Goal: Task Accomplishment & Management: Complete application form

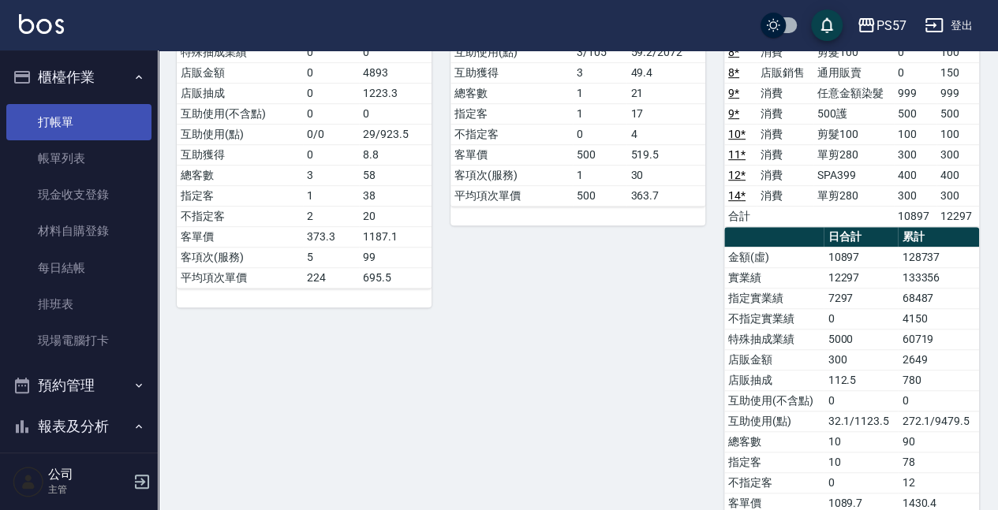
click at [52, 106] on link "打帳單" at bounding box center [78, 122] width 145 height 36
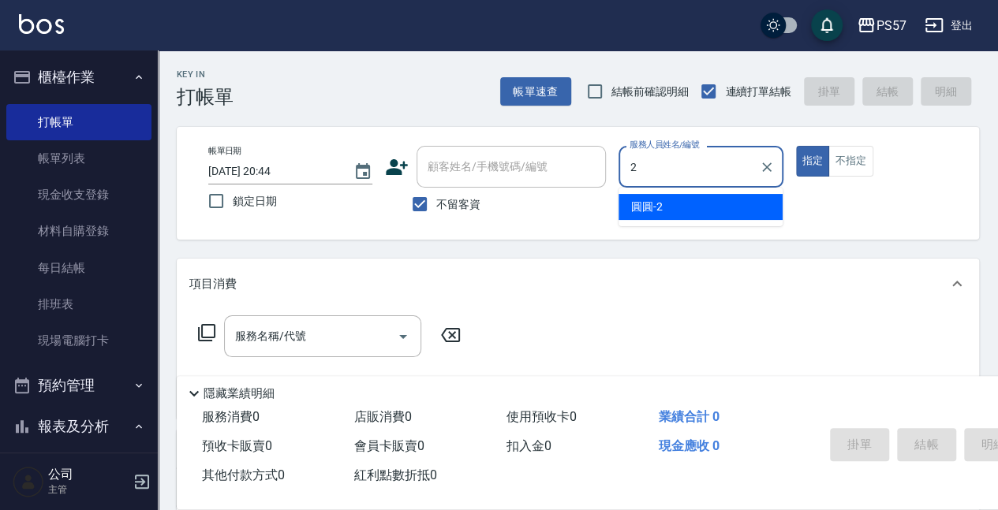
type input "[PERSON_NAME]-2"
type button "true"
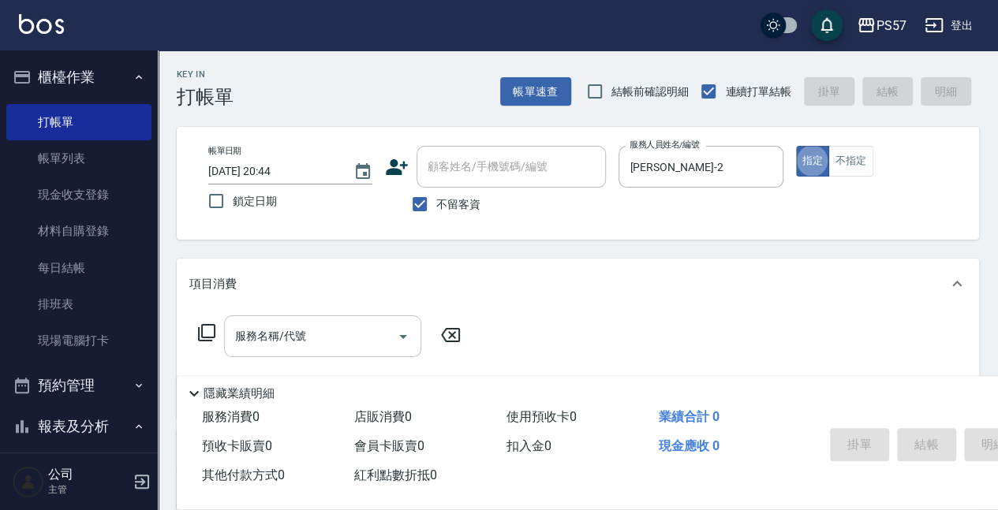
click at [330, 345] on input "服務名稱/代號" at bounding box center [310, 337] width 159 height 28
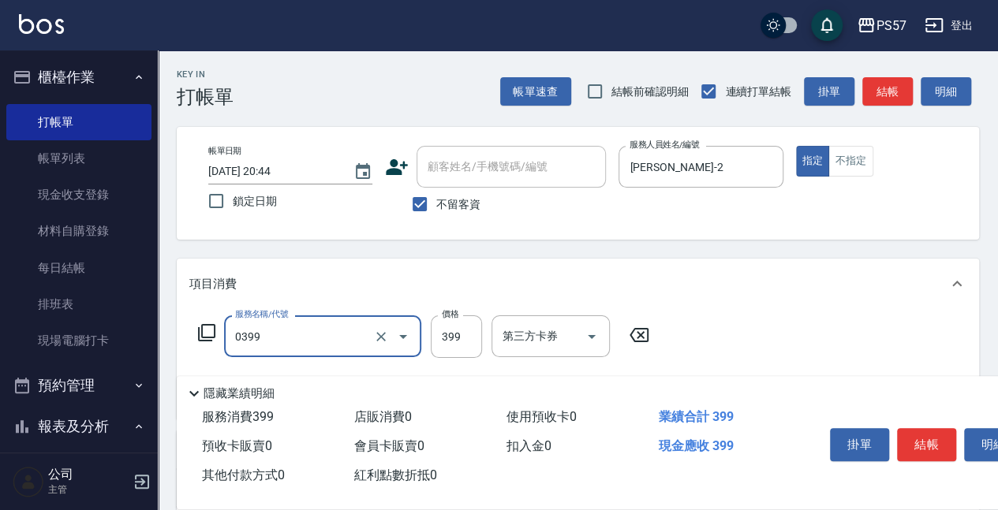
type input "SPA399(0399)"
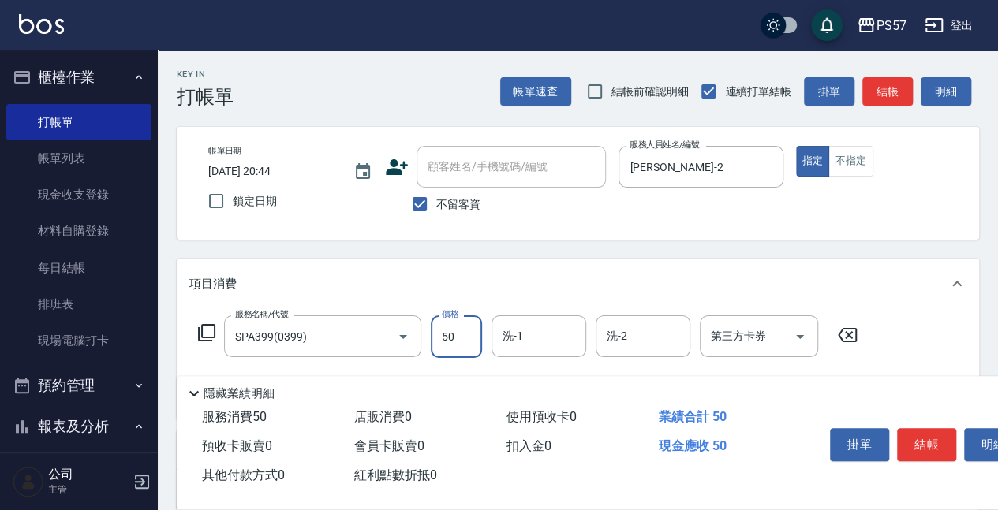
type input "500"
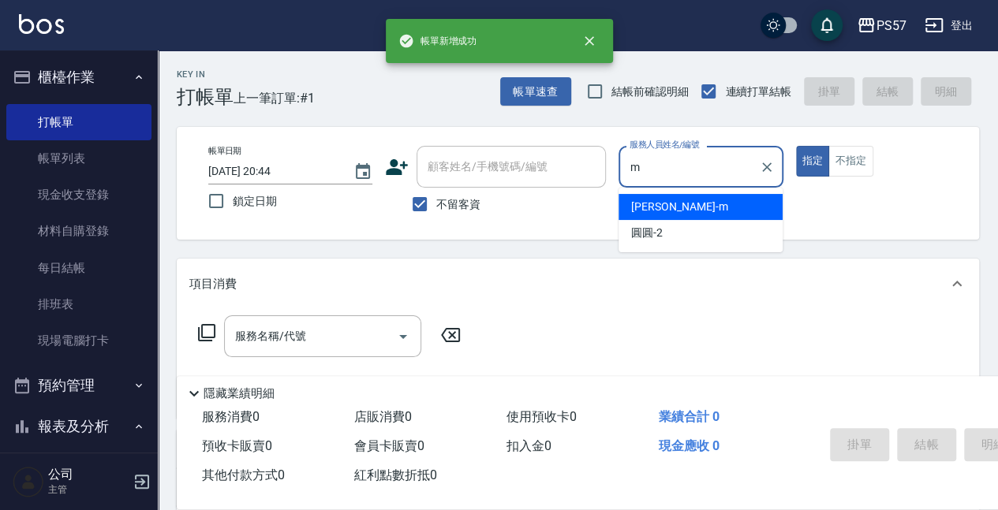
type input "[PERSON_NAME]-m"
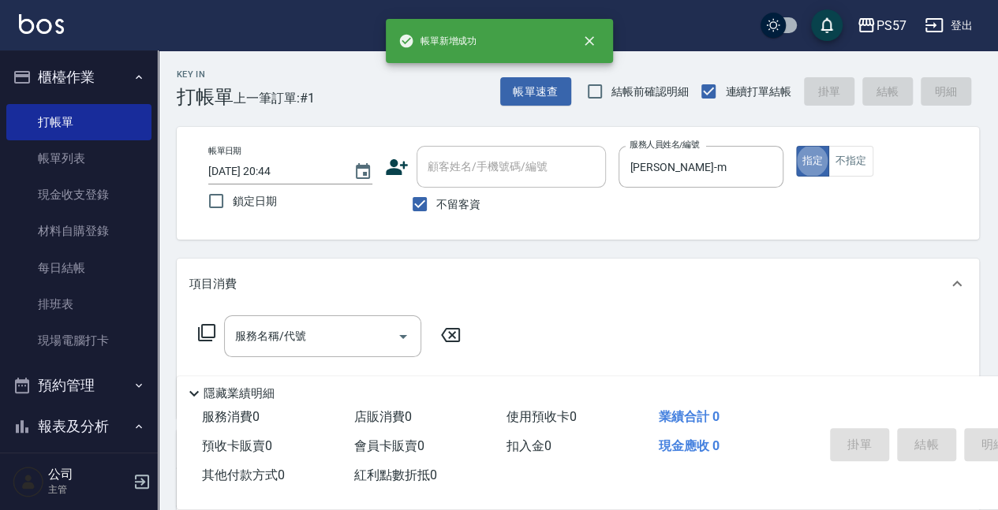
click at [271, 359] on div "服務名稱/代號 服務名稱/代號" at bounding box center [329, 360] width 281 height 90
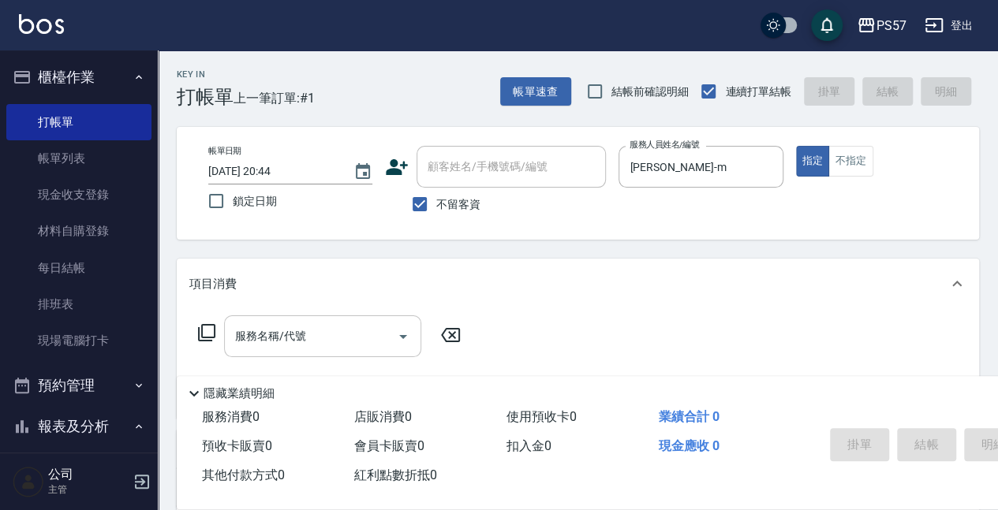
click at [271, 342] on input "服務名稱/代號" at bounding box center [310, 337] width 159 height 28
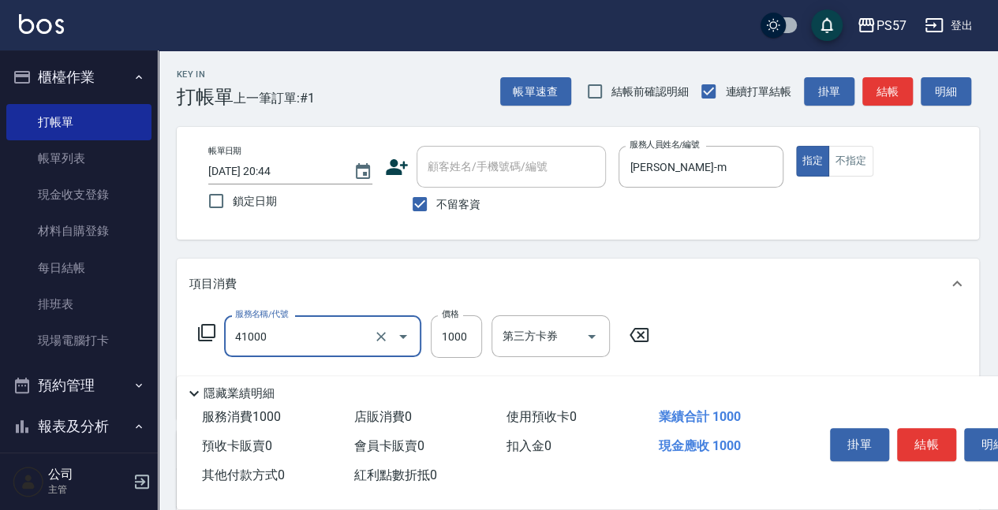
type input "任義金額燙髮(41000)"
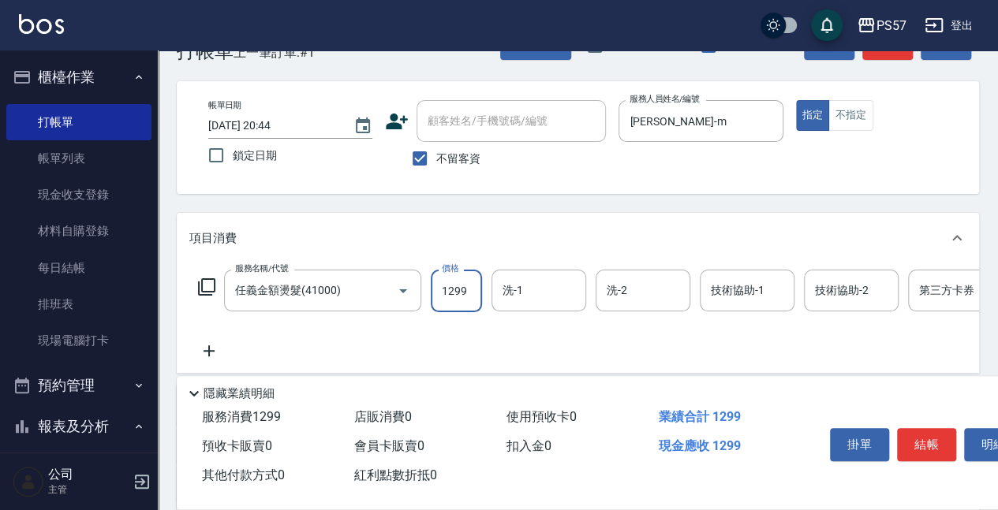
scroll to position [105, 0]
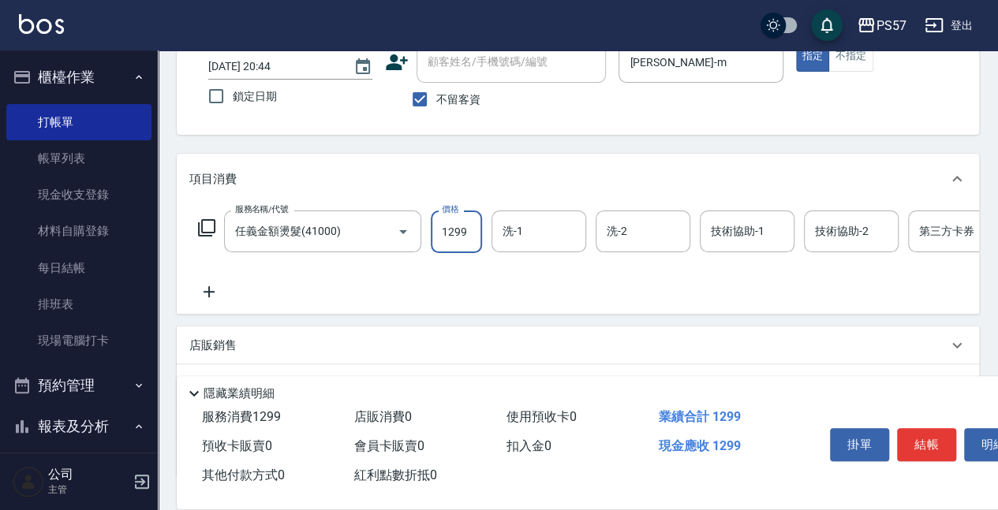
type input "1299"
click at [221, 297] on icon at bounding box center [208, 291] width 39 height 19
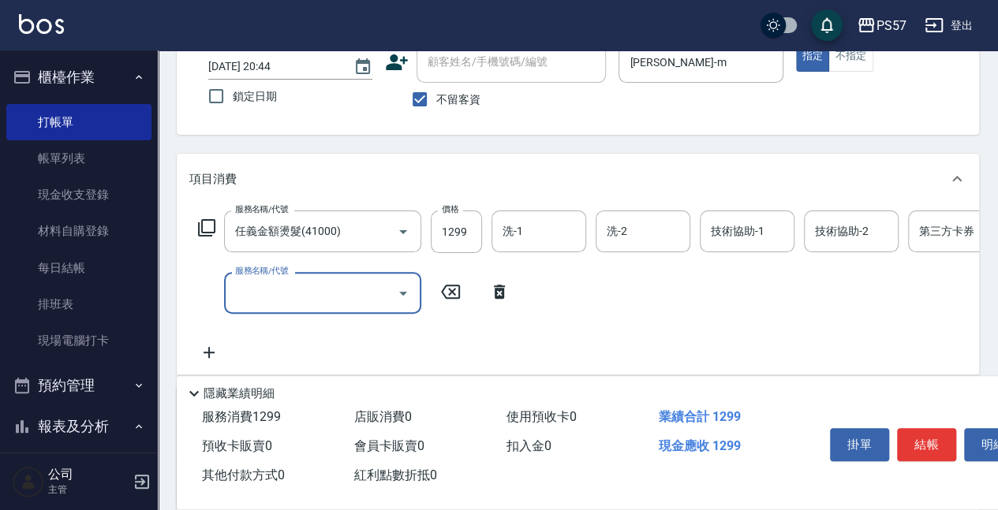
drag, startPoint x: 221, startPoint y: 297, endPoint x: 286, endPoint y: 298, distance: 64.7
click at [286, 298] on input "服務名稱/代號" at bounding box center [310, 293] width 159 height 28
type input "600護(3600)"
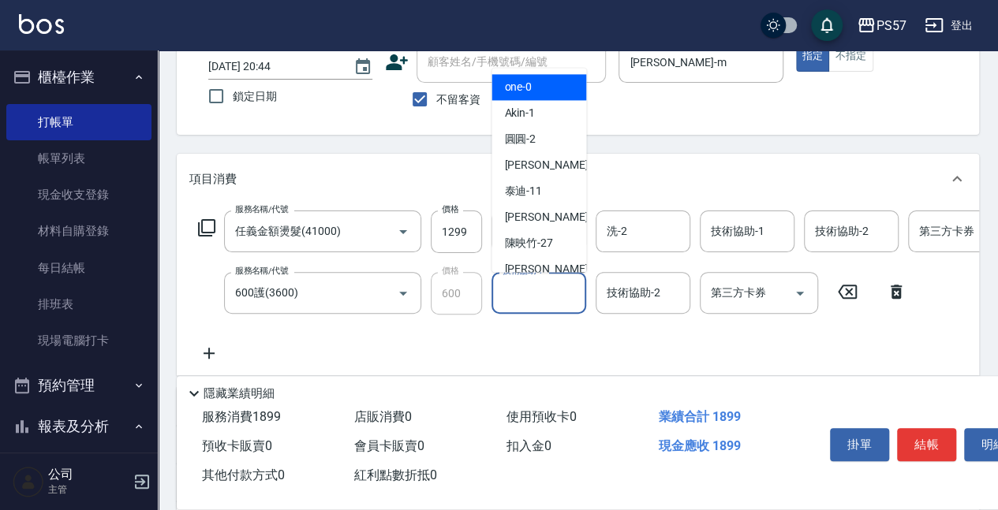
click at [508, 279] on input "技術協助-1" at bounding box center [538, 293] width 80 height 28
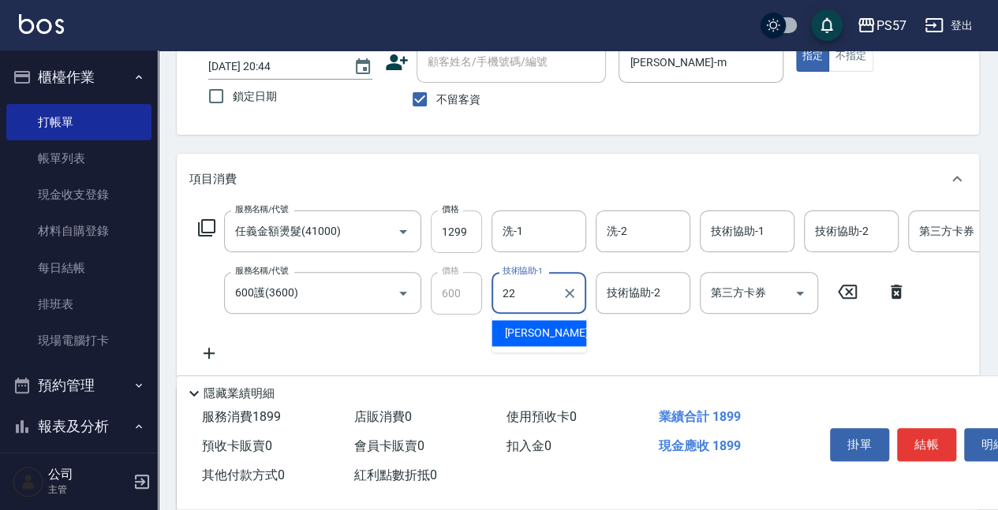
type input "[PERSON_NAME]-22"
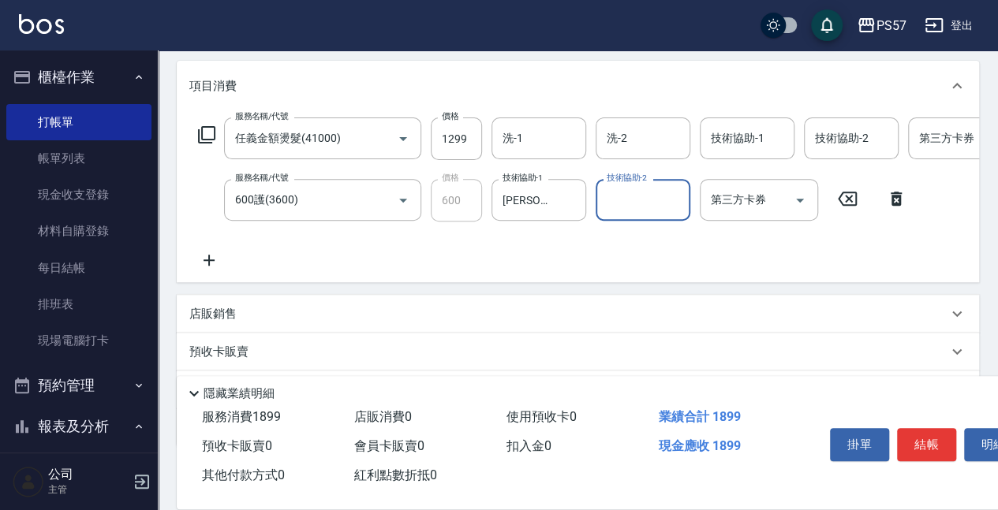
scroll to position [210, 0]
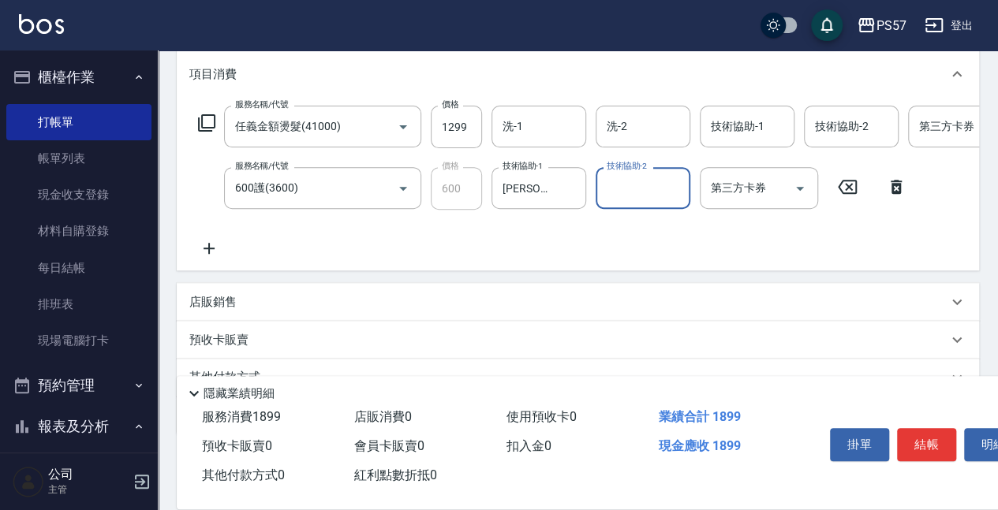
click at [226, 310] on p "店販銷售" at bounding box center [212, 302] width 47 height 17
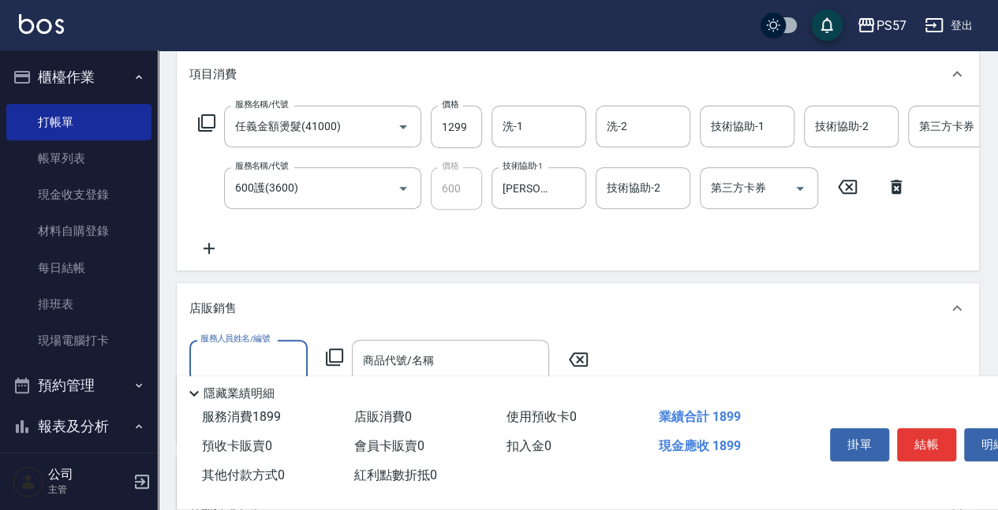
scroll to position [0, 0]
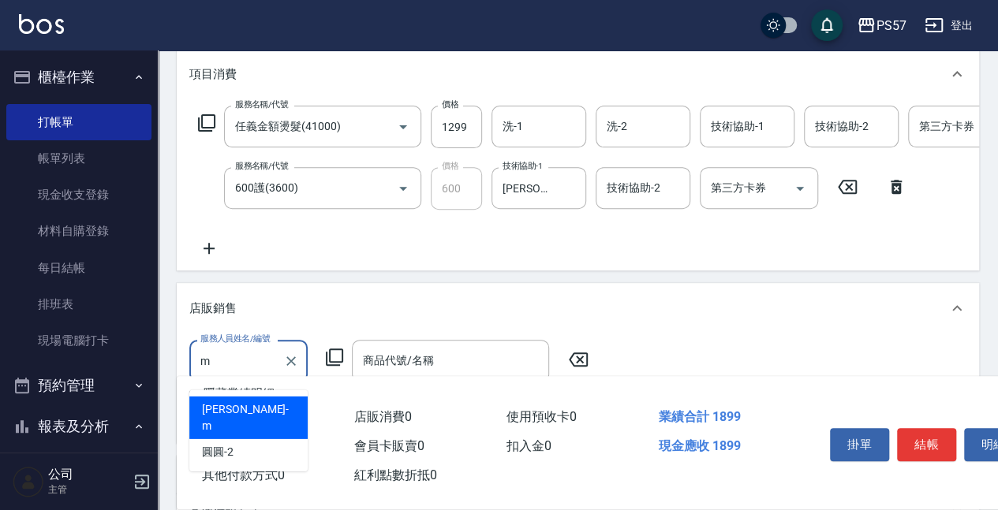
type input "[PERSON_NAME]-m"
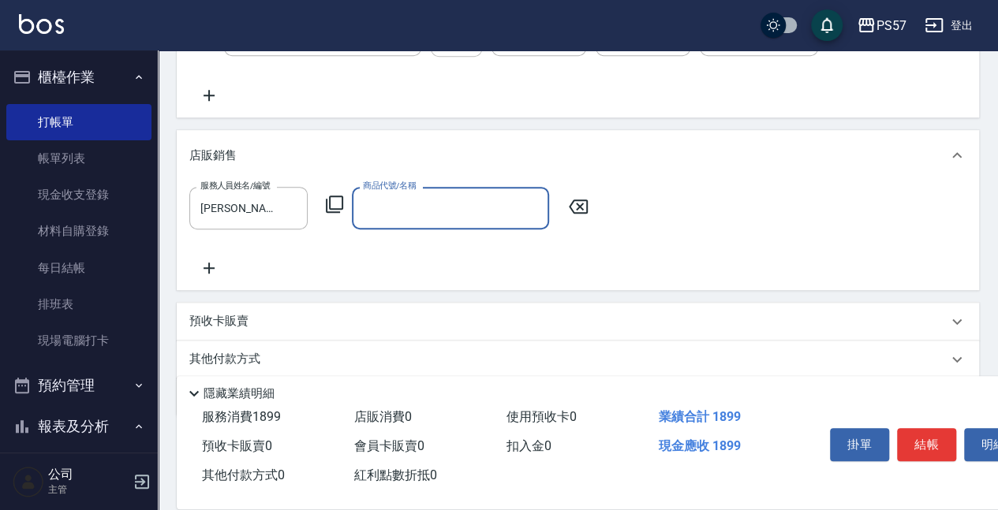
scroll to position [368, 0]
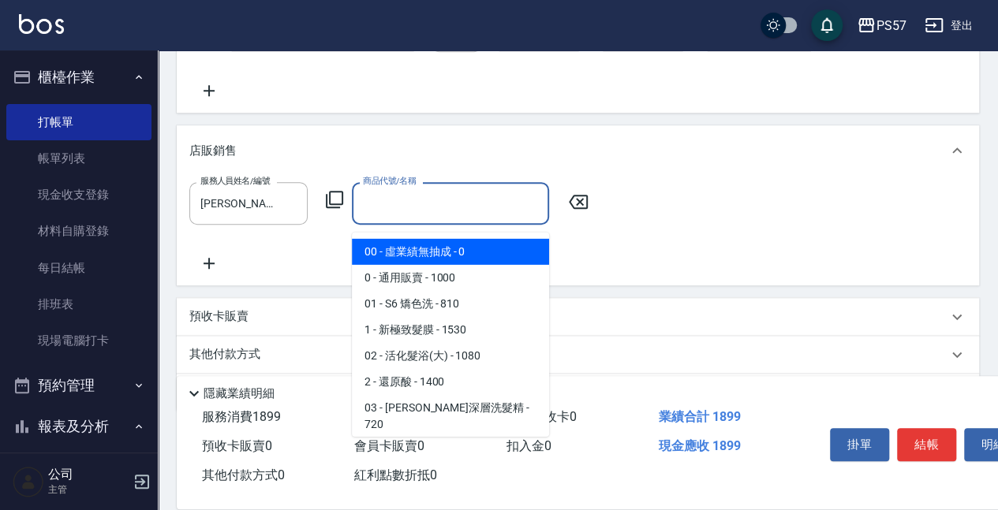
click at [412, 206] on input "商品代號/名稱" at bounding box center [450, 203] width 183 height 28
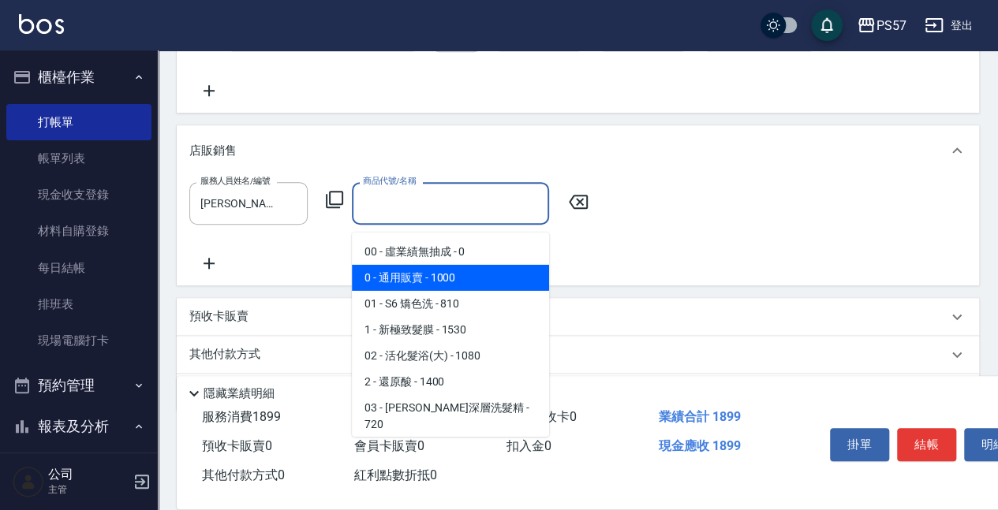
click at [412, 285] on span "0 - 通用販賣 - 1000" at bounding box center [450, 278] width 197 height 26
type input "通用販賣"
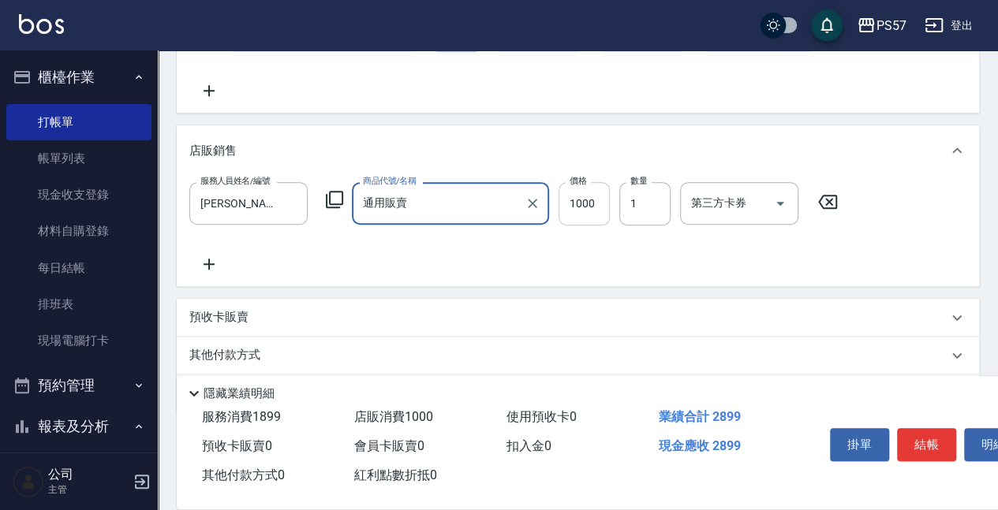
click at [604, 215] on input "1000" at bounding box center [583, 203] width 51 height 43
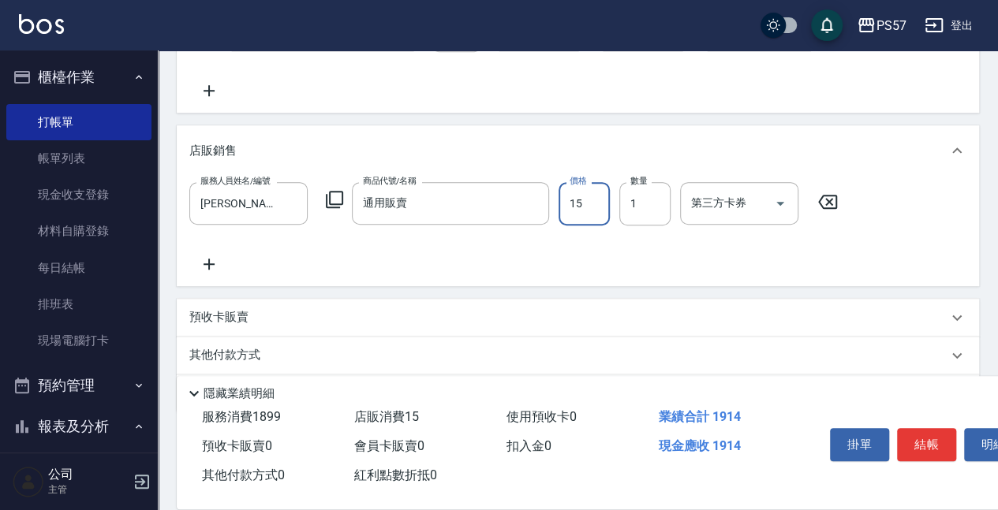
type input "150"
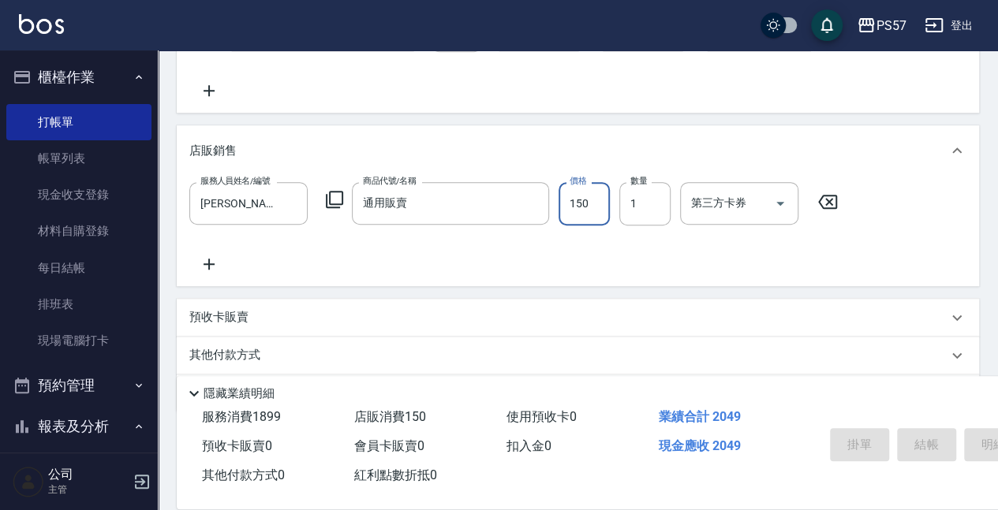
type input "[DATE] 20:45"
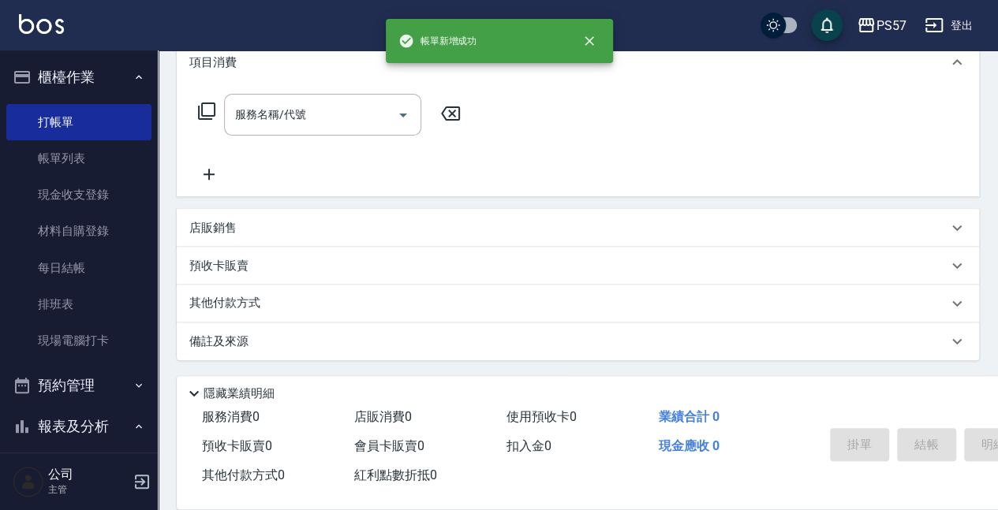
scroll to position [0, 0]
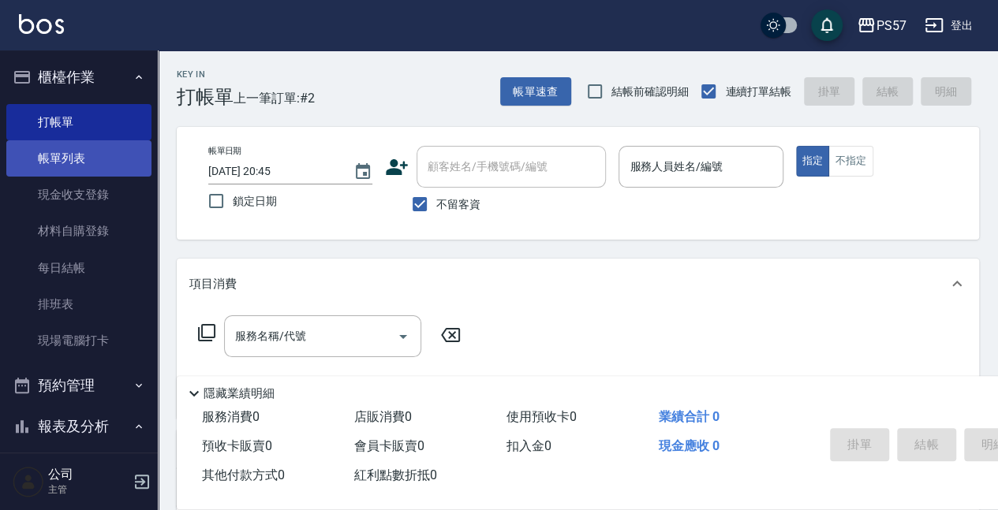
click at [50, 172] on link "帳單列表" at bounding box center [78, 158] width 145 height 36
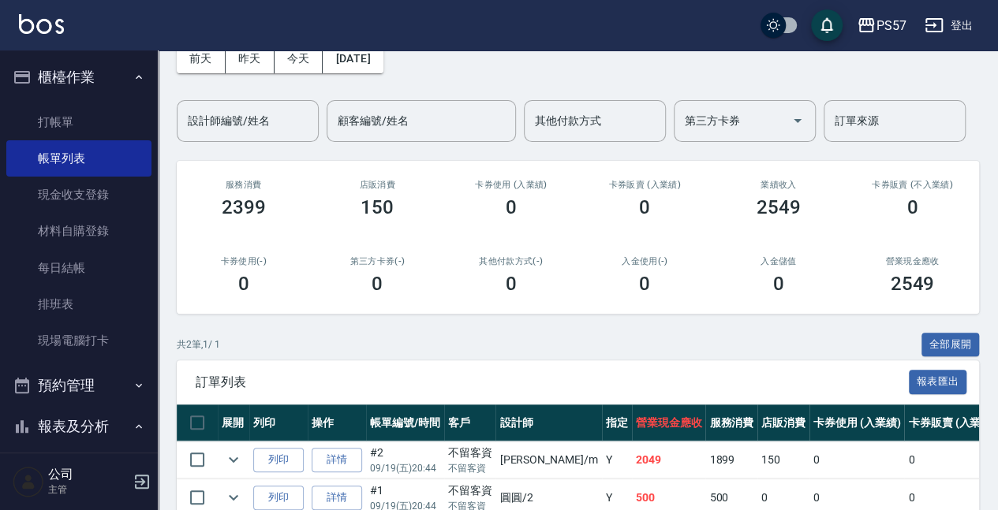
scroll to position [158, 0]
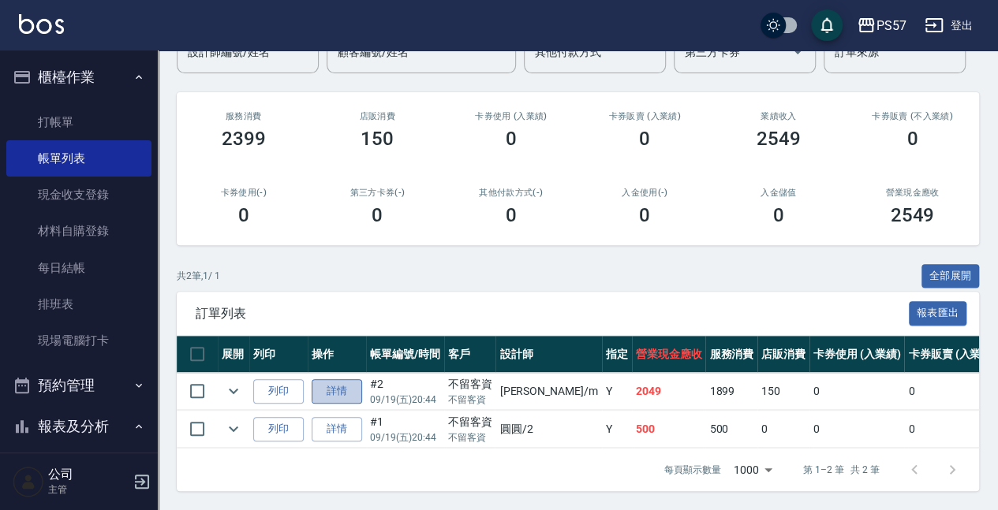
click at [326, 390] on link "詳情" at bounding box center [337, 391] width 50 height 24
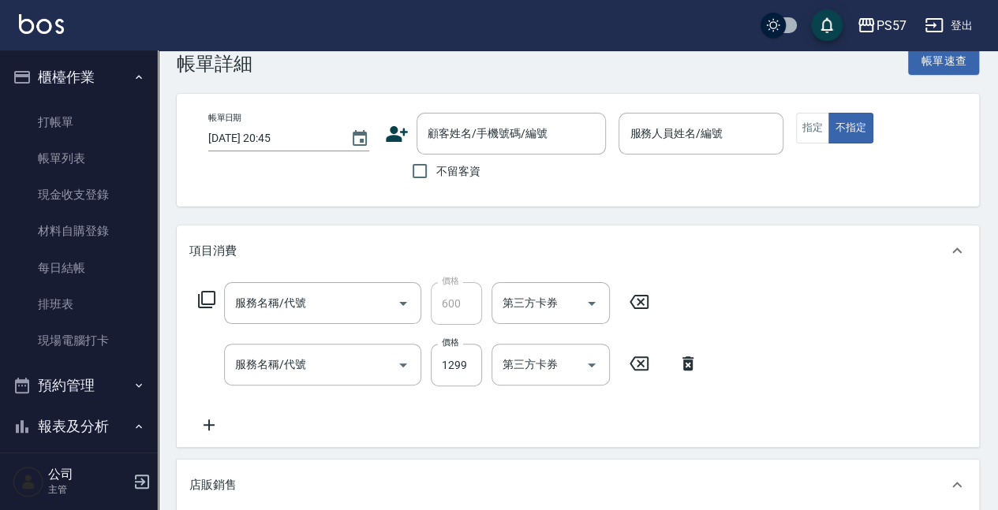
type input "[DATE] 20:44"
checkbox input "true"
type input "[PERSON_NAME]-m"
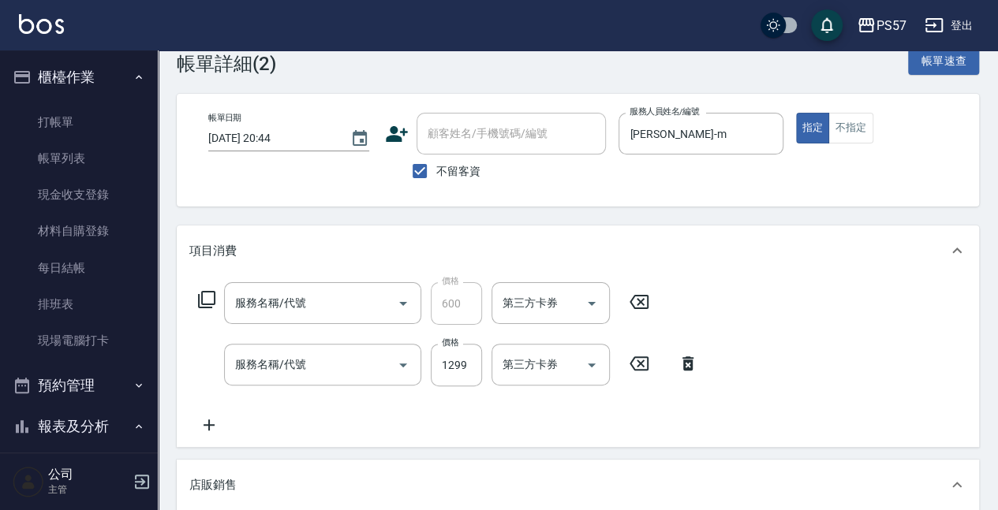
scroll to position [106, 0]
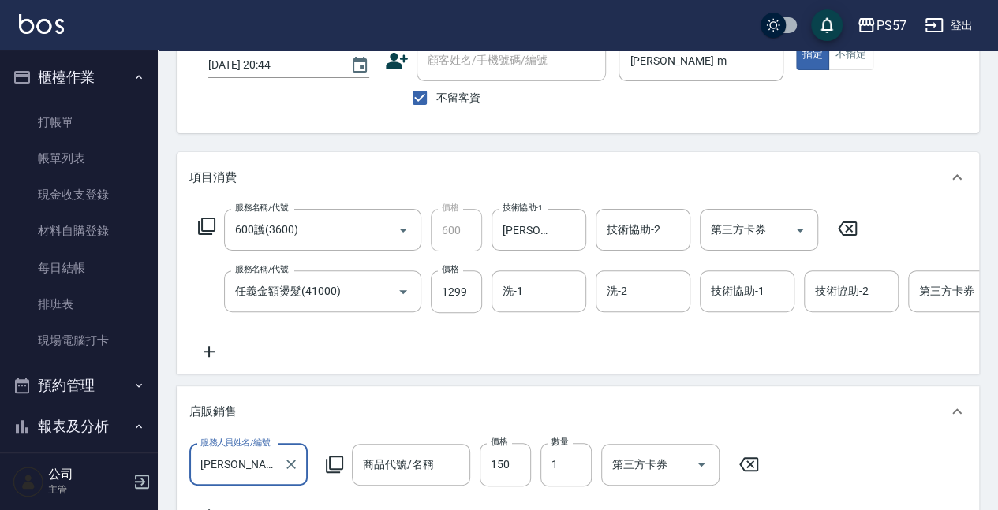
type input "600護(3600)"
type input "任義金額燙髮(41000)"
type input "通用販賣"
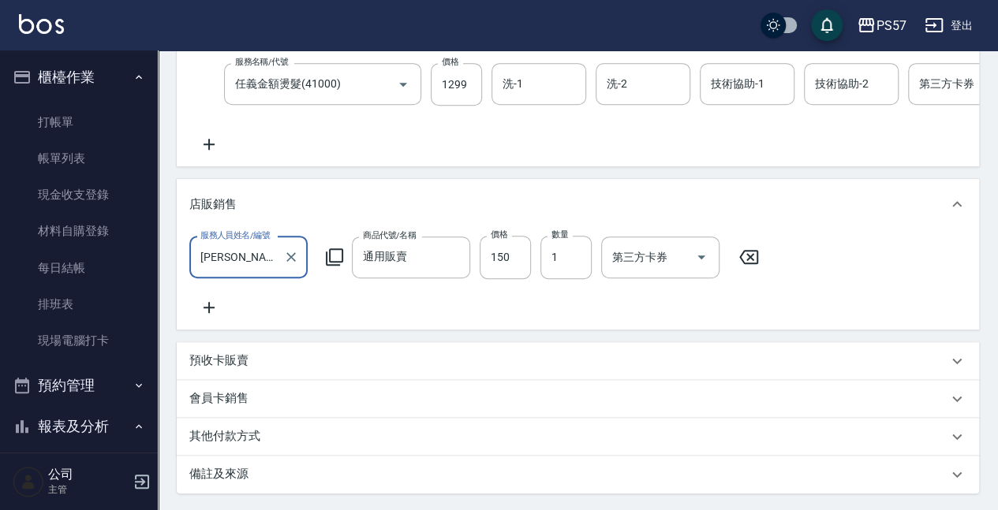
scroll to position [422, 0]
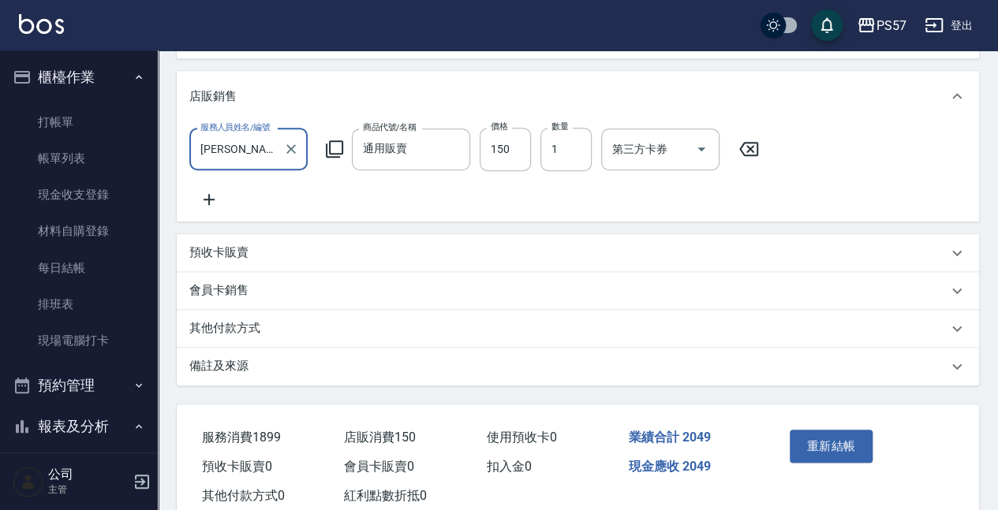
click at [213, 208] on icon at bounding box center [208, 199] width 39 height 19
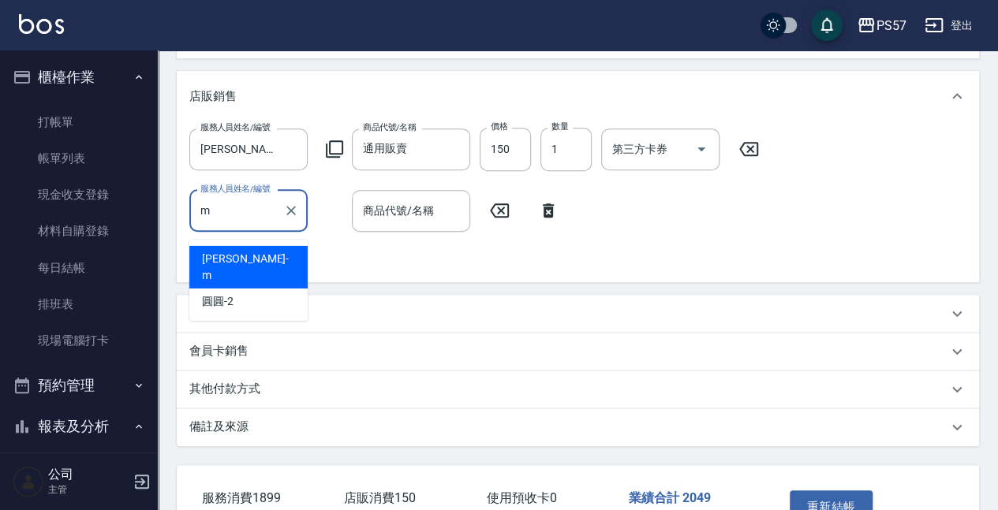
type input "[PERSON_NAME]-m"
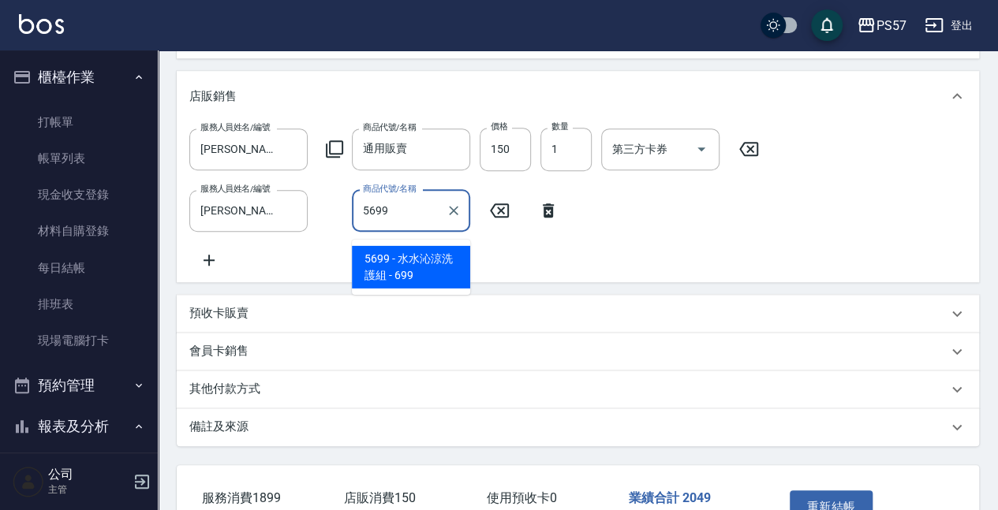
type input "[PERSON_NAME]涼洗護組"
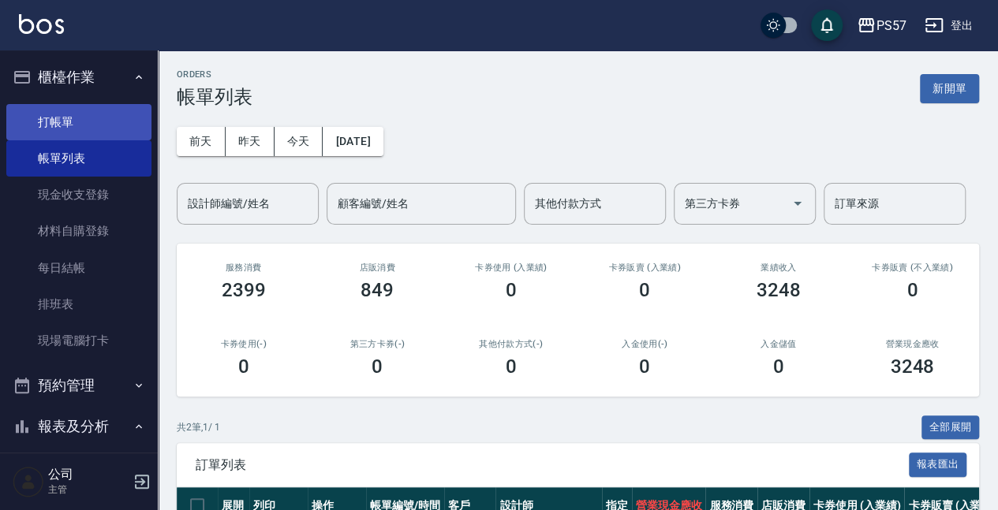
click at [35, 121] on link "打帳單" at bounding box center [78, 122] width 145 height 36
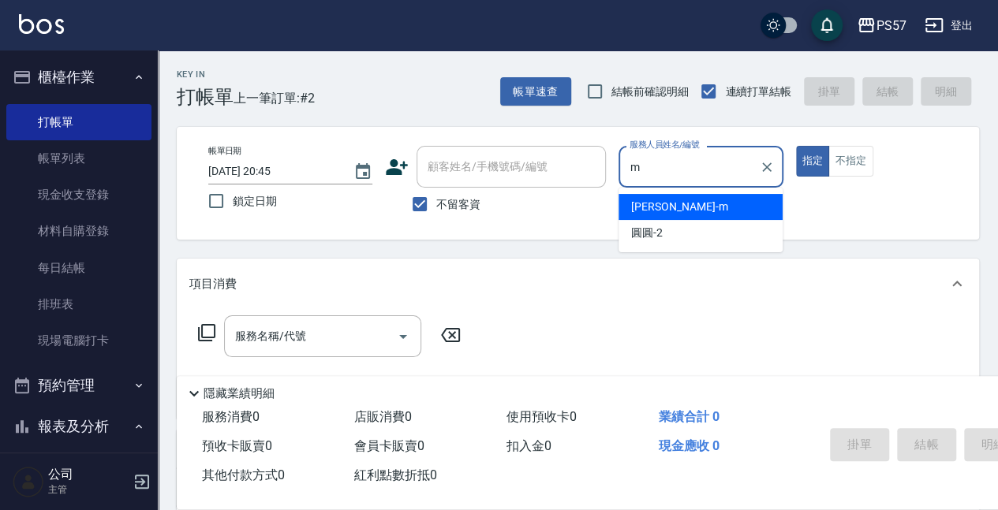
type input "[PERSON_NAME]-m"
type button "true"
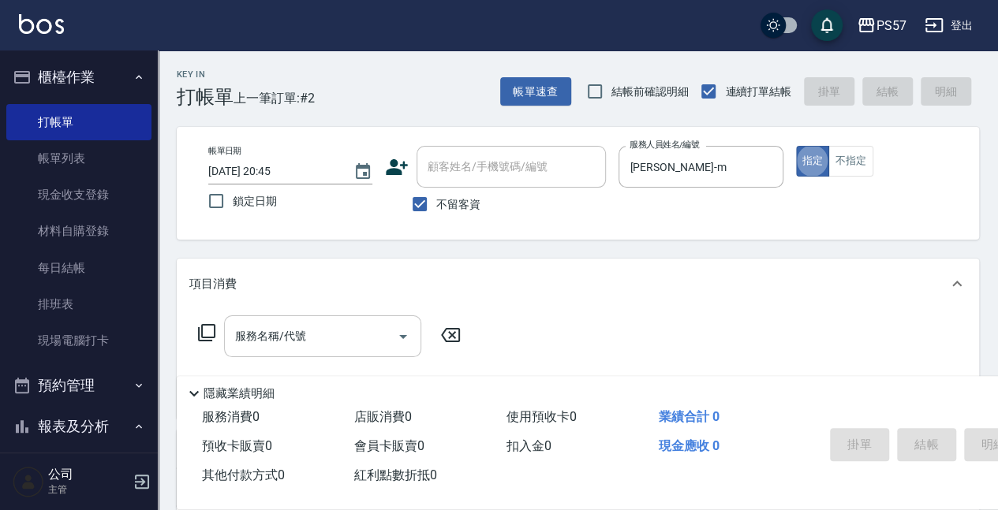
click at [292, 339] on input "服務名稱/代號" at bounding box center [310, 337] width 159 height 28
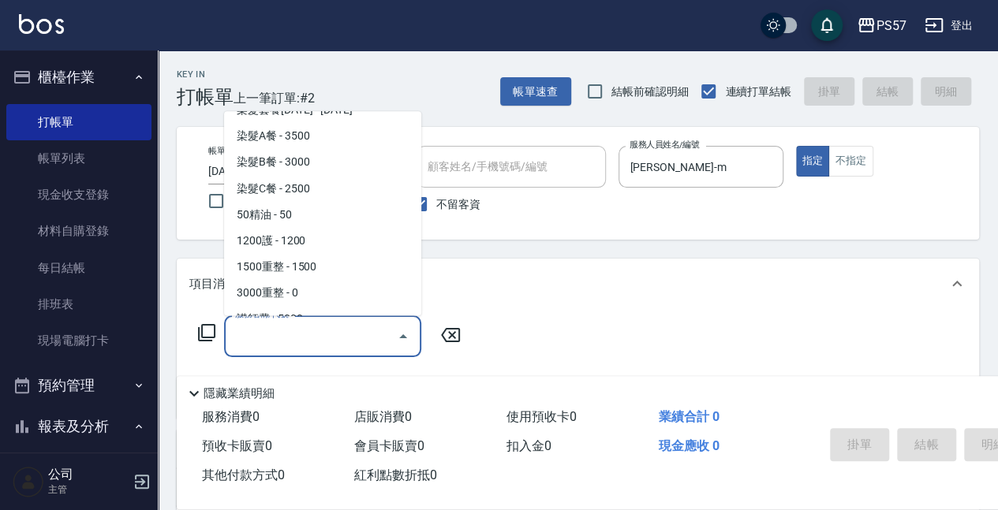
scroll to position [1500, 0]
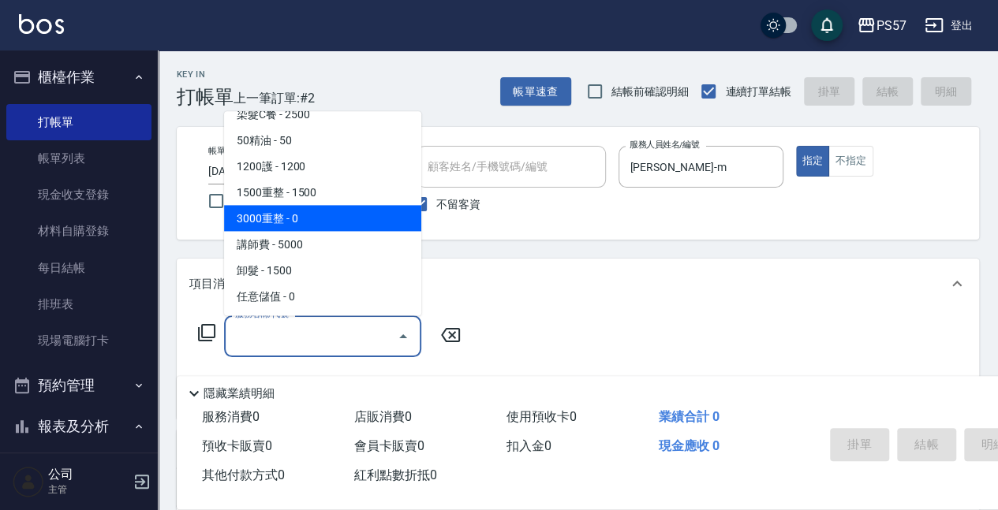
click at [268, 229] on span "3000重整 - 0" at bounding box center [322, 219] width 197 height 26
type input "3000重整(73000)"
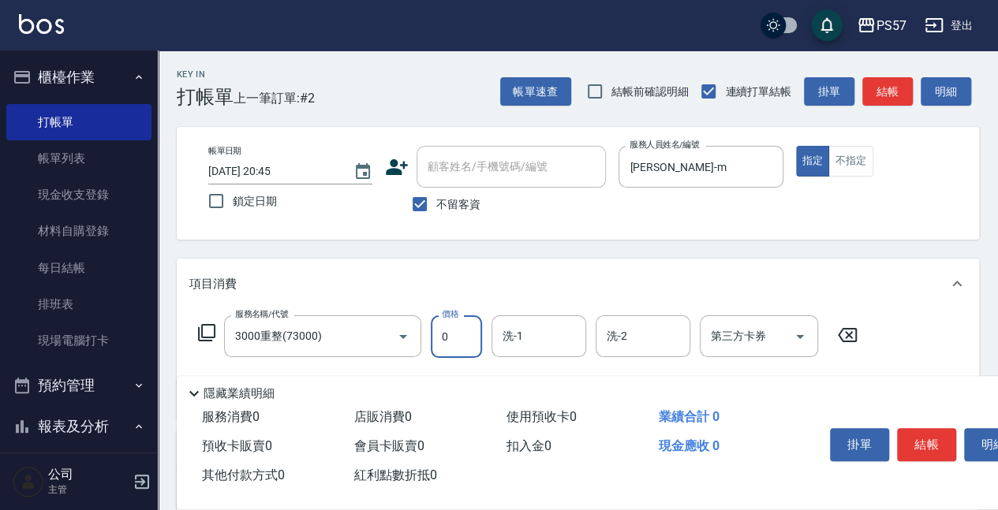
click at [438, 340] on input "0" at bounding box center [456, 336] width 51 height 43
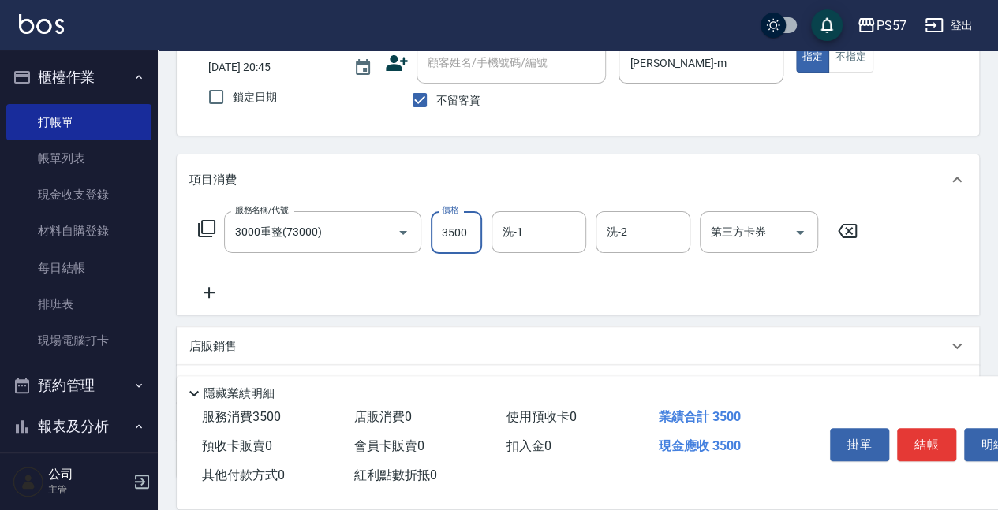
scroll to position [105, 0]
type input "3500"
click at [192, 254] on div "服務名稱/代號 3000重整(73000) 服務名稱/代號 價格 3500 價格 洗-1 洗-1 洗-2 洗-2 第三方卡券 第三方卡券" at bounding box center [527, 256] width 677 height 91
click at [222, 296] on icon at bounding box center [208, 291] width 39 height 19
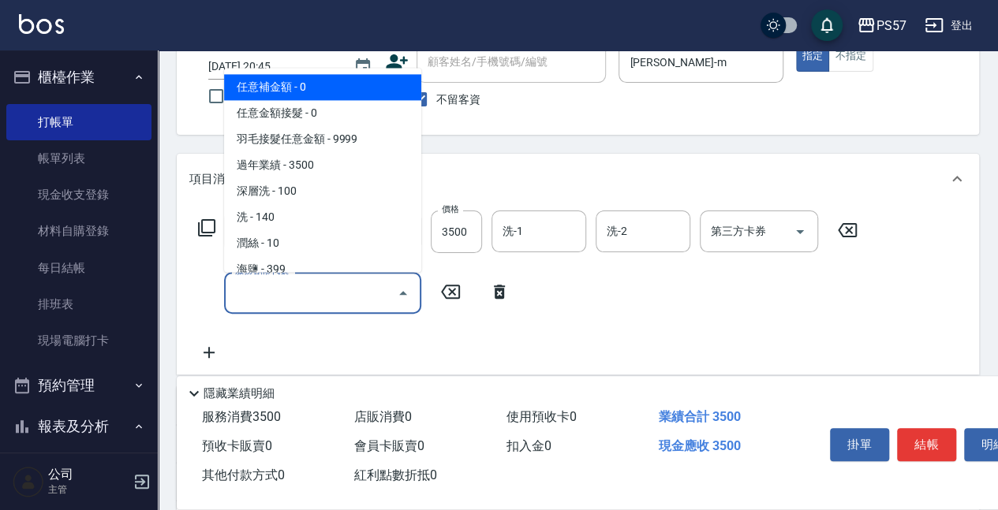
click at [263, 294] on input "服務名稱/代號" at bounding box center [310, 293] width 159 height 28
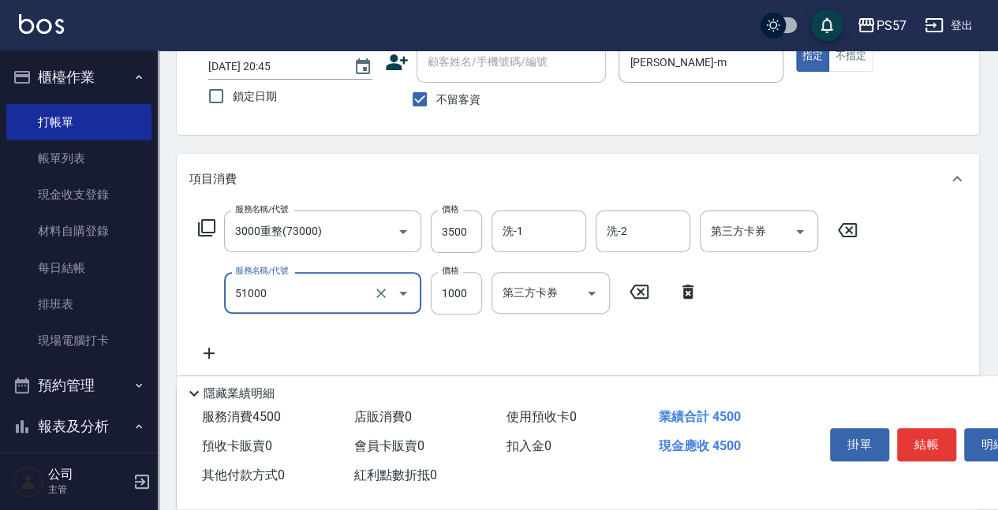
type input "任意金額染髮(51000)"
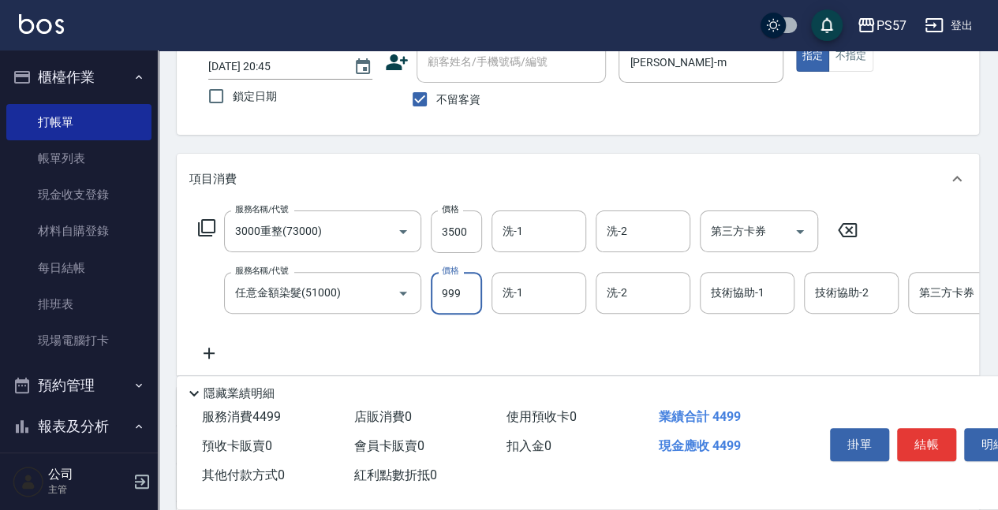
type input "999"
click at [210, 356] on icon at bounding box center [208, 353] width 11 height 11
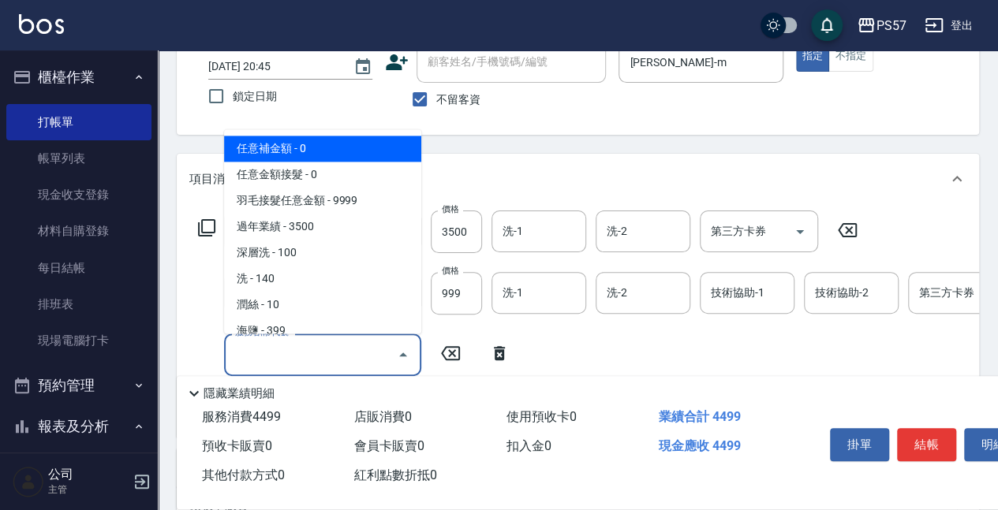
click at [287, 355] on input "服務名稱/代號" at bounding box center [310, 355] width 159 height 28
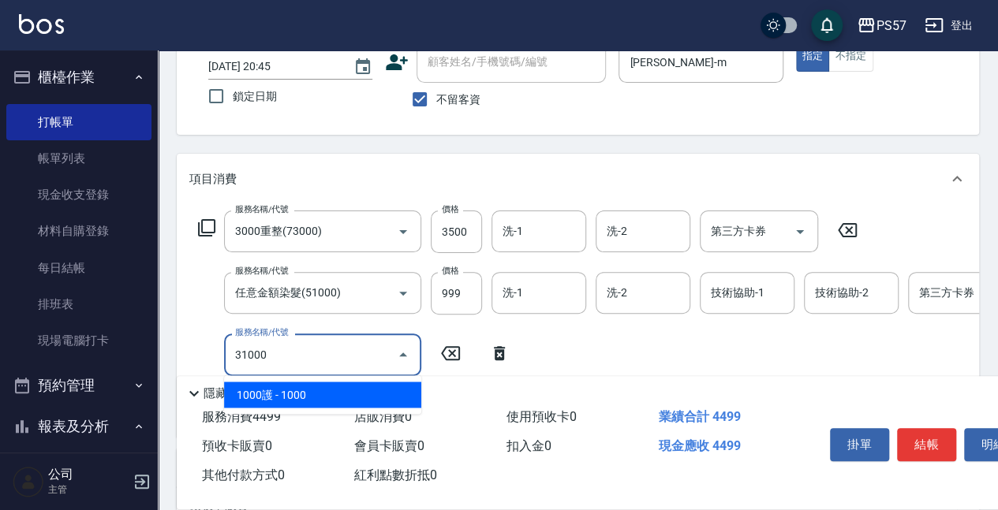
type input "1000護(31000)"
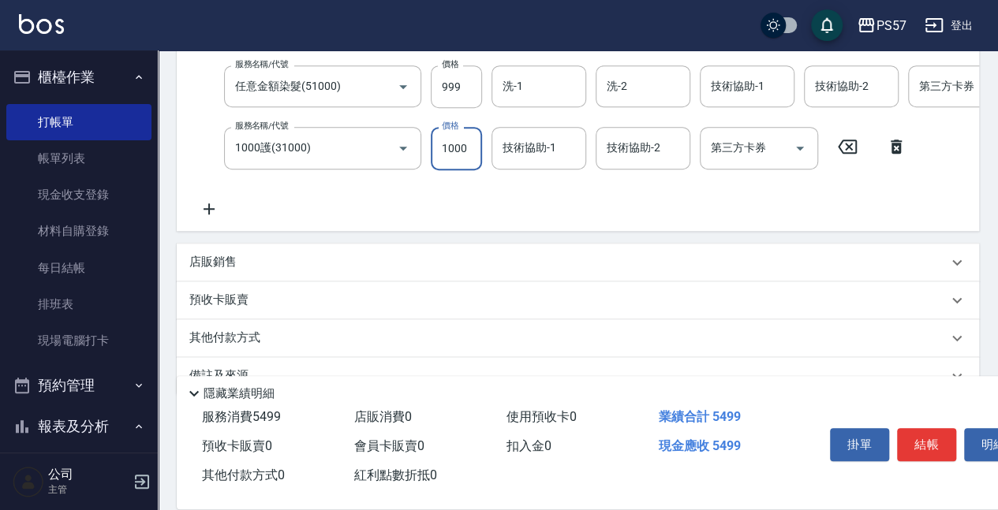
scroll to position [315, 0]
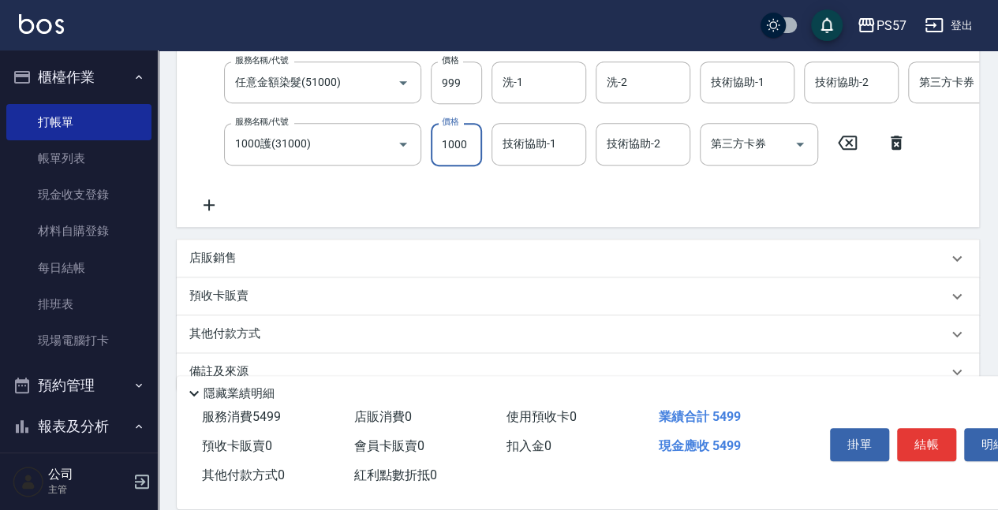
click at [215, 267] on p "店販銷售" at bounding box center [212, 258] width 47 height 17
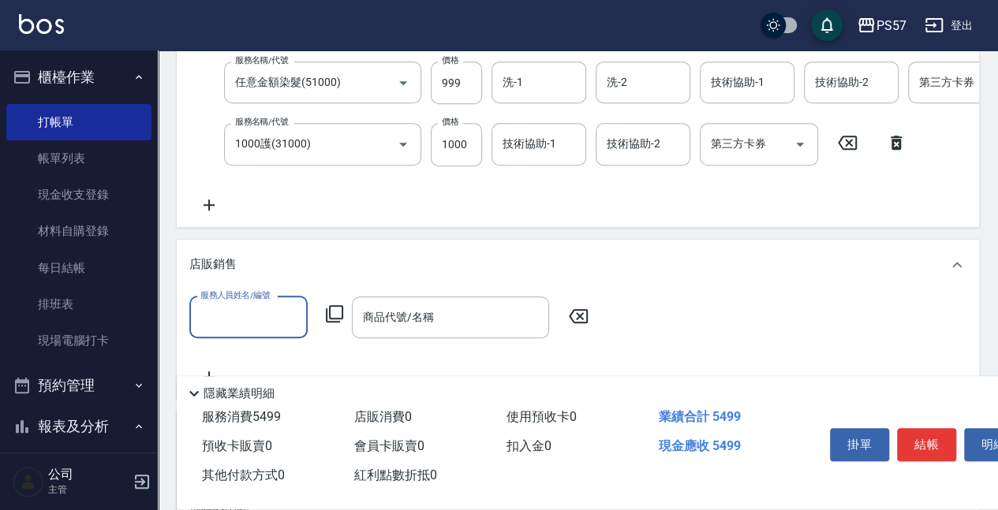
scroll to position [0, 0]
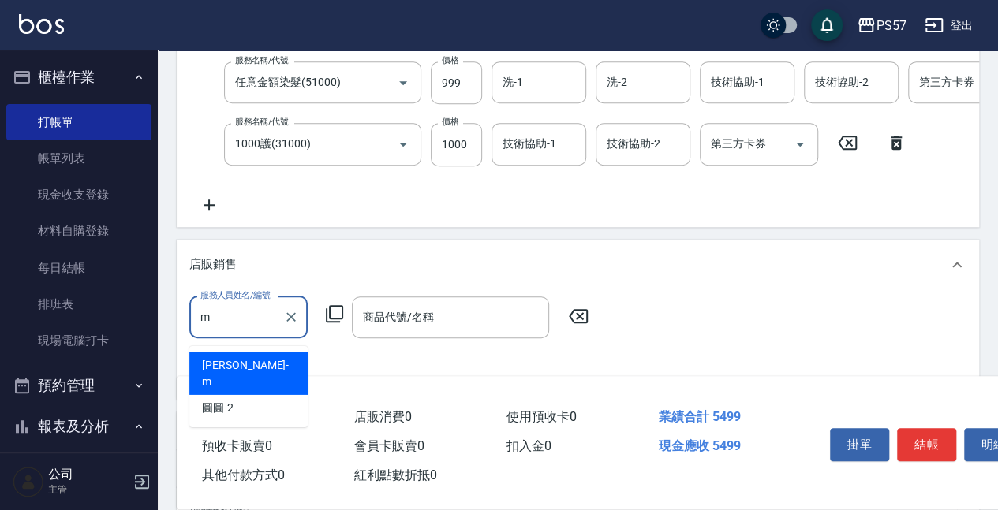
type input "[PERSON_NAME]-m"
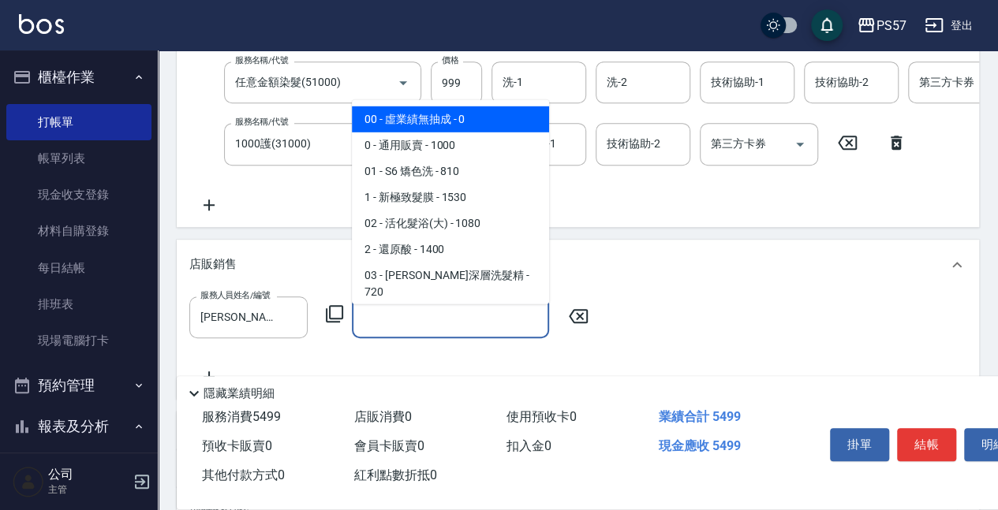
click at [380, 327] on input "商品代號/名稱" at bounding box center [450, 318] width 183 height 28
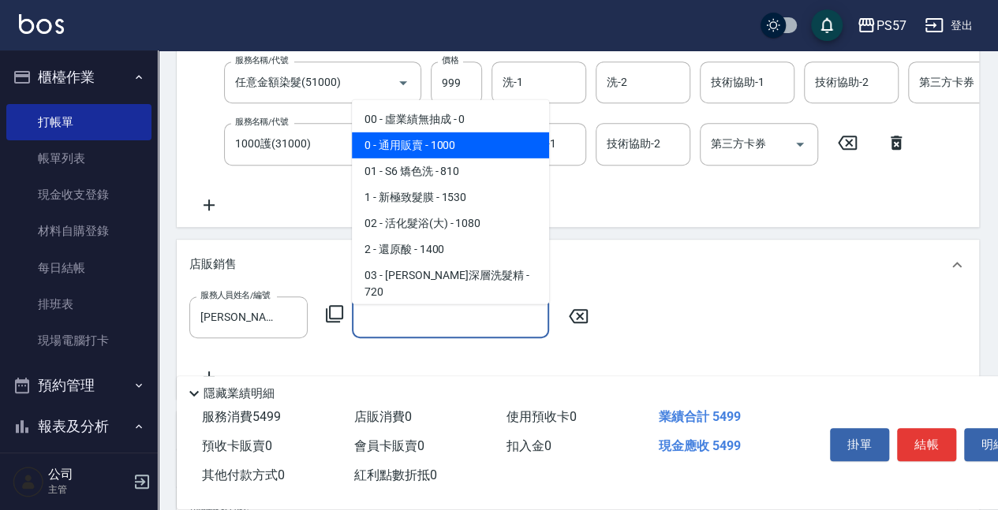
click at [402, 144] on span "0 - 通用販賣 - 1000" at bounding box center [450, 146] width 197 height 26
type input "通用販賣"
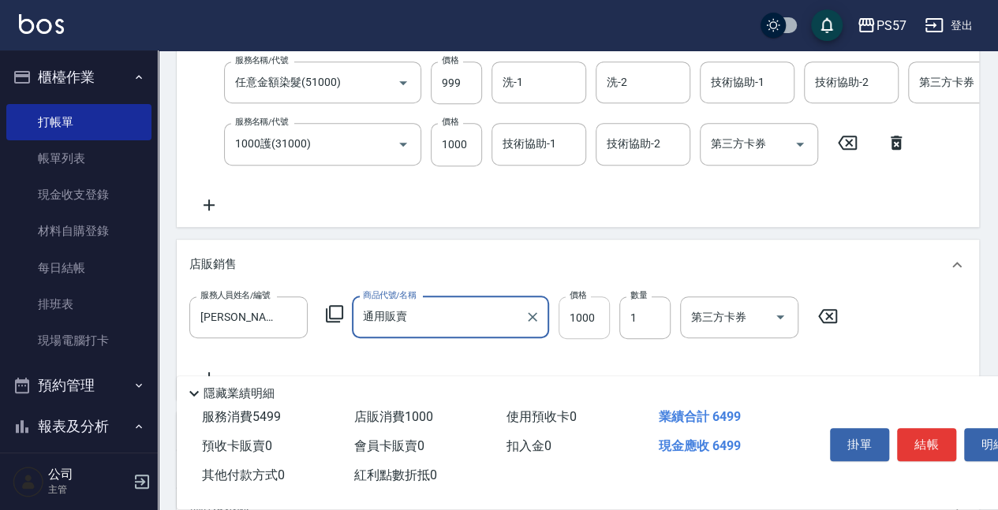
click at [592, 324] on input "1000" at bounding box center [583, 318] width 51 height 43
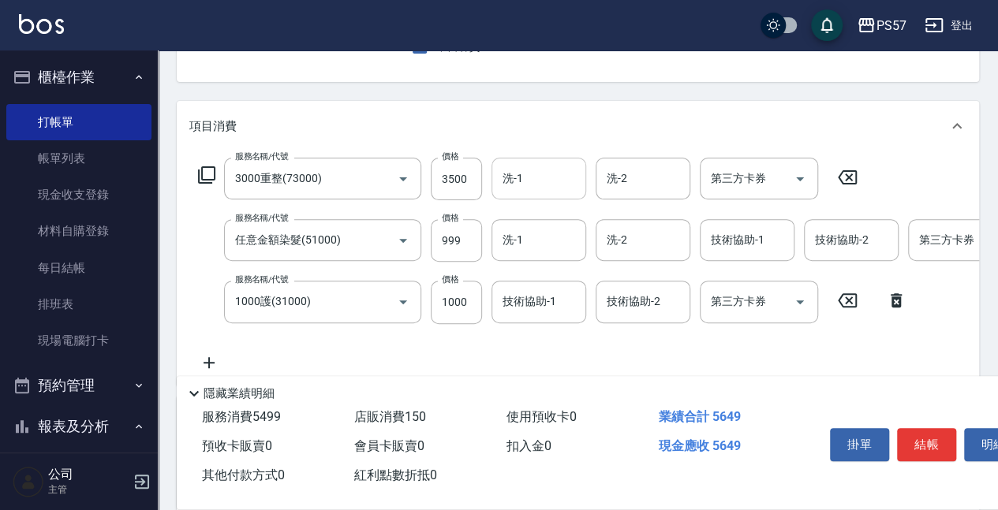
scroll to position [158, 0]
click at [528, 162] on div "洗-1" at bounding box center [538, 179] width 95 height 42
type input "150"
type input "[PERSON_NAME]-22"
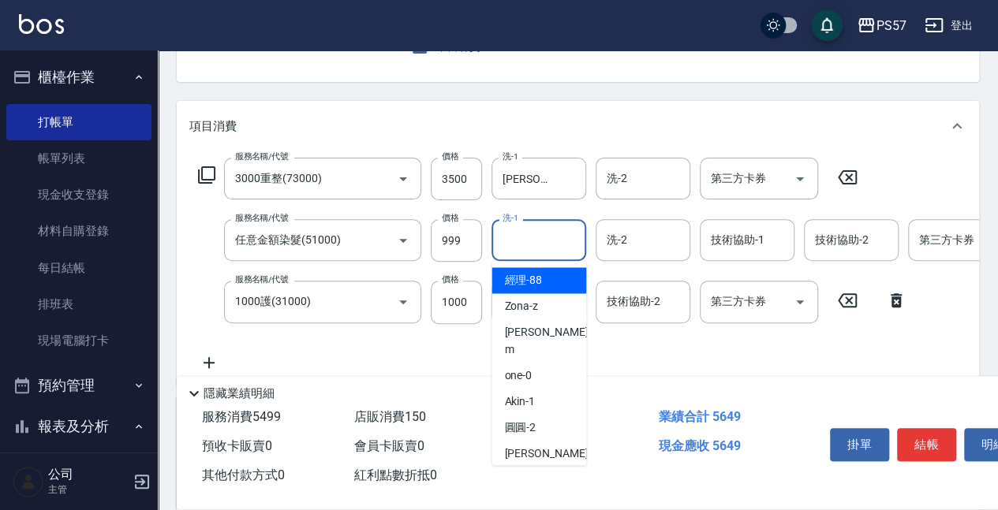
click at [537, 237] on input "洗-1" at bounding box center [538, 240] width 80 height 28
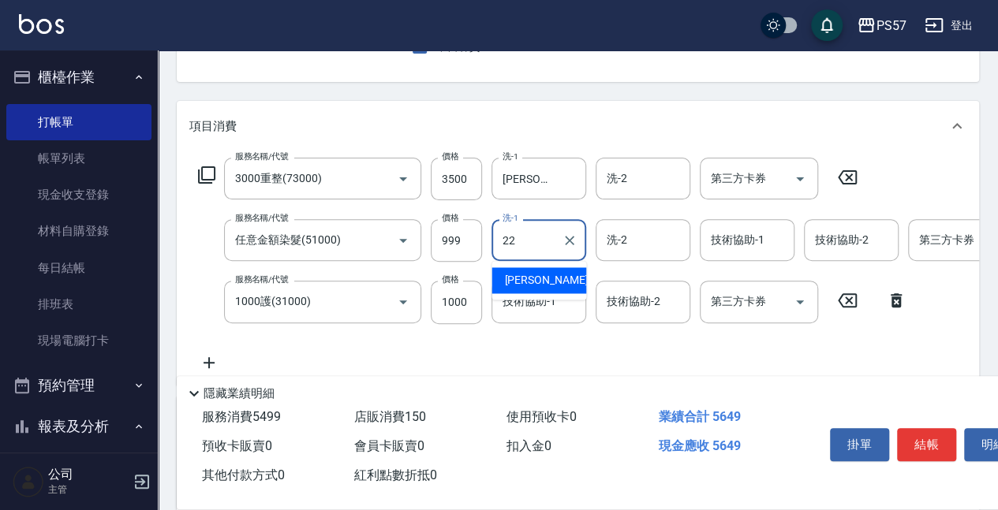
type input "[PERSON_NAME]-22"
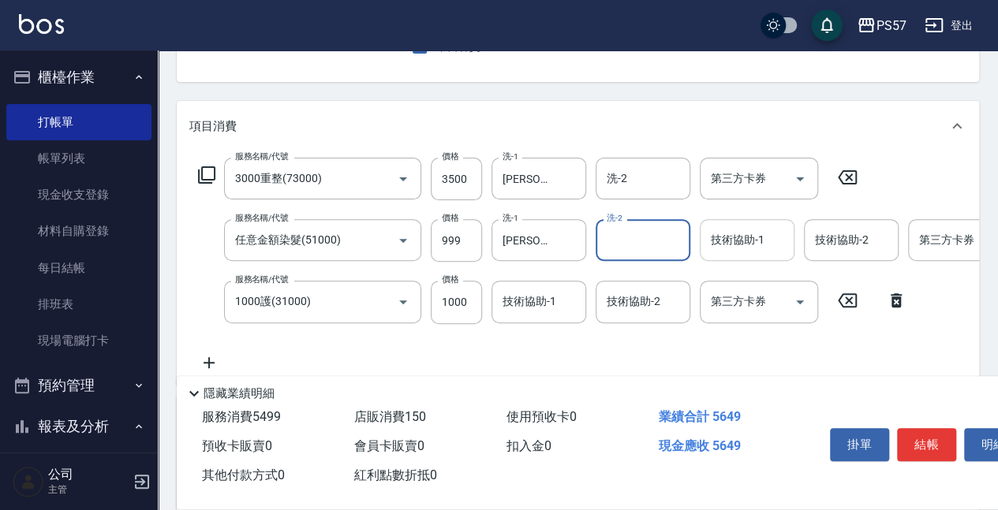
click at [756, 257] on div "技術協助-1" at bounding box center [747, 240] width 95 height 42
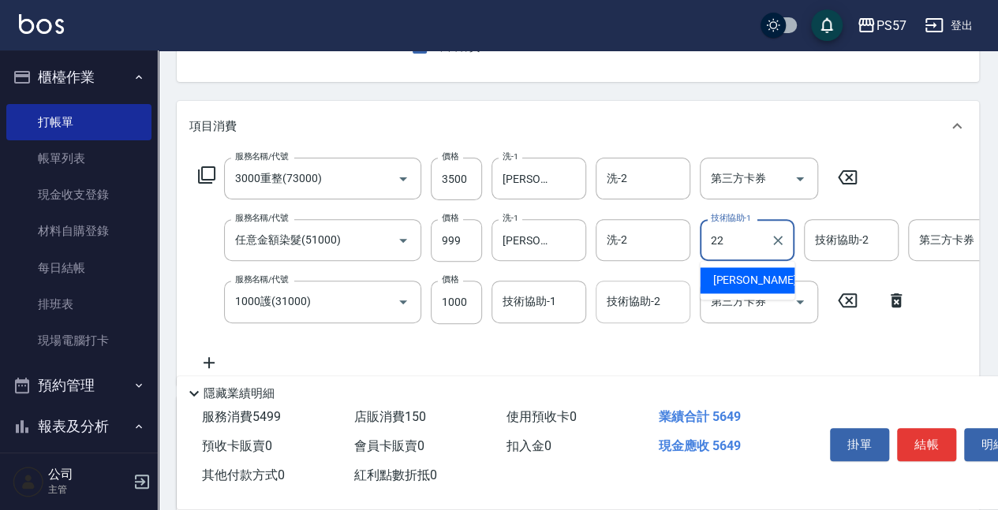
type input "[PERSON_NAME]-22"
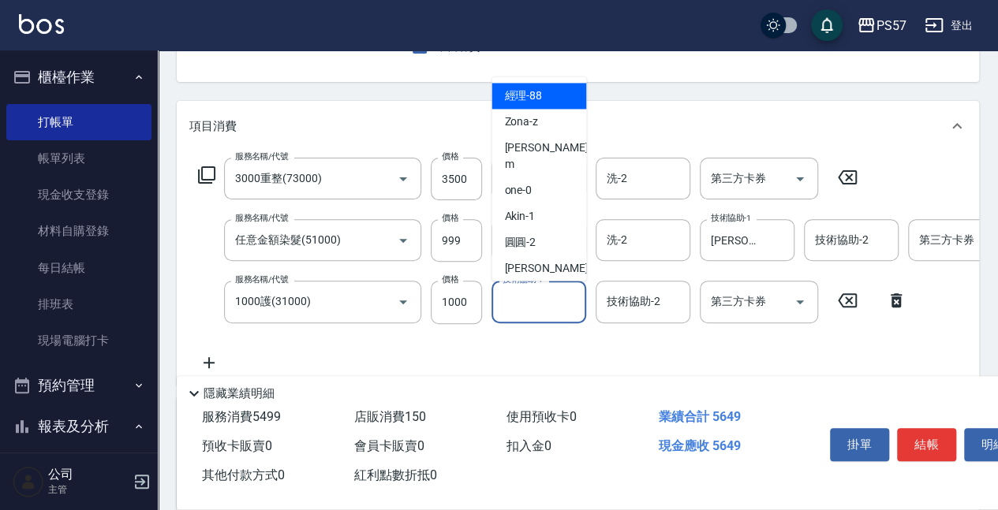
click at [532, 297] on input "技術協助-1" at bounding box center [538, 302] width 80 height 28
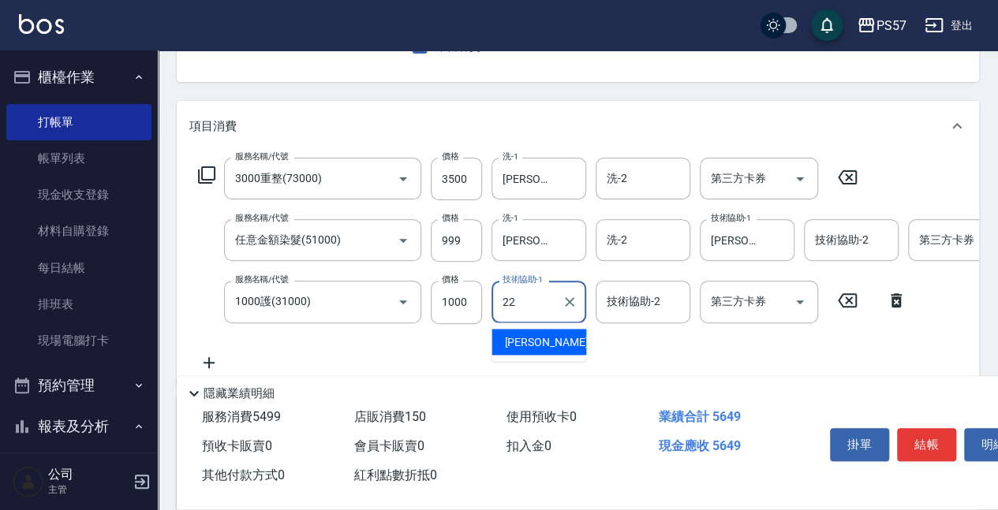
type input "[PERSON_NAME]-22"
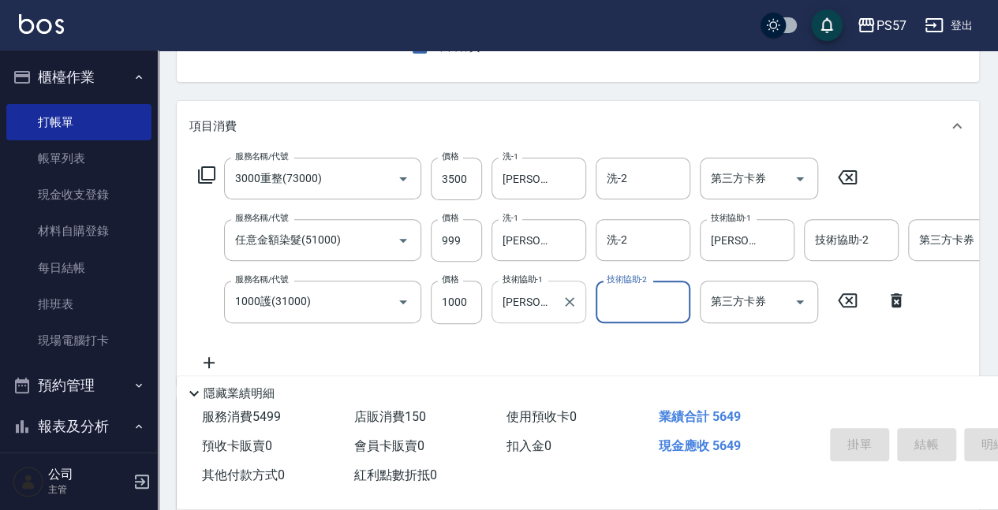
type input "[DATE] 20:46"
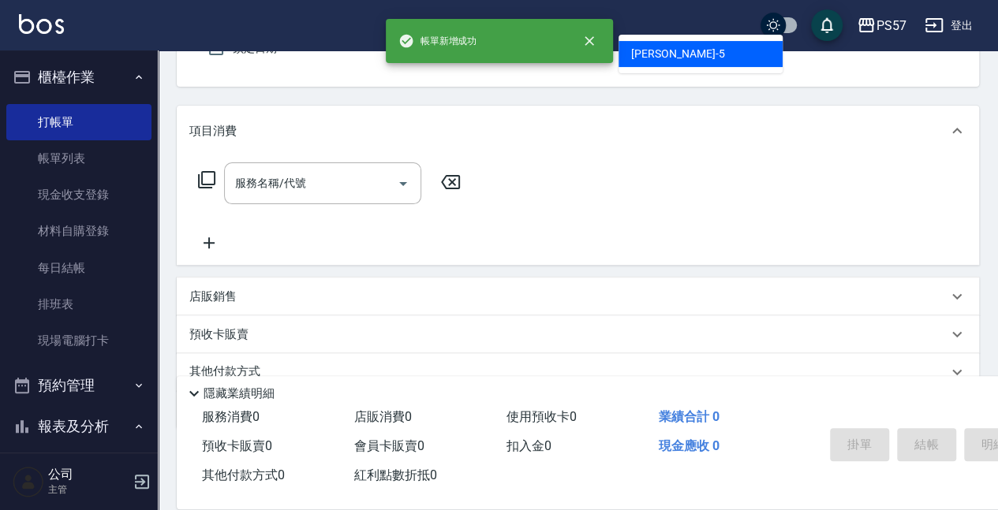
type input "[PERSON_NAME]5"
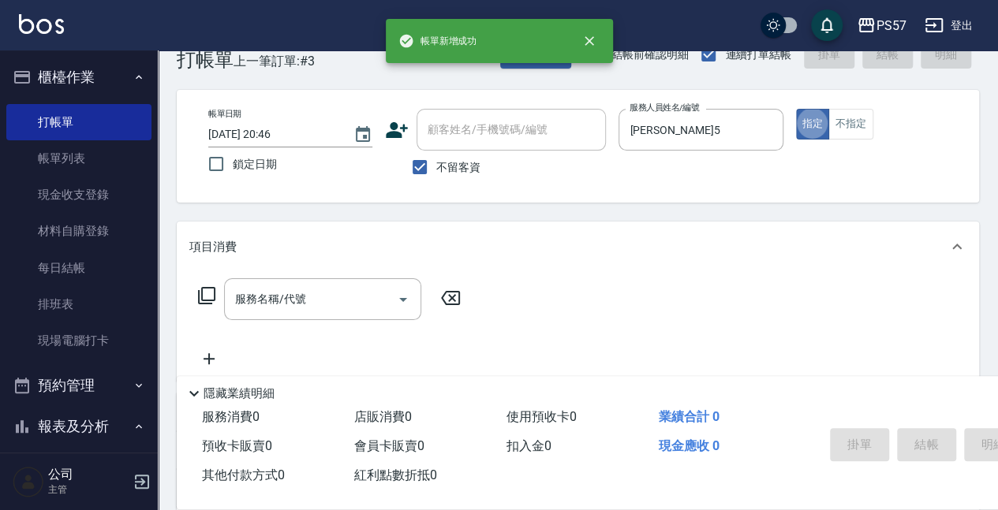
scroll to position [0, 0]
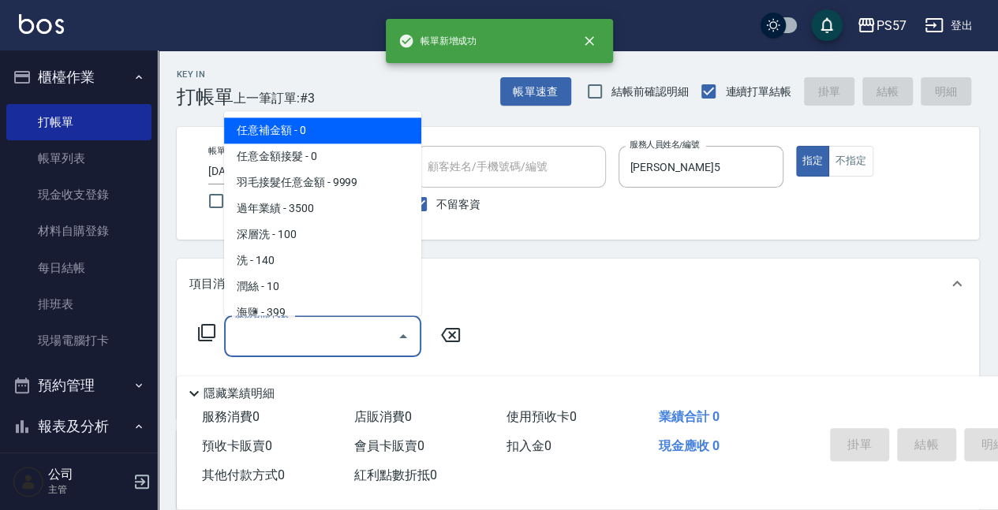
click at [264, 329] on input "服務名稱/代號" at bounding box center [310, 337] width 159 height 28
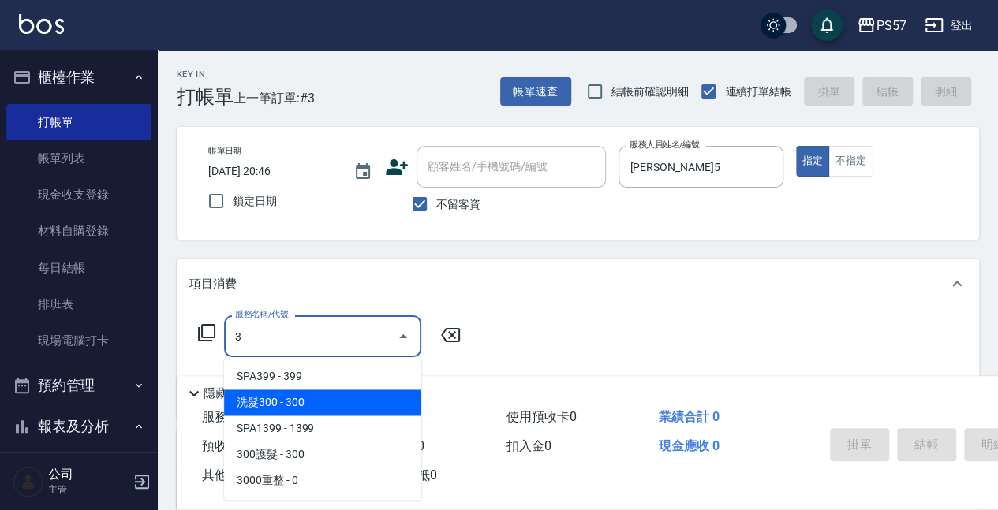
click at [293, 390] on span "洗髮300 - 300" at bounding box center [322, 403] width 197 height 26
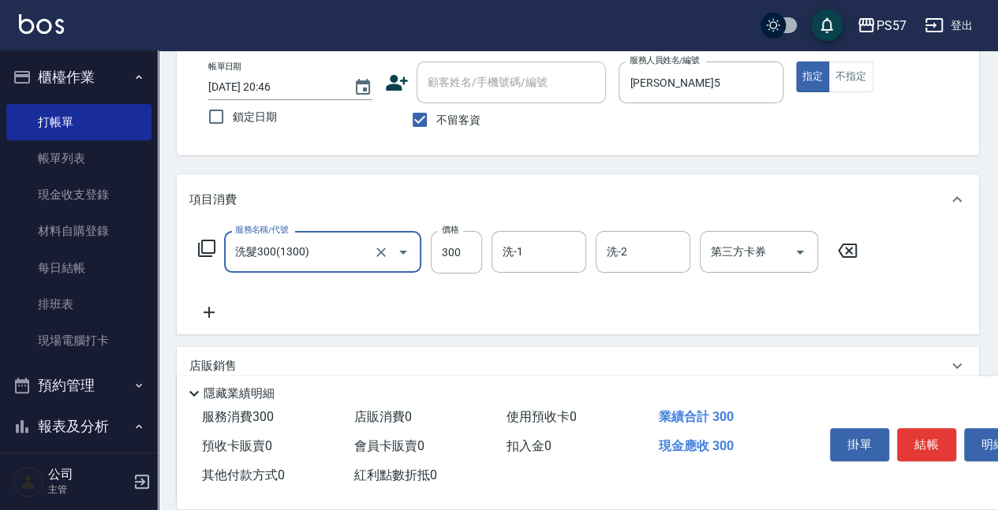
scroll to position [105, 0]
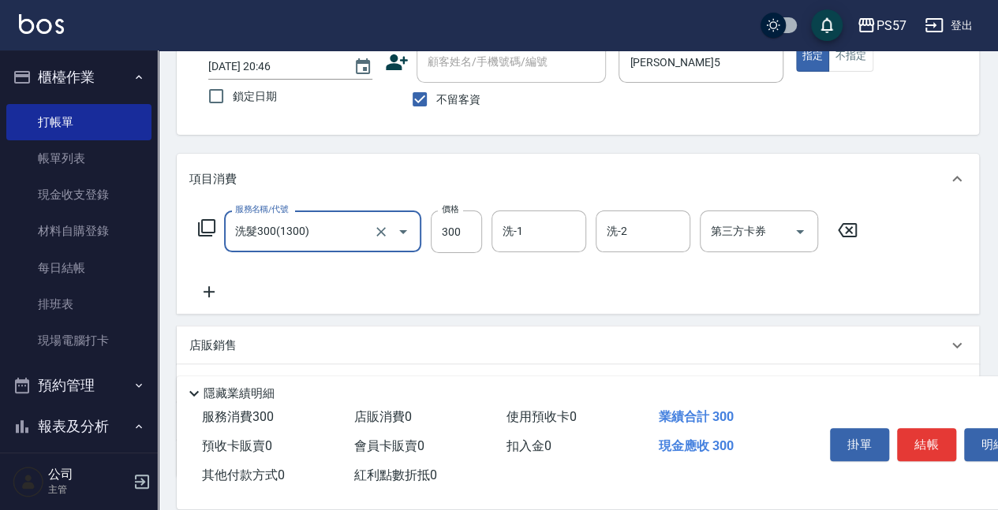
type input "洗髮300(1300)"
click at [210, 293] on icon at bounding box center [208, 291] width 39 height 19
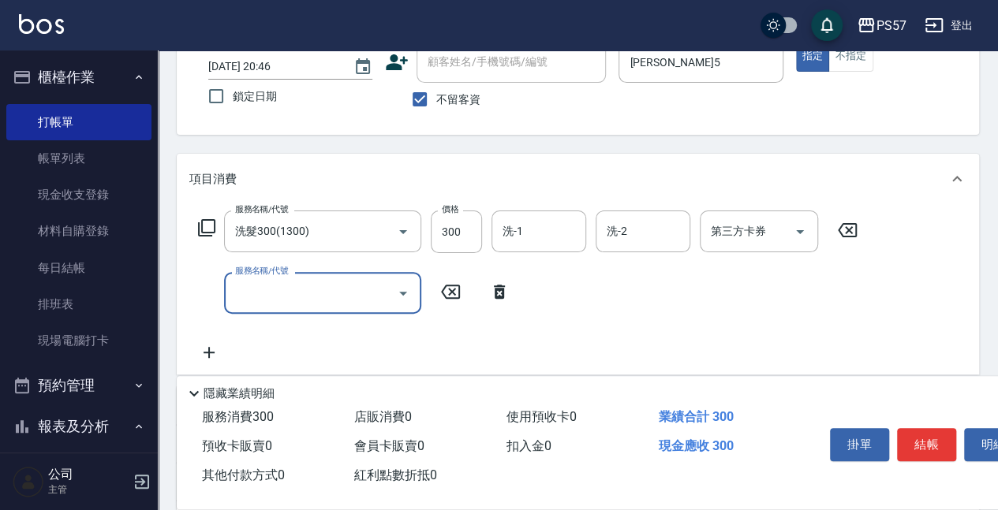
click at [279, 295] on input "服務名稱/代號" at bounding box center [310, 293] width 159 height 28
type input "300護髮(3300)"
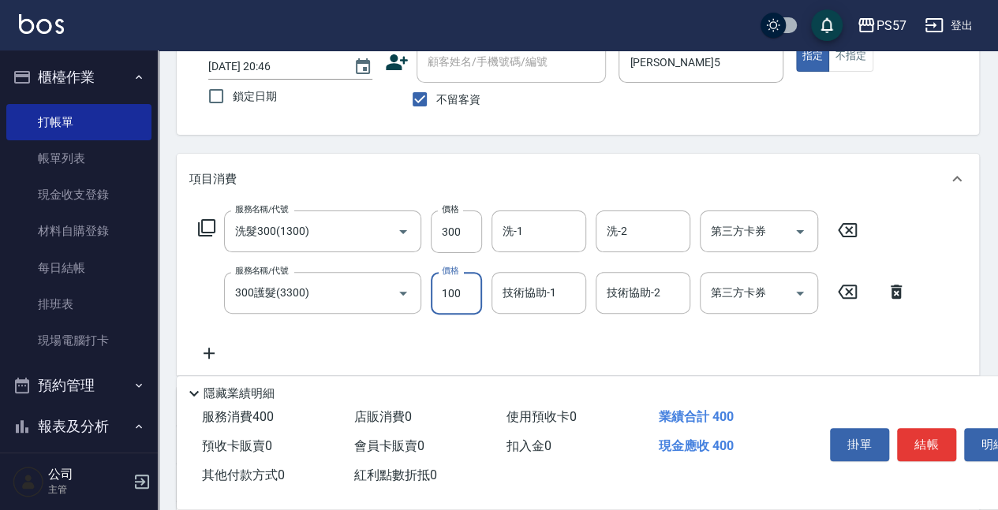
type input "100"
click at [216, 340] on div "服務名稱/代號 洗髮300(1300) 服務名稱/代號 價格 300 價格 洗-1 洗-1 洗-2 洗-2 第三方卡券 第三方卡券 服務名稱/代號 300護髮…" at bounding box center [552, 287] width 726 height 152
click at [285, 346] on div "服務名稱/代號 洗髮300(1300) 服務名稱/代號 價格 300 價格 洗-1 洗-1 洗-2 洗-2 第三方卡券 第三方卡券 服務名稱/代號 300護髮…" at bounding box center [552, 287] width 726 height 152
click at [213, 345] on icon at bounding box center [208, 353] width 39 height 19
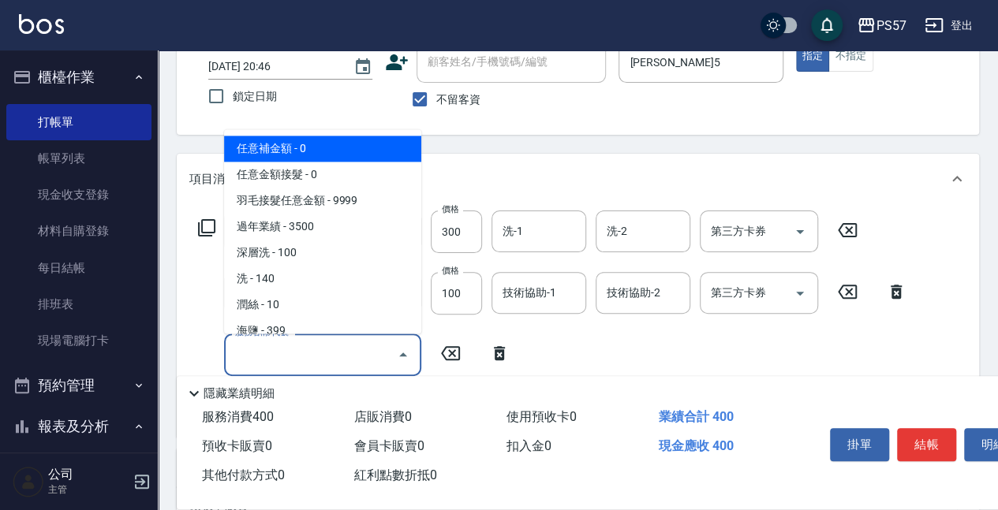
click at [279, 347] on input "服務名稱/代號" at bounding box center [310, 355] width 159 height 28
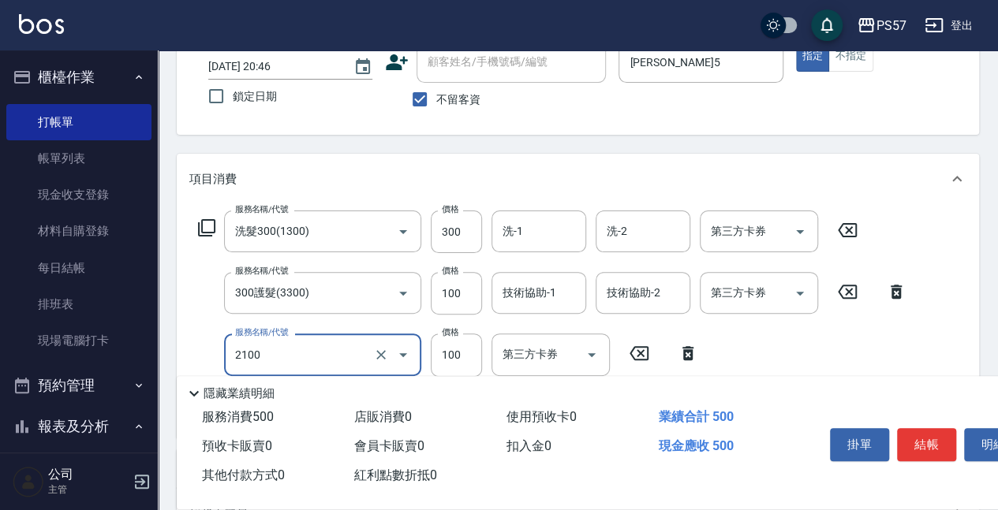
type input "剪髮100(2100)"
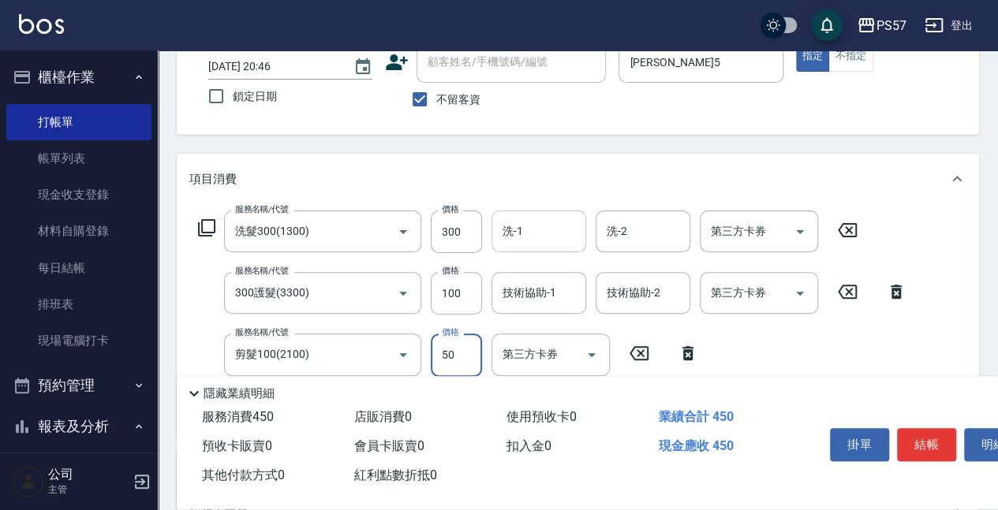
type input "50"
click at [547, 229] on input "洗-1" at bounding box center [538, 232] width 80 height 28
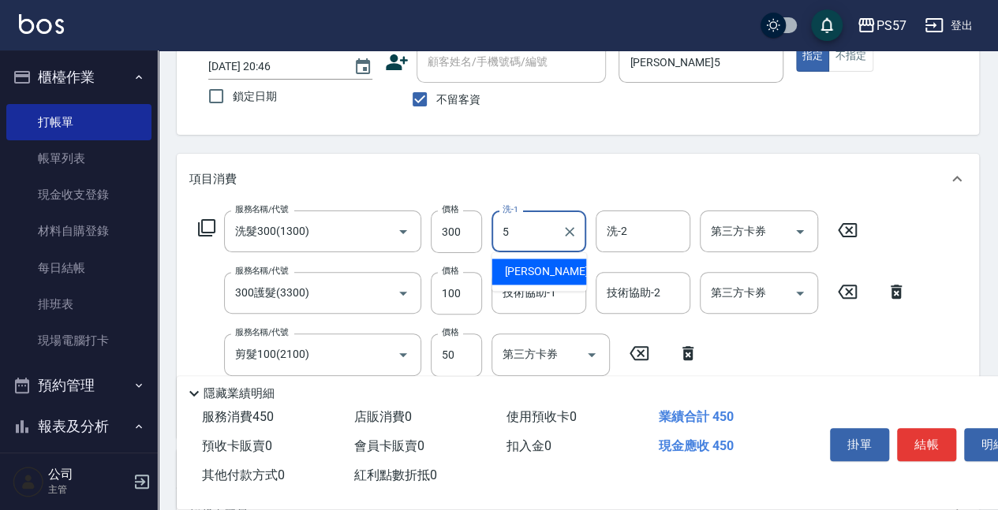
type input "[PERSON_NAME]5"
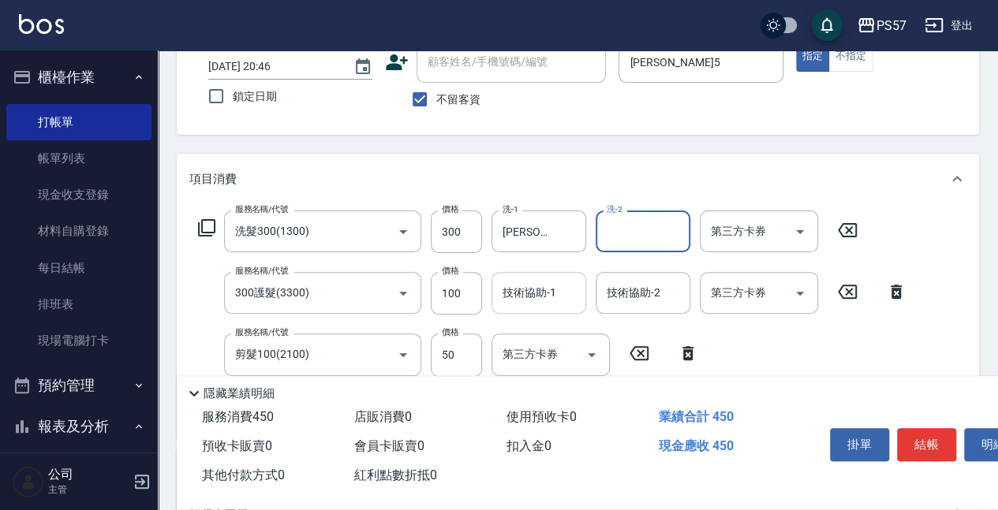
click at [536, 286] on input "技術協助-1" at bounding box center [538, 293] width 80 height 28
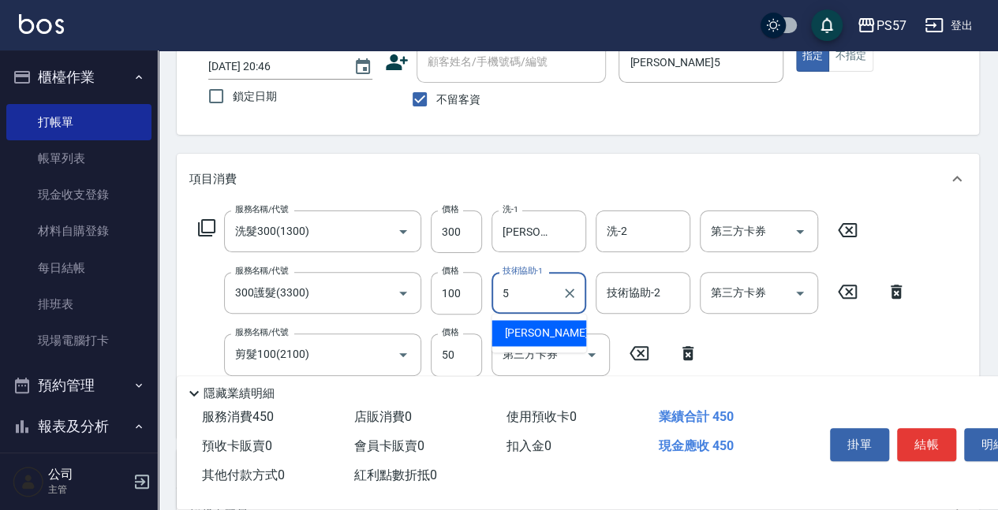
type input "[PERSON_NAME]5"
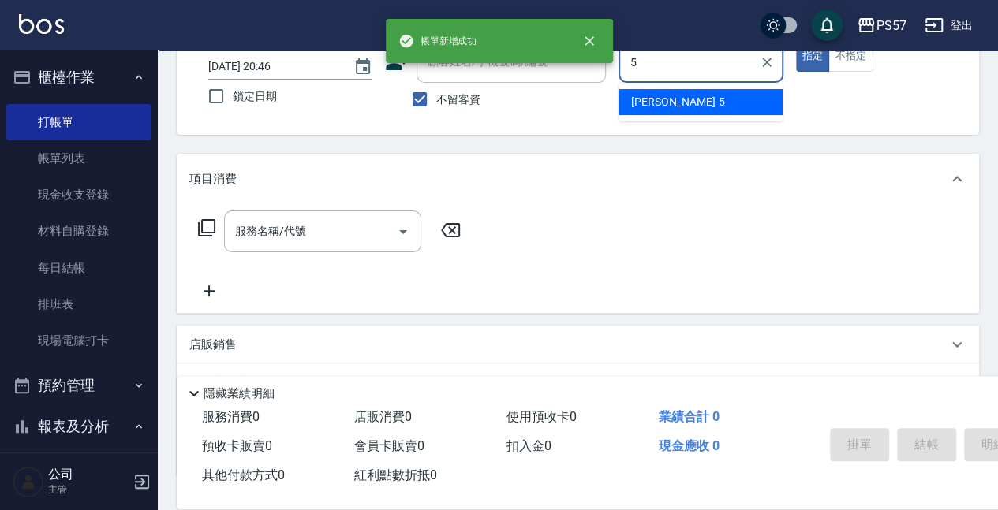
type input "[PERSON_NAME]5"
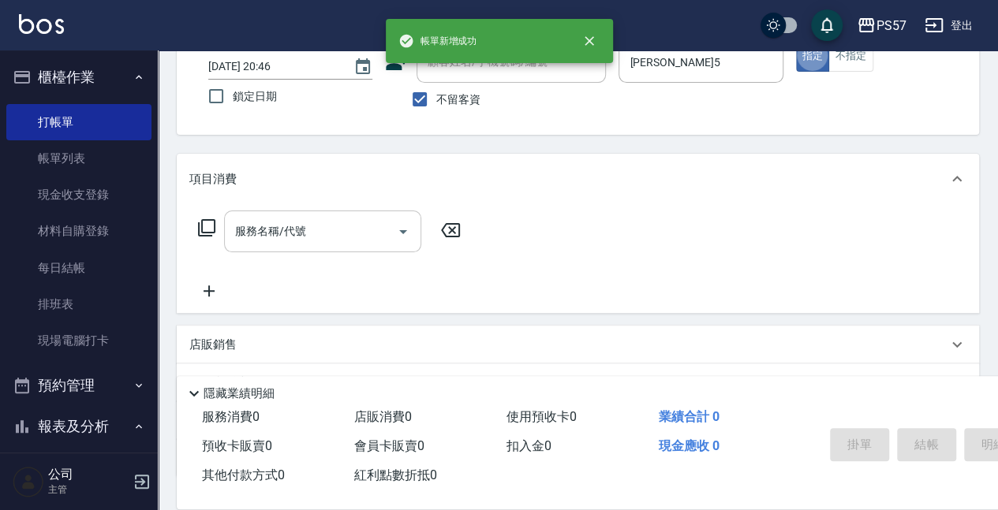
click at [282, 210] on div "服務名稱/代號 服務名稱/代號" at bounding box center [578, 258] width 802 height 109
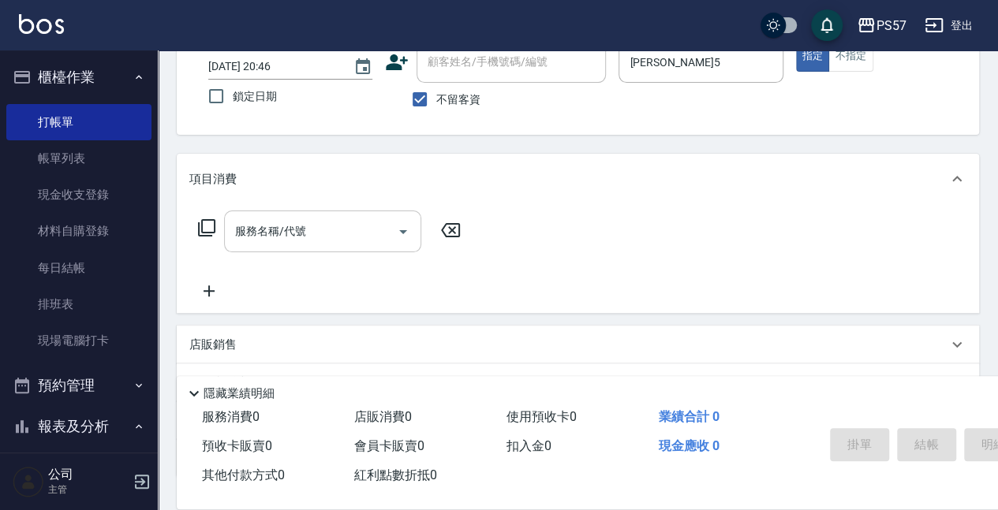
click at [290, 220] on input "服務名稱/代號" at bounding box center [310, 232] width 159 height 28
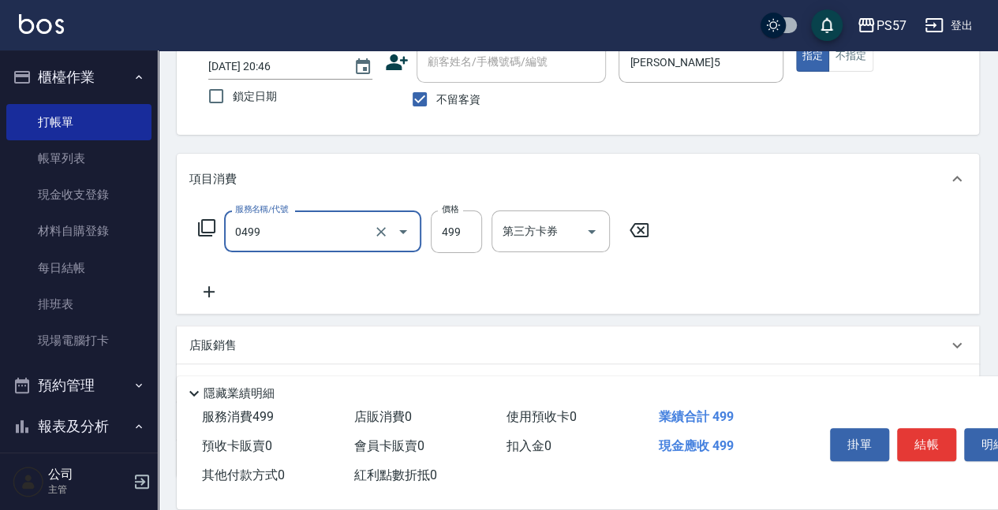
type input "SPA499(0499)"
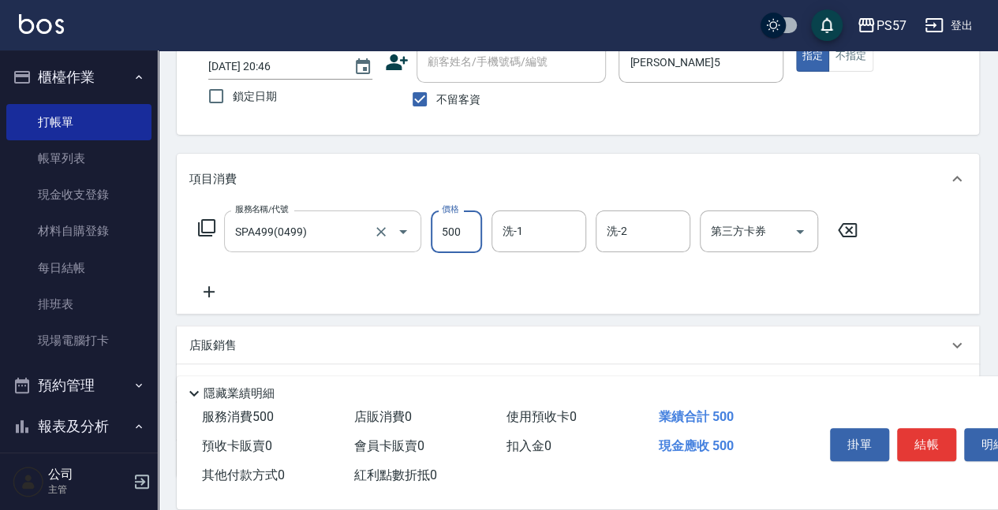
type input "500"
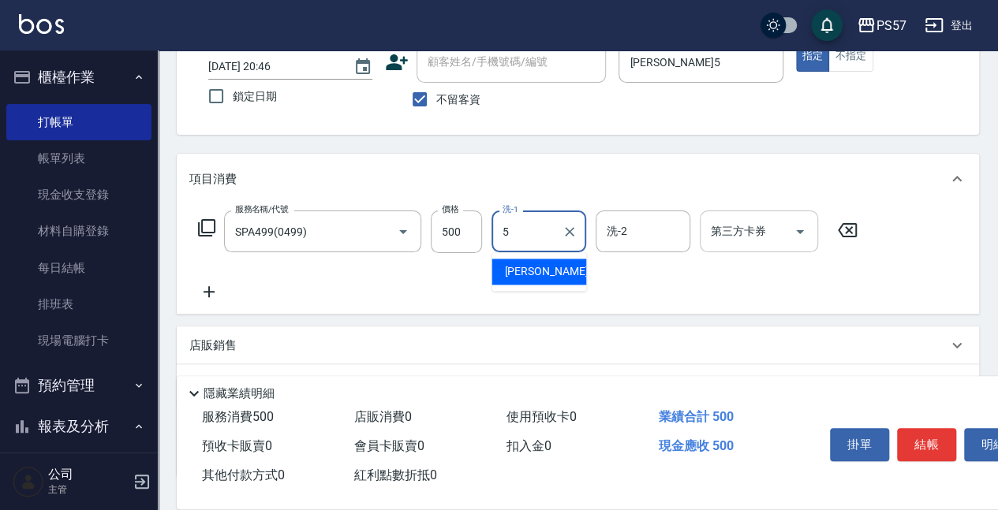
type input "[PERSON_NAME]5"
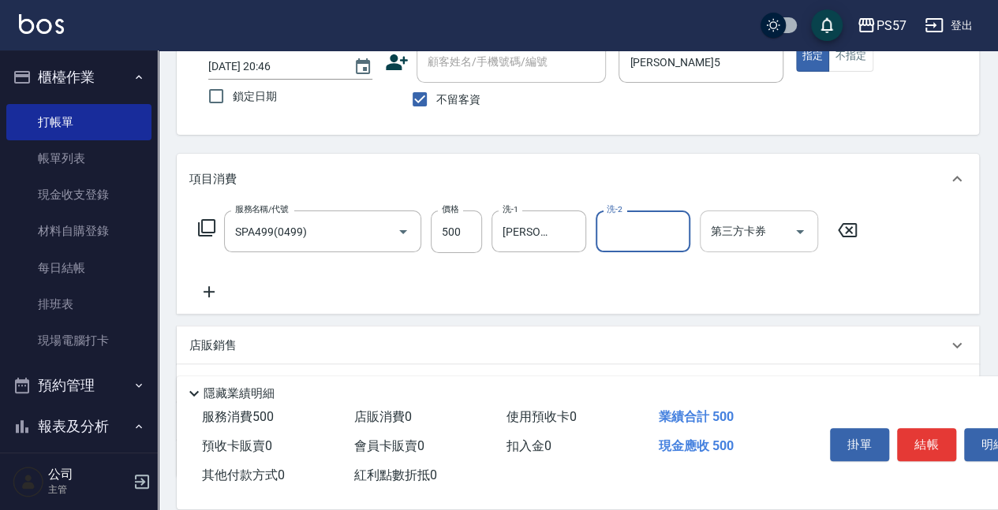
click at [715, 226] on input "第三方卡券" at bounding box center [747, 232] width 80 height 28
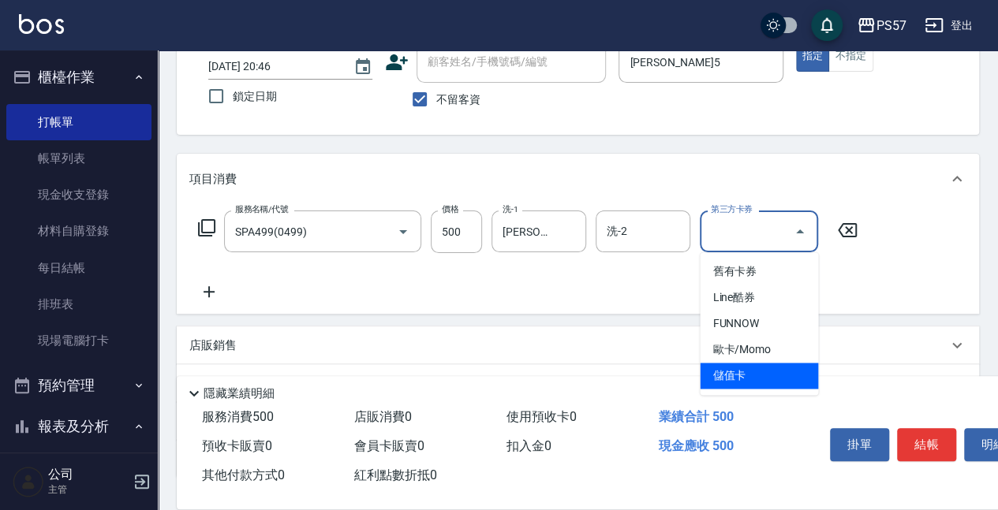
click at [716, 373] on span "儲值卡" at bounding box center [759, 376] width 118 height 26
type input "儲值卡"
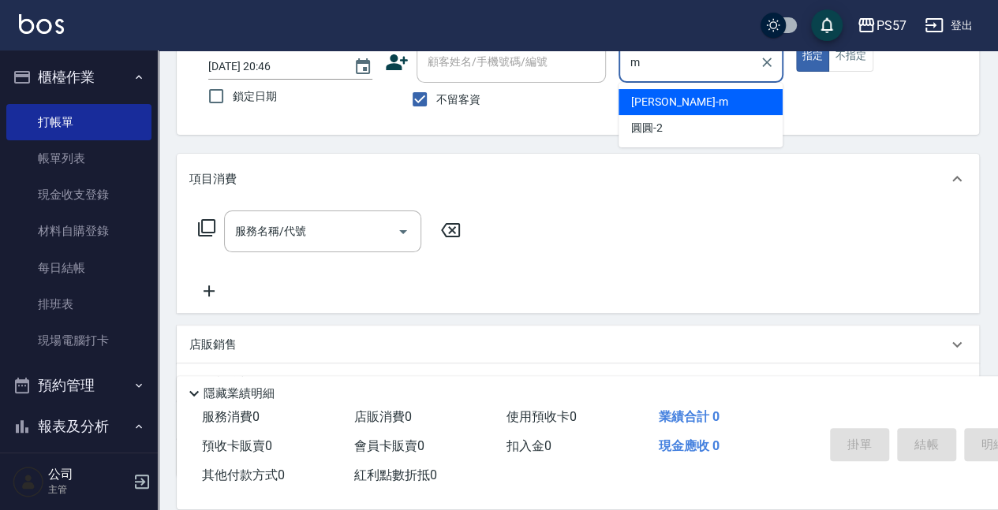
type input "[PERSON_NAME]-m"
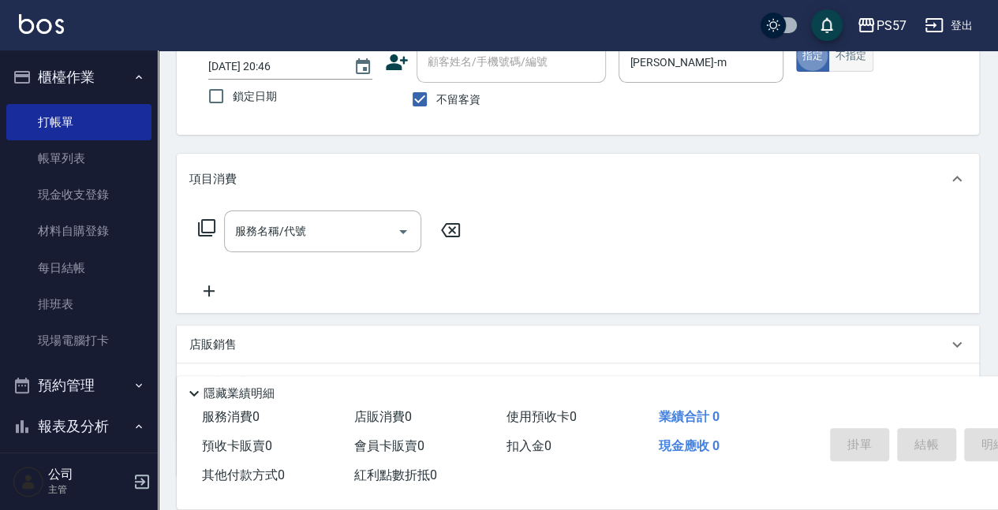
click at [840, 50] on button "不指定" at bounding box center [850, 56] width 44 height 31
click at [327, 236] on input "服務名稱/代號" at bounding box center [310, 232] width 159 height 28
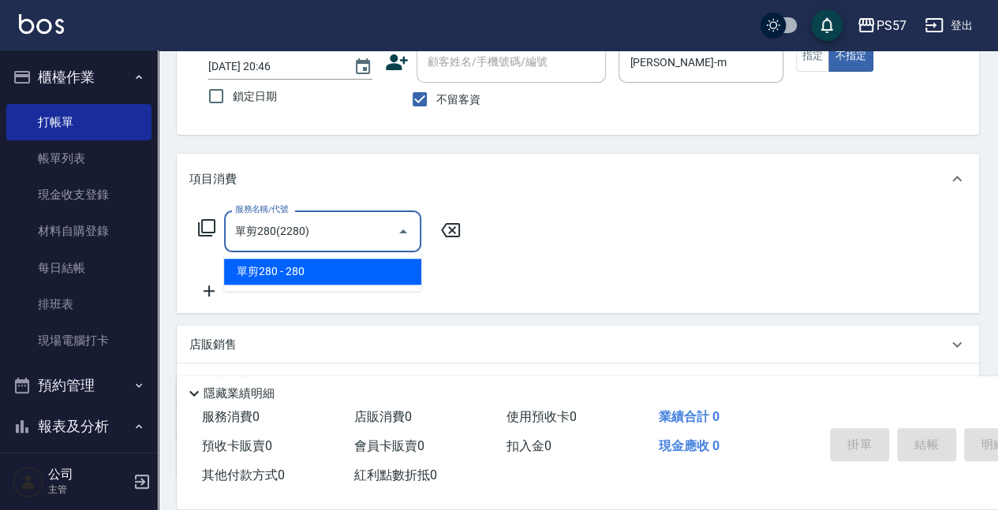
type input "單剪280(2280)"
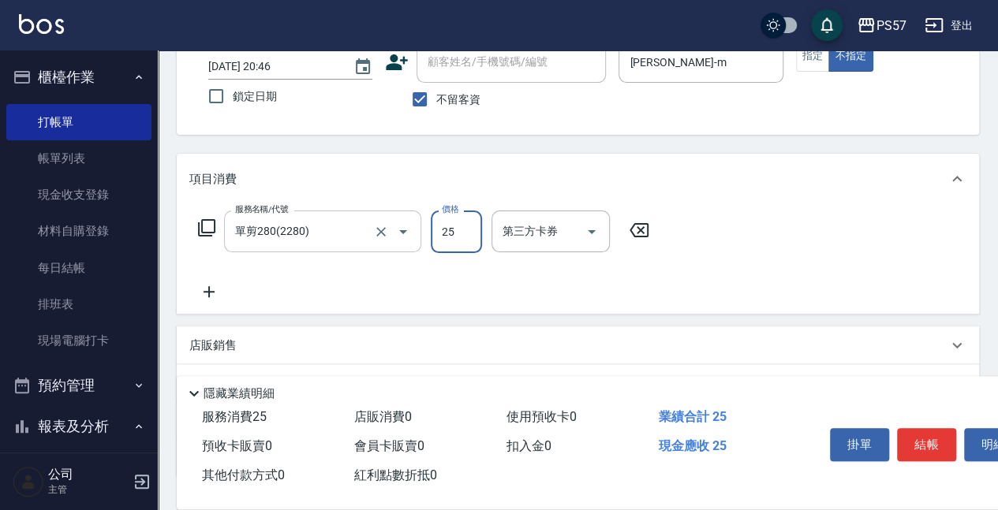
type input "250"
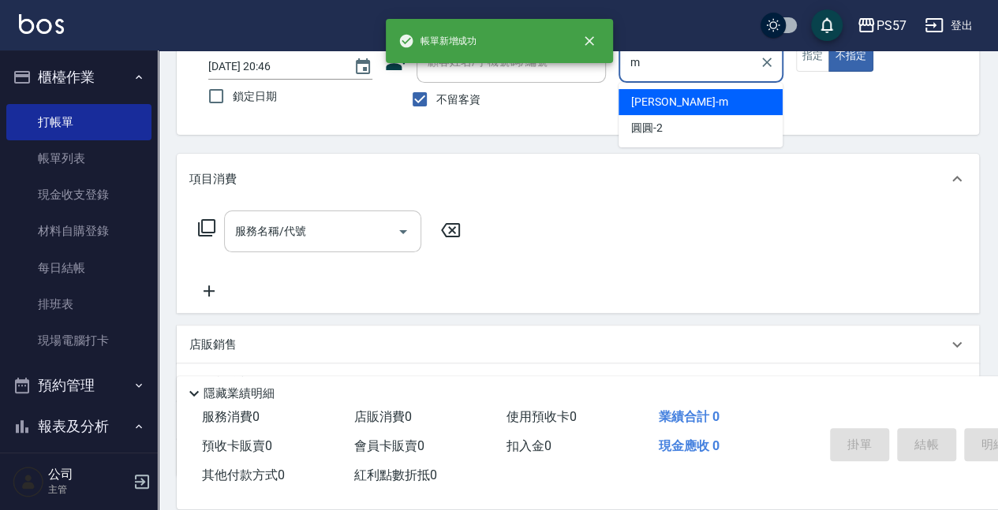
type input "[PERSON_NAME]-m"
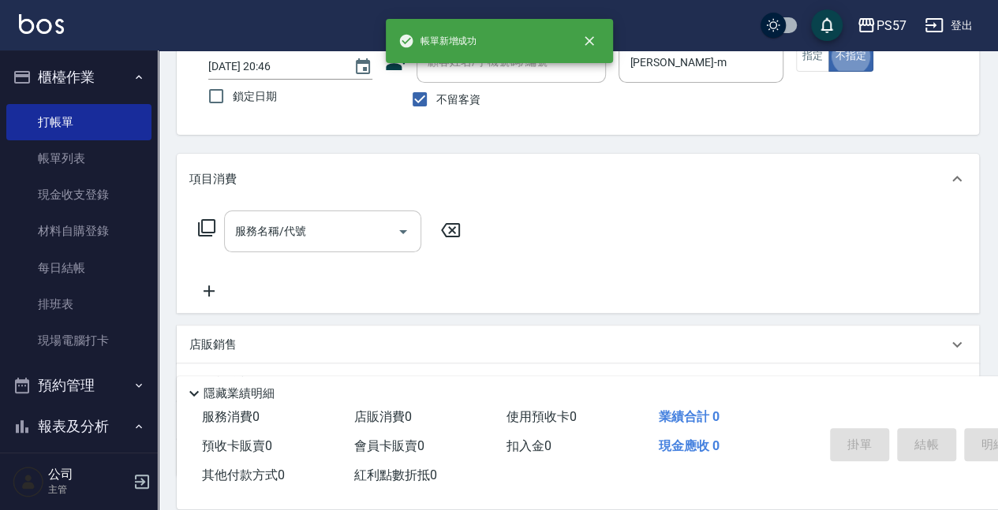
type button "false"
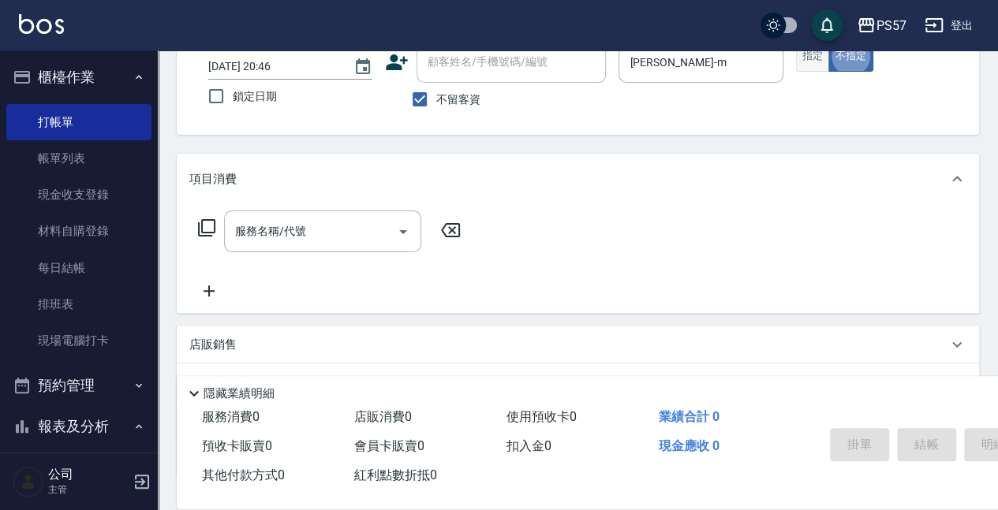
click at [803, 63] on button "指定" at bounding box center [813, 56] width 34 height 31
click at [355, 232] on input "服務名稱/代號" at bounding box center [310, 232] width 159 height 28
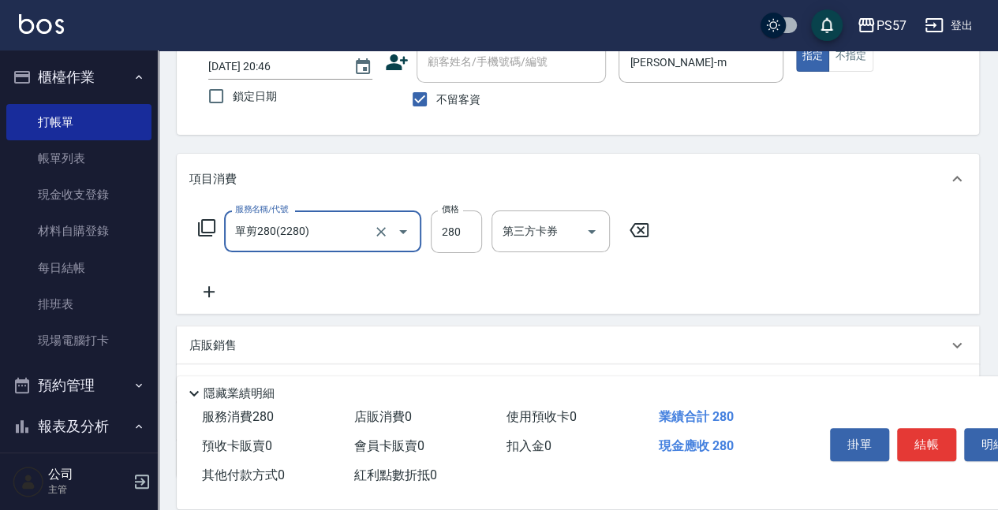
type input "單剪280(2280)"
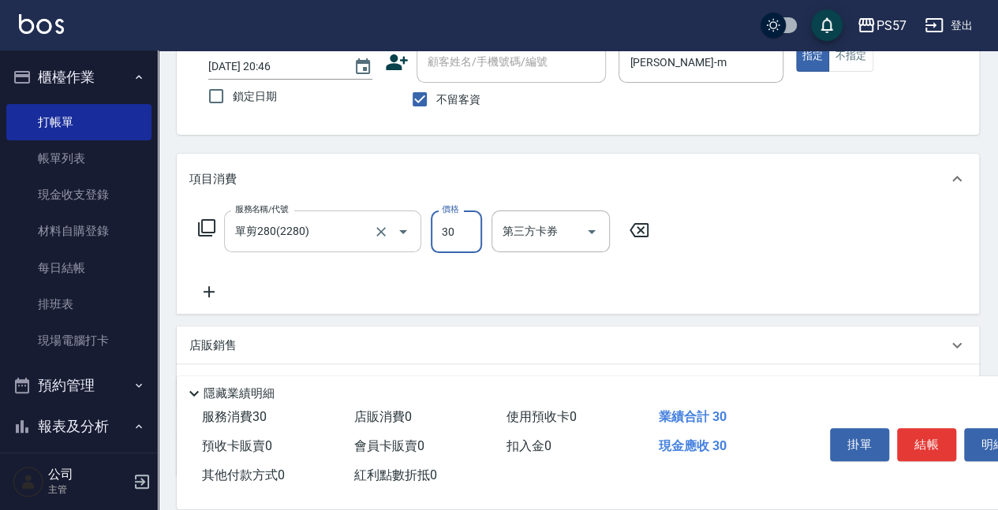
type input "300"
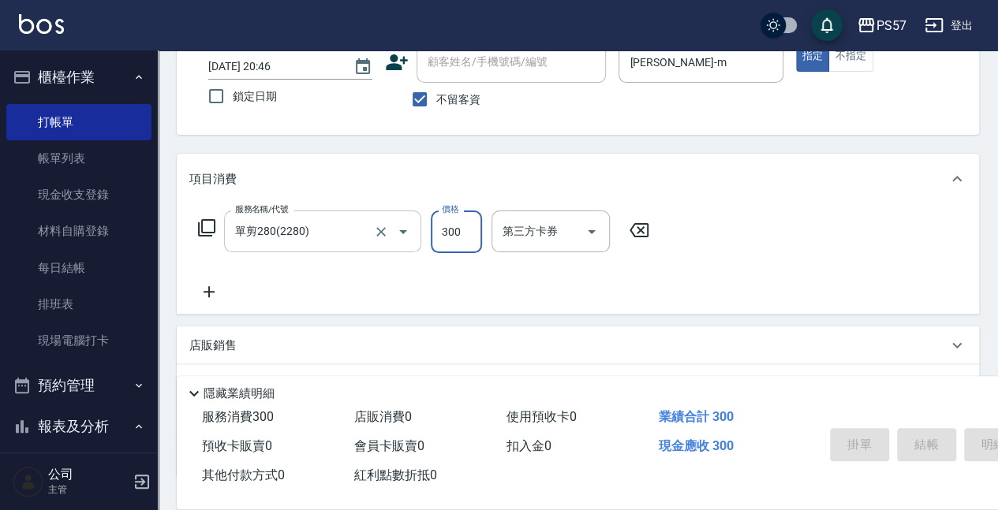
type input "[DATE] 20:47"
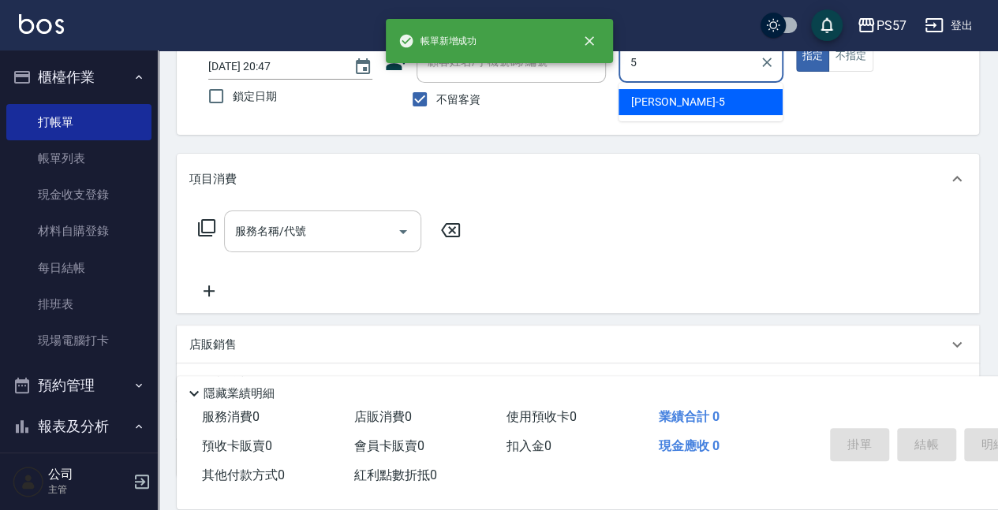
type input "[PERSON_NAME]5"
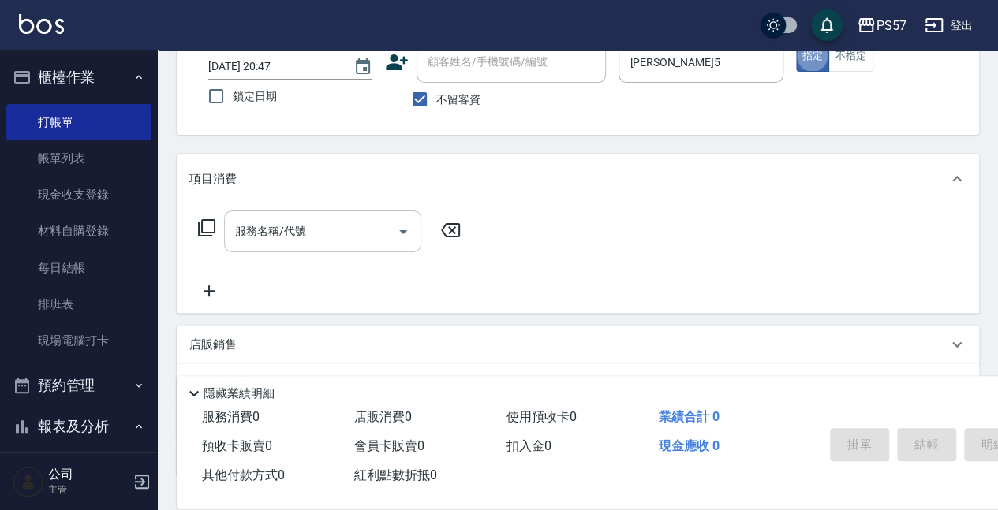
click at [298, 240] on input "服務名稱/代號" at bounding box center [310, 232] width 159 height 28
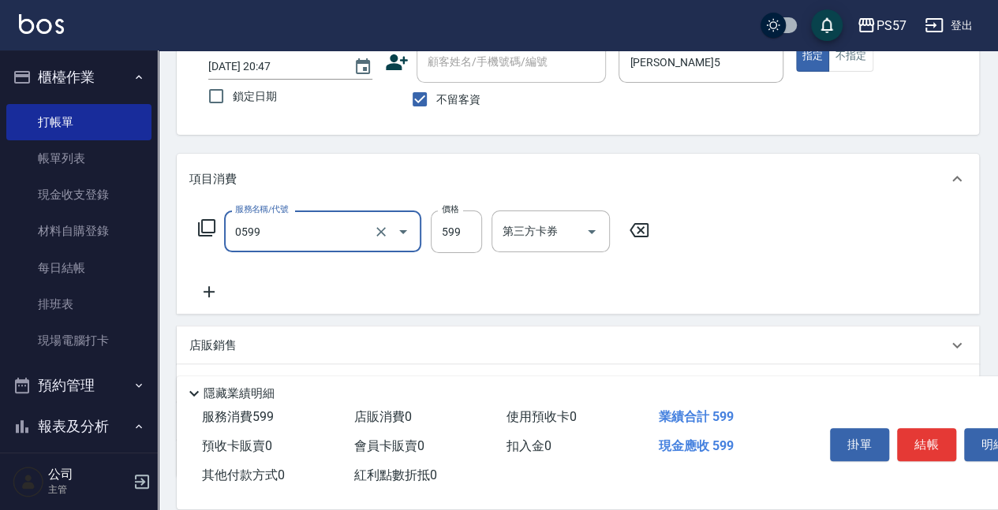
type input "SPA599(0599)"
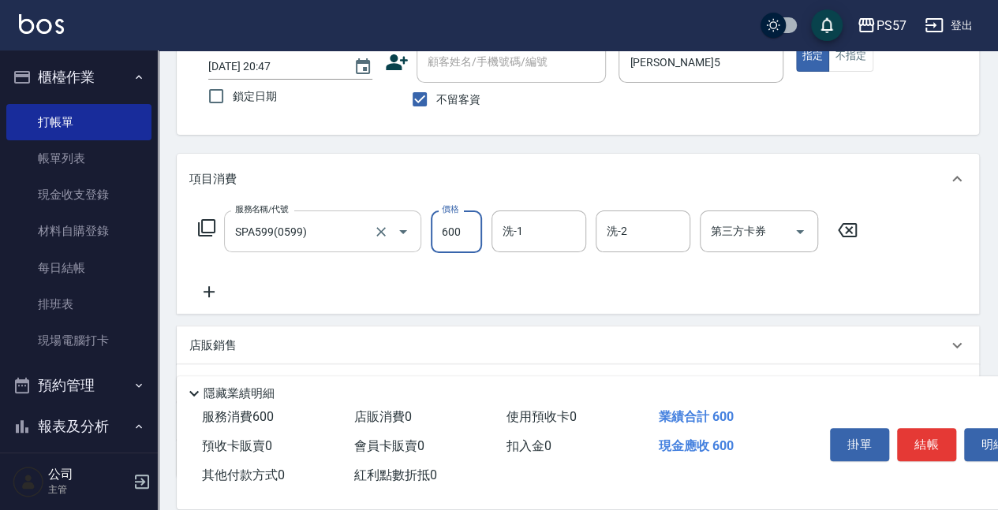
type input "600"
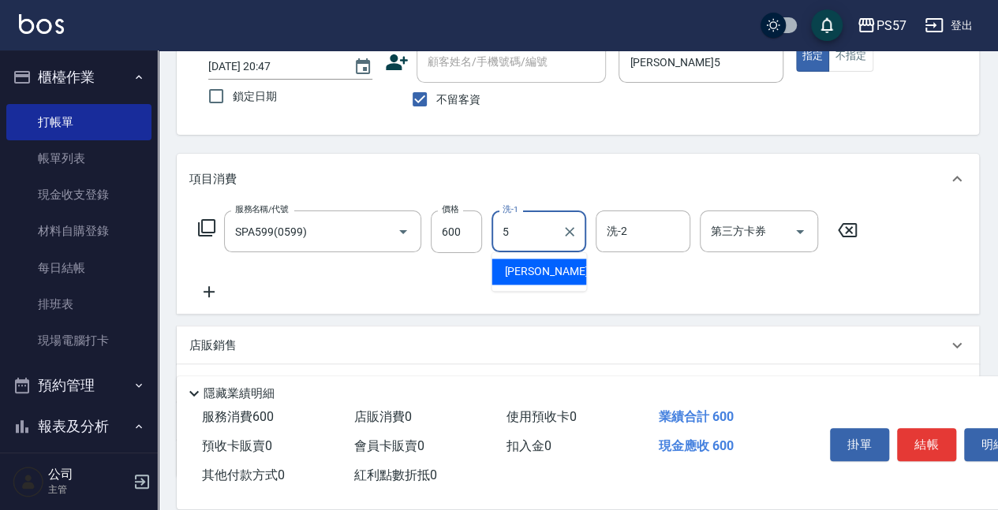
type input "[PERSON_NAME]5"
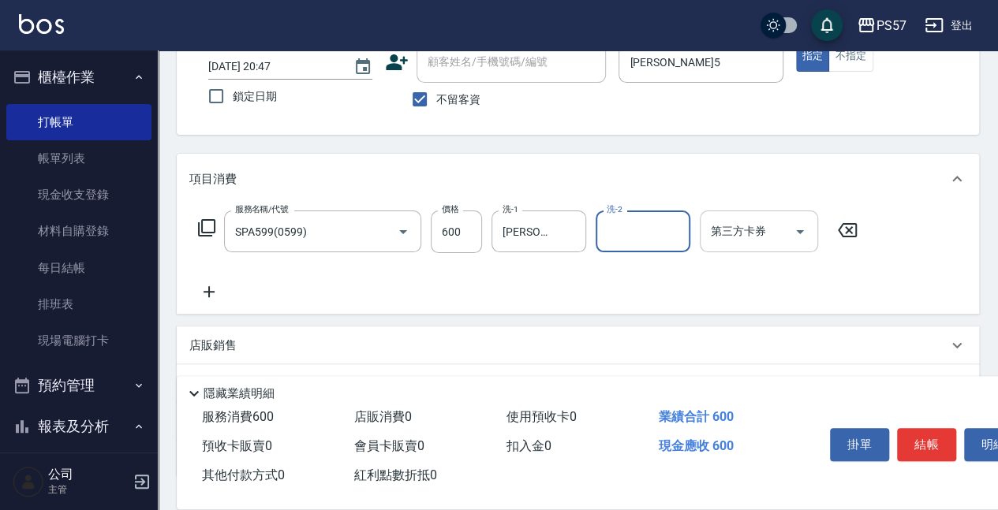
click at [769, 243] on input "第三方卡券" at bounding box center [747, 232] width 80 height 28
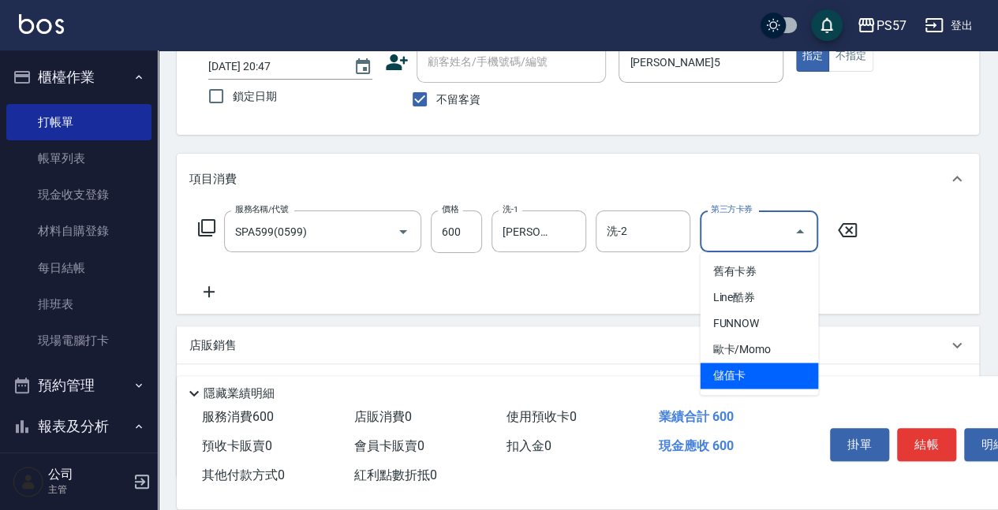
click at [711, 364] on span "儲值卡" at bounding box center [759, 376] width 118 height 26
type input "儲值卡"
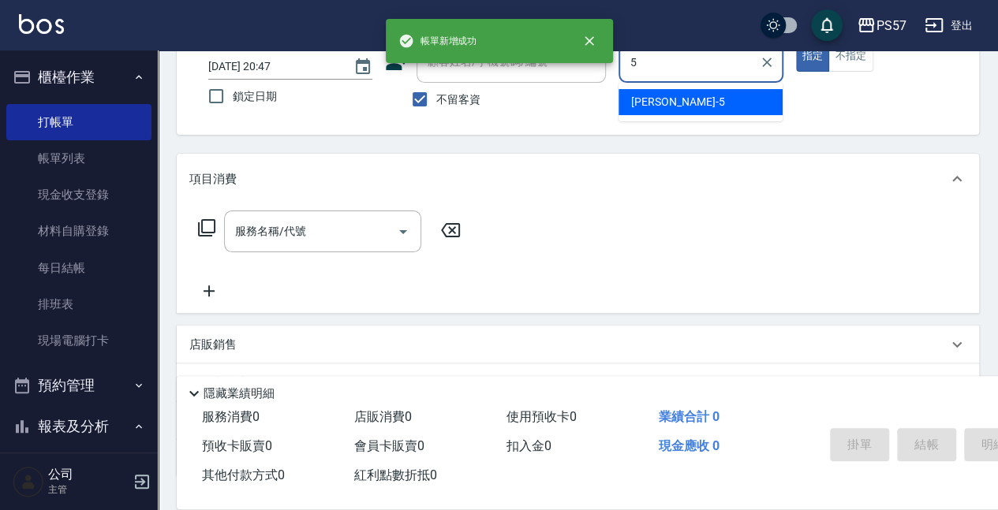
type input "[PERSON_NAME]5"
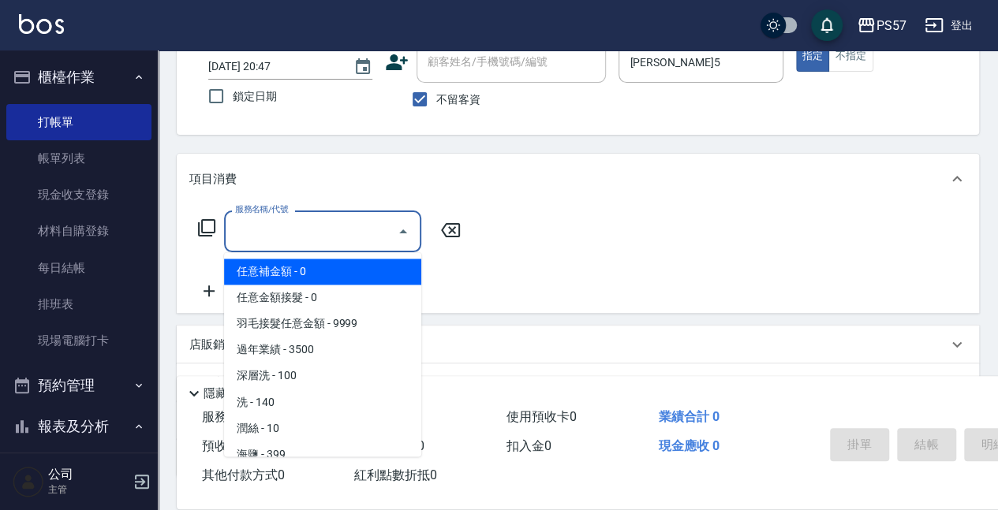
click at [301, 241] on input "服務名稱/代號" at bounding box center [310, 232] width 159 height 28
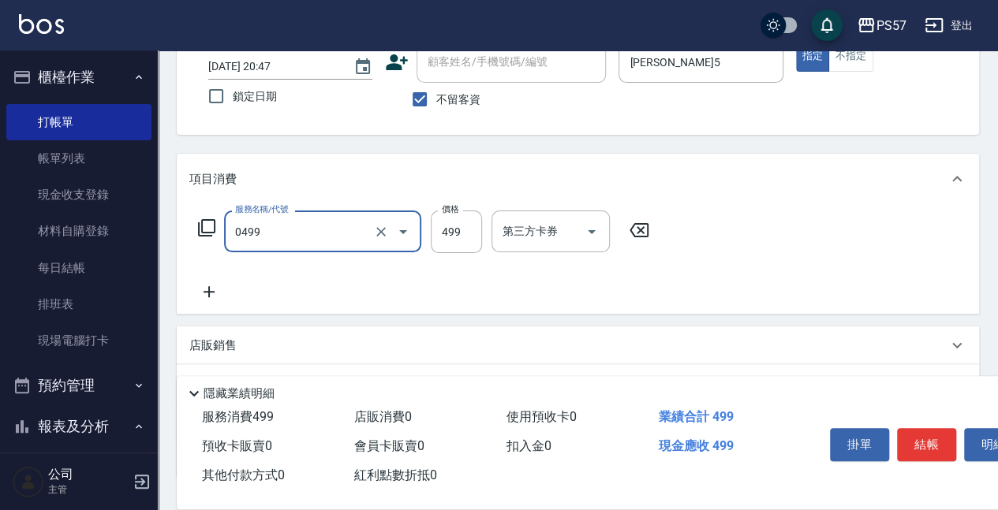
type input "SPA499(0499)"
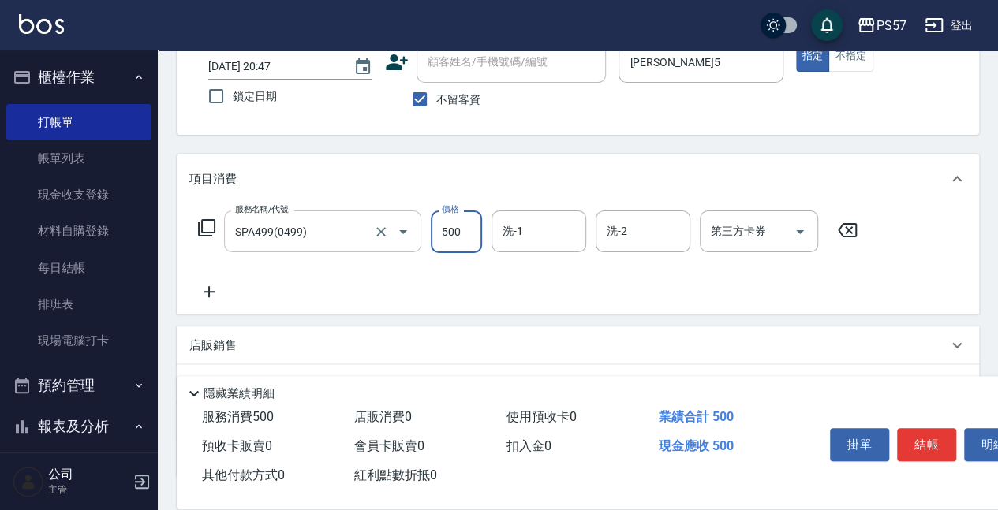
type input "500"
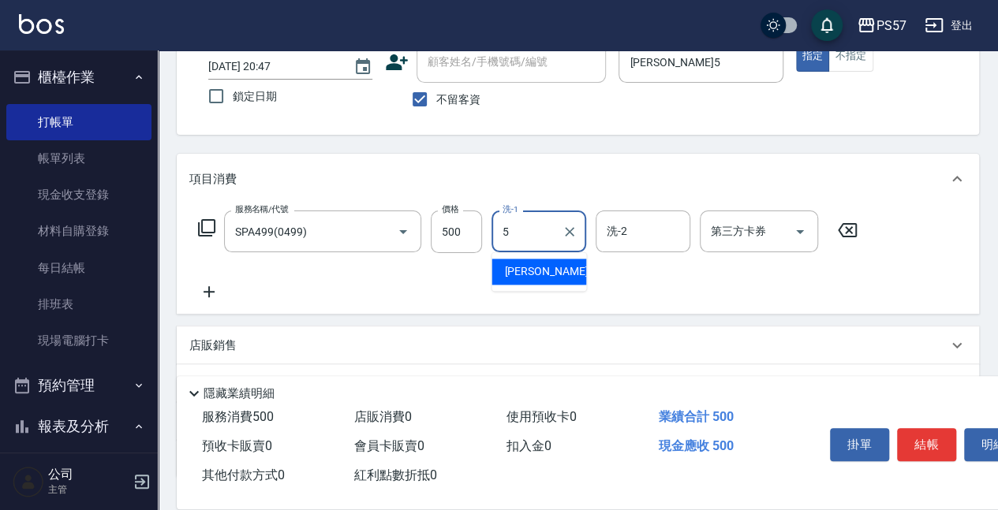
type input "[PERSON_NAME]5"
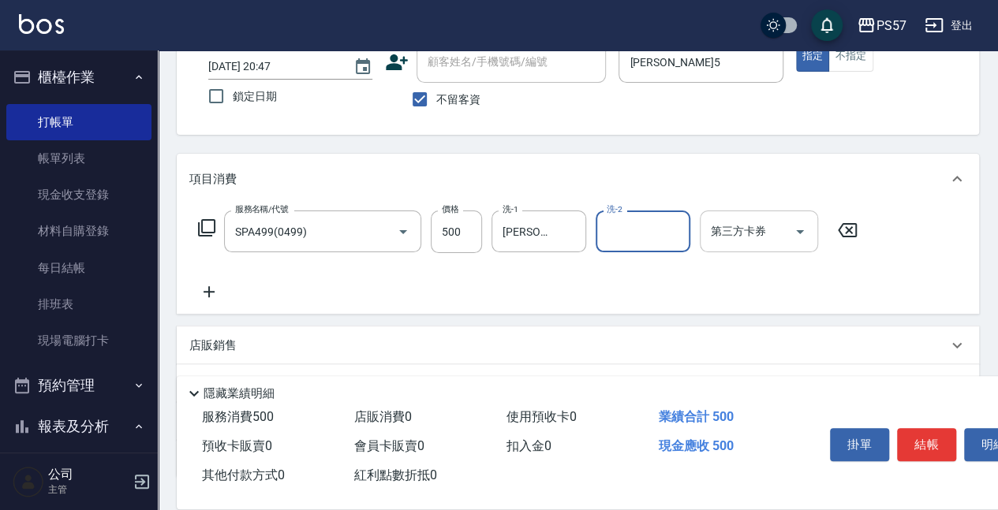
click at [734, 231] on input "第三方卡券" at bounding box center [747, 232] width 80 height 28
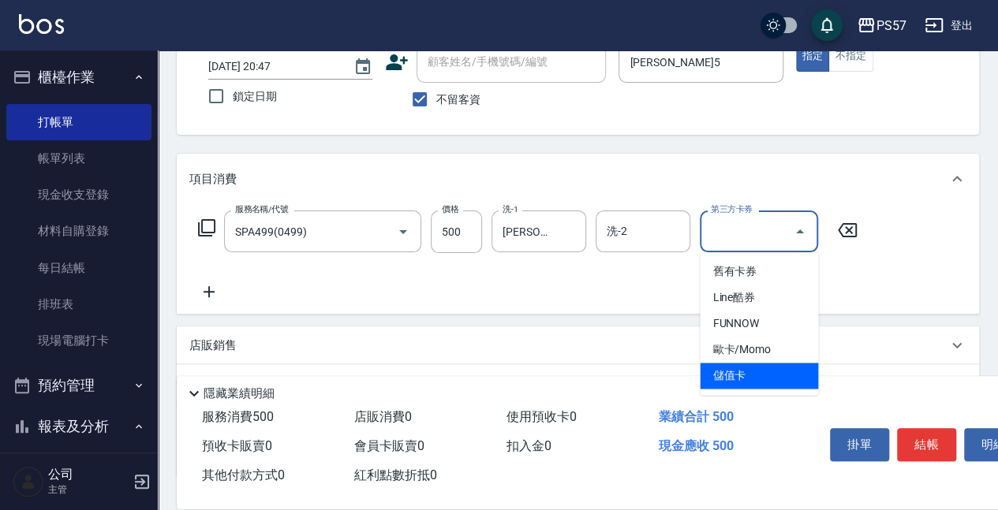
click at [726, 381] on span "儲值卡" at bounding box center [759, 376] width 118 height 26
type input "儲值卡"
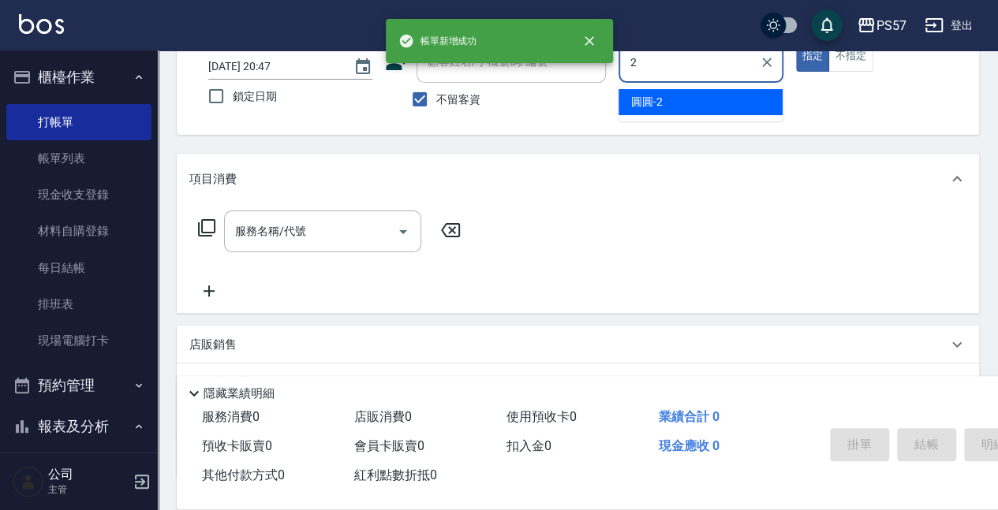
type input "[PERSON_NAME]-2"
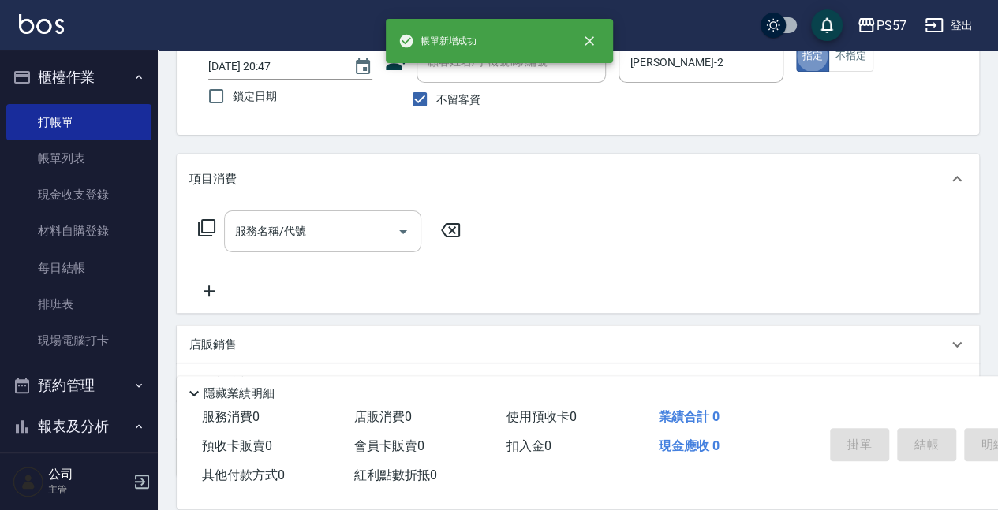
click at [270, 226] on input "服務名稱/代號" at bounding box center [310, 232] width 159 height 28
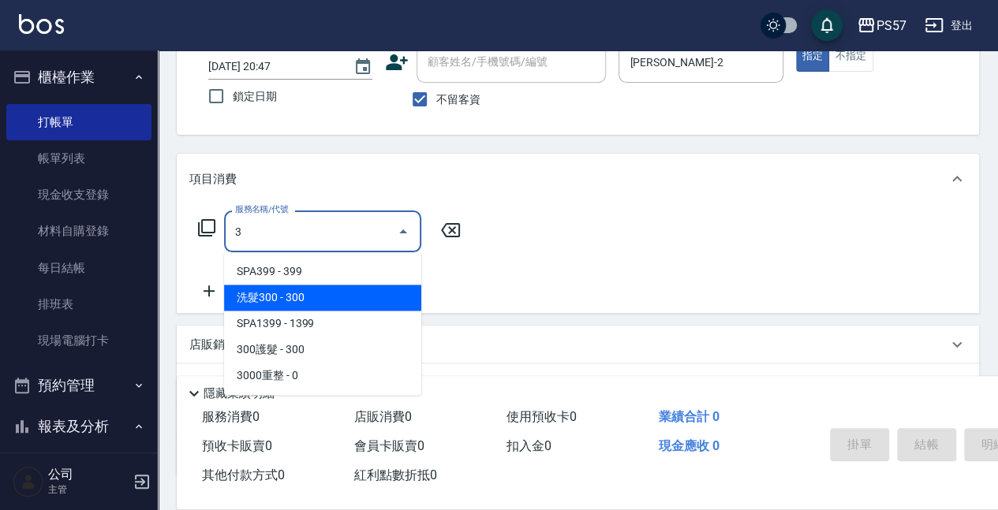
click at [283, 297] on span "洗髮300 - 300" at bounding box center [322, 298] width 197 height 26
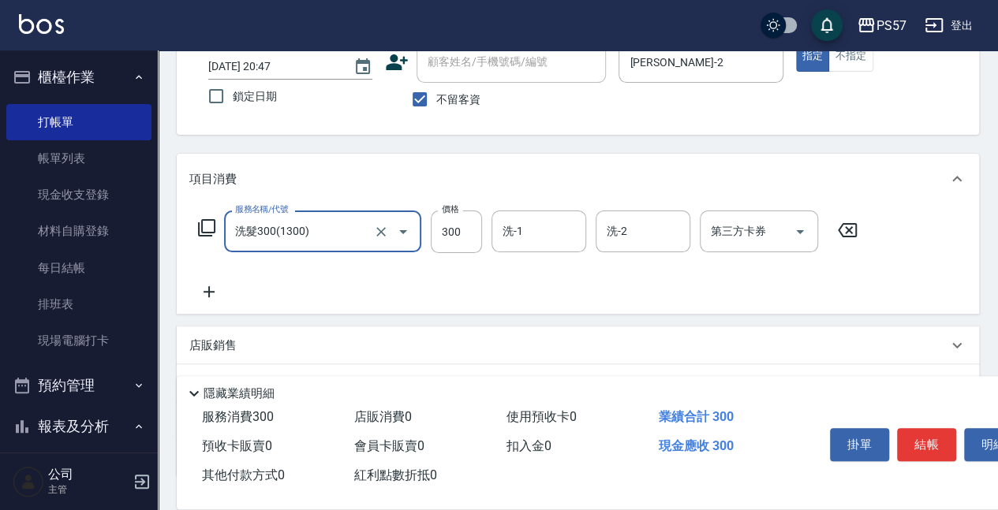
type input "洗髮300(1300)"
click at [215, 296] on icon at bounding box center [208, 291] width 39 height 19
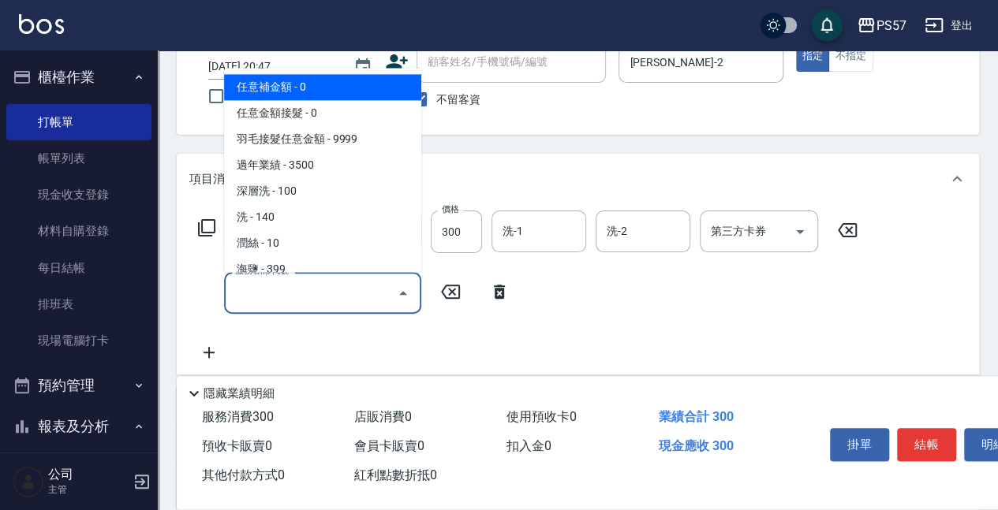
click at [285, 303] on input "服務名稱/代號" at bounding box center [310, 293] width 159 height 28
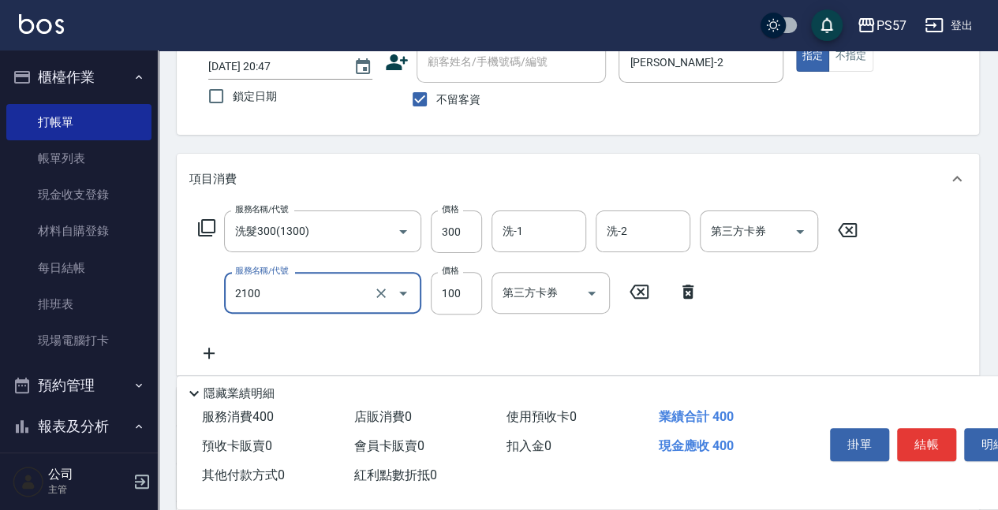
type input "剪髮100(2100)"
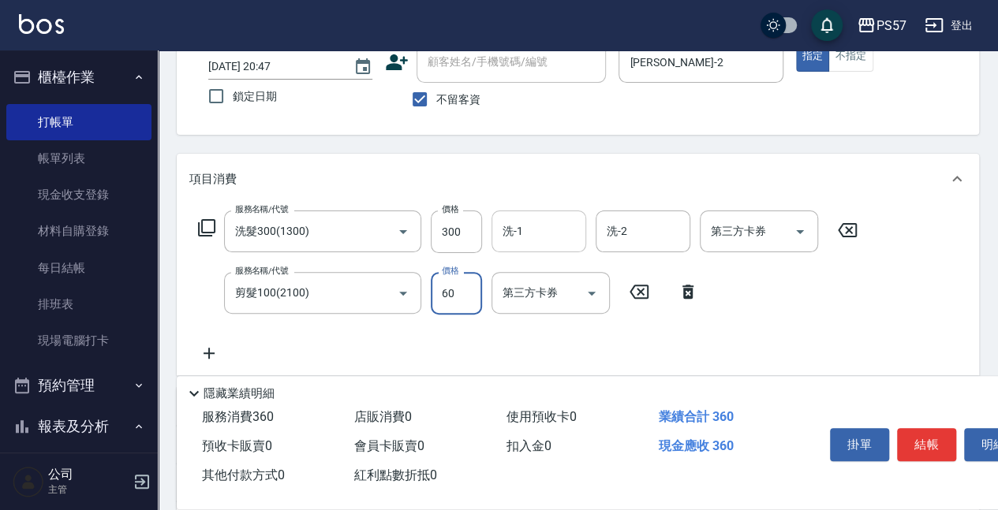
type input "60"
click at [573, 231] on input "洗-1" at bounding box center [538, 232] width 80 height 28
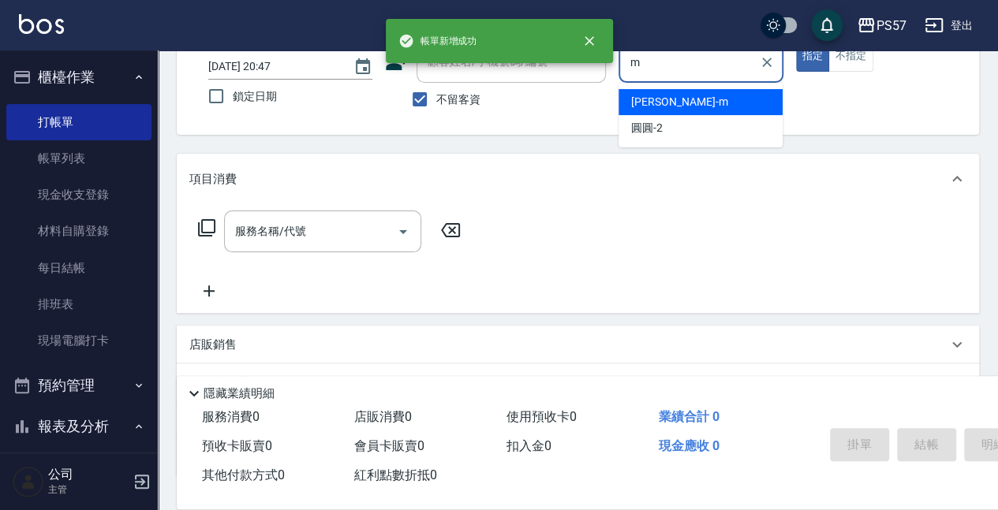
type input "[PERSON_NAME]-m"
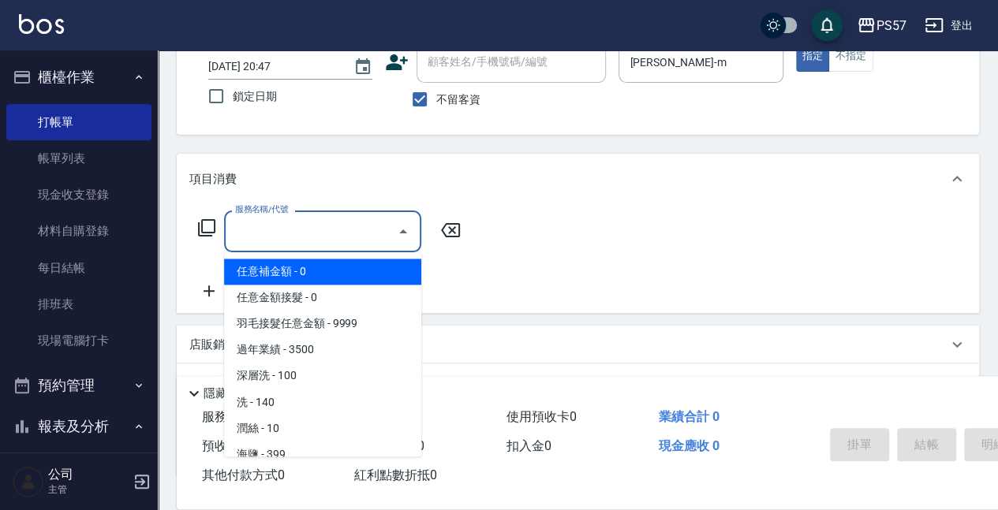
click at [325, 227] on input "服務名稱/代號" at bounding box center [310, 232] width 159 height 28
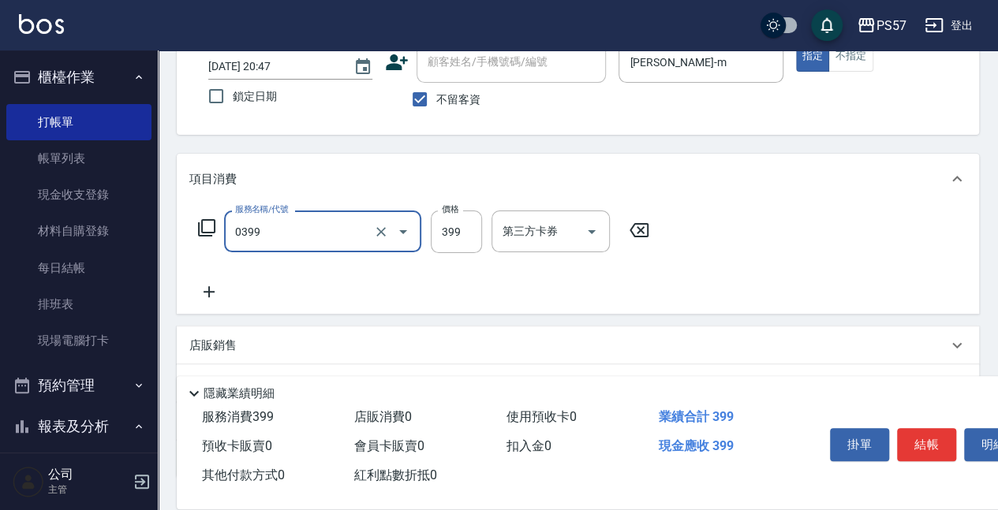
type input "SPA399(0399)"
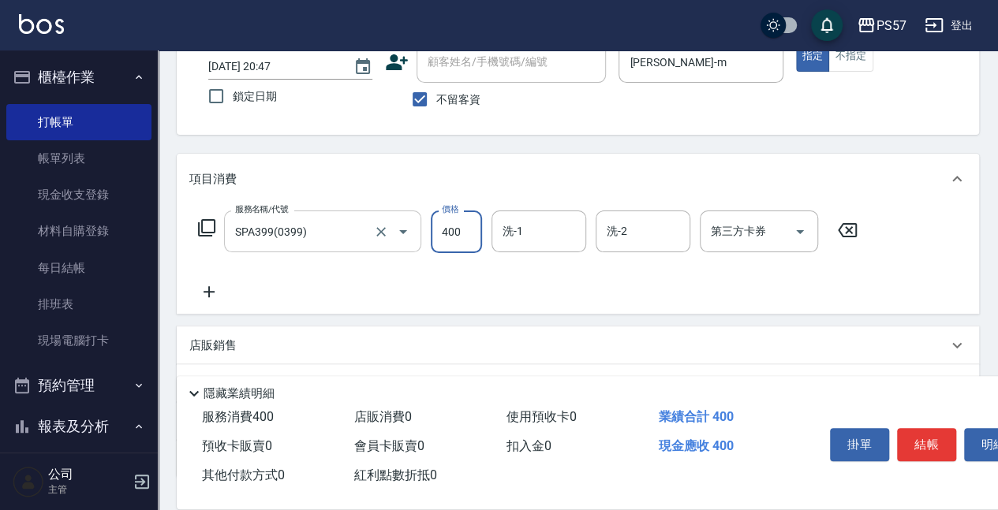
type input "400"
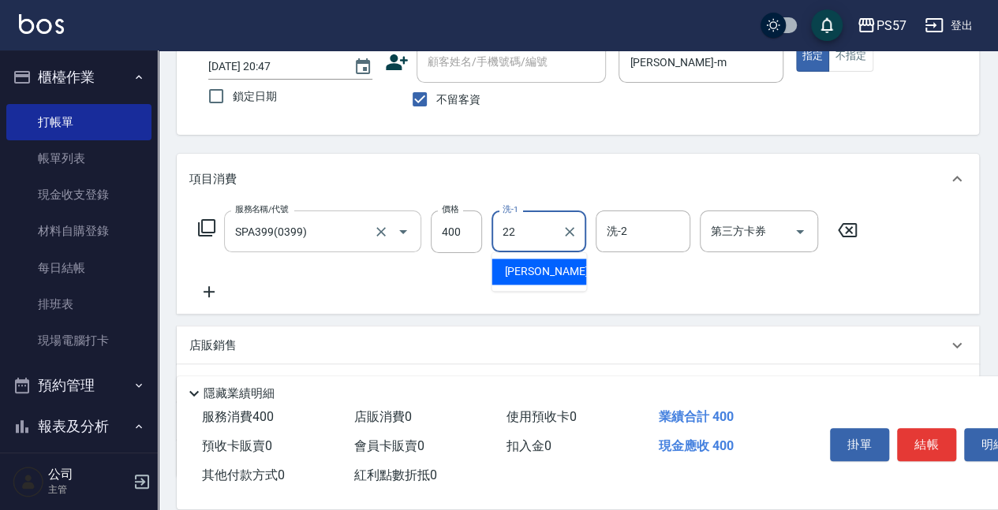
type input "[PERSON_NAME]-22"
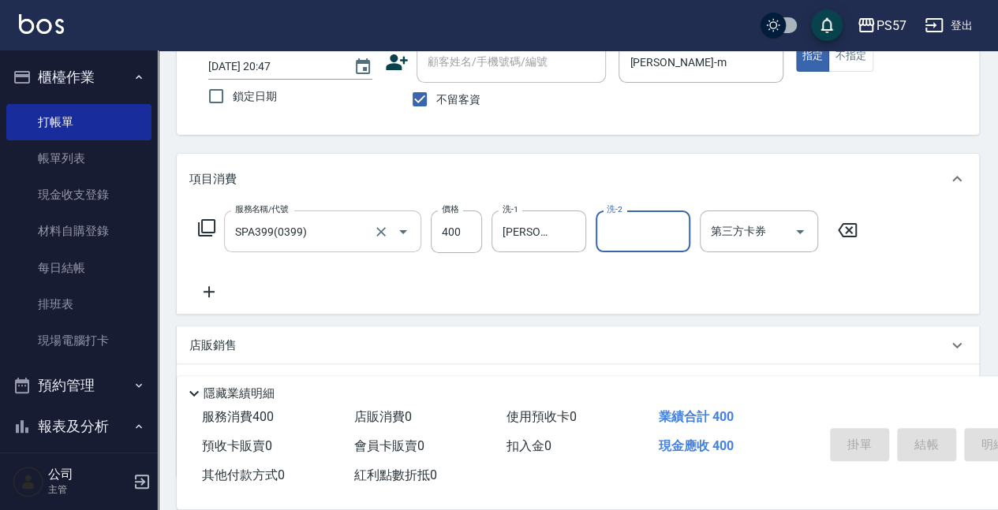
type input "[DATE] 20:48"
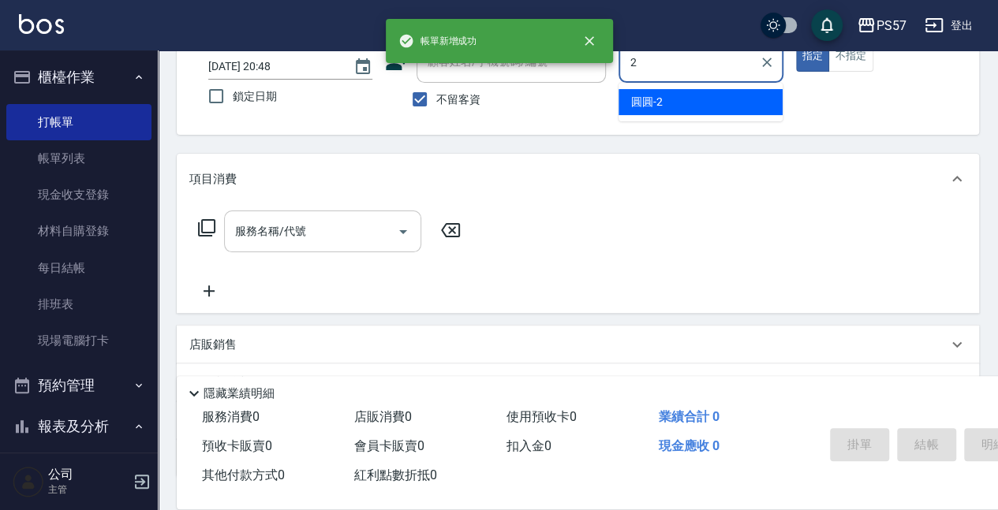
type input "[PERSON_NAME]-2"
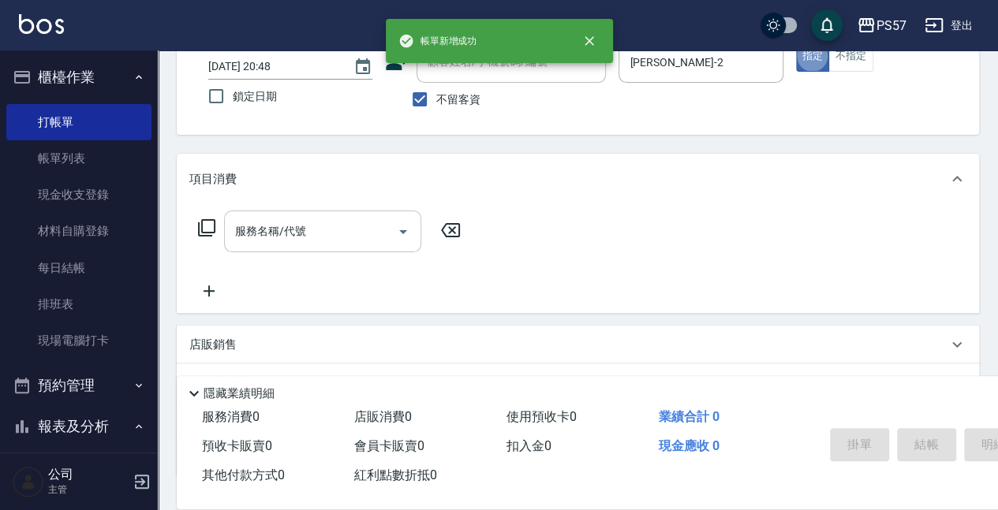
click at [269, 229] on input "服務名稱/代號" at bounding box center [310, 232] width 159 height 28
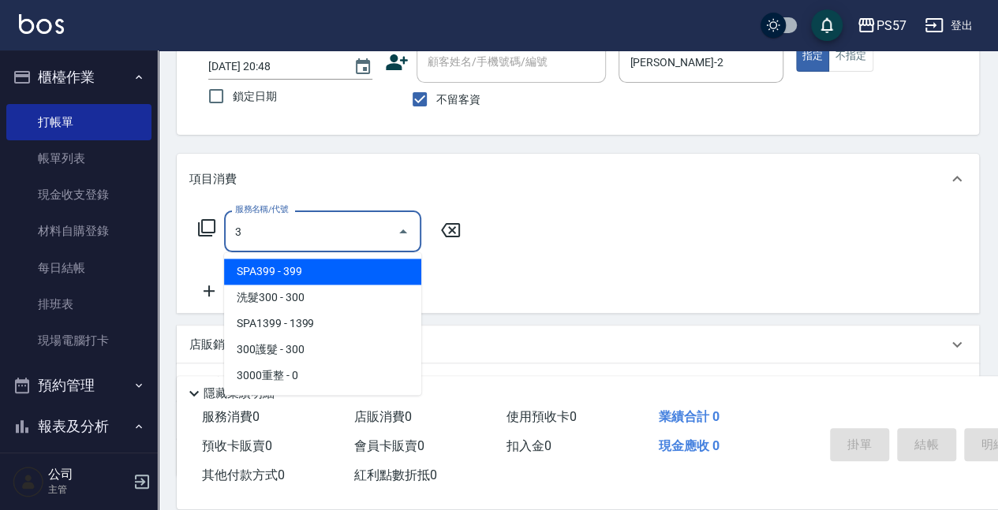
click at [283, 289] on span "洗髮300 - 300" at bounding box center [322, 298] width 197 height 26
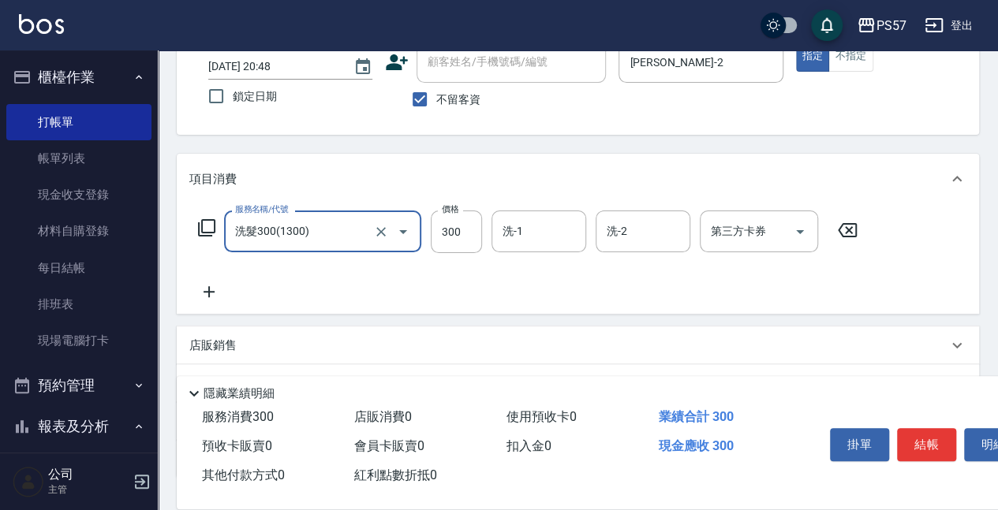
type input "洗髮300(1300)"
click at [215, 290] on icon at bounding box center [208, 291] width 39 height 19
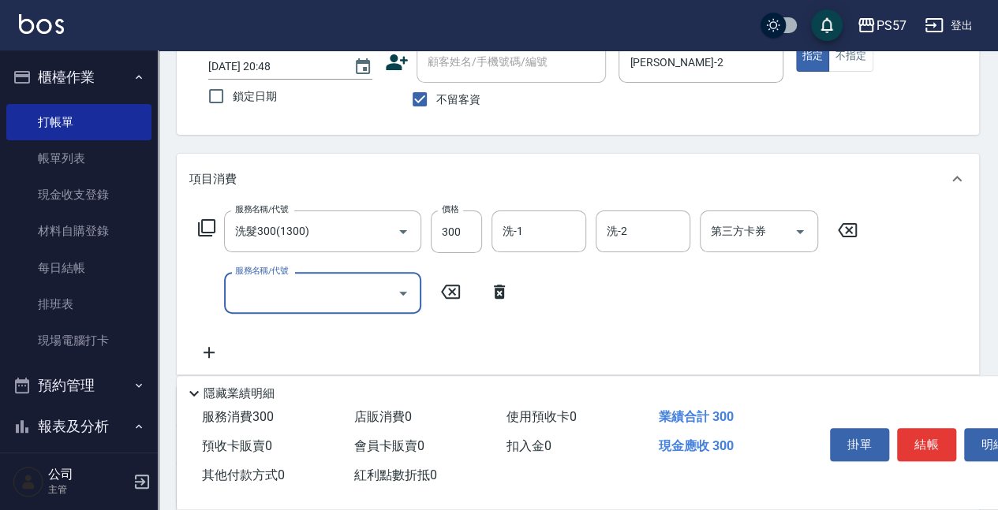
click at [257, 293] on input "服務名稱/代號" at bounding box center [310, 293] width 159 height 28
type input "剪髮100(2100)"
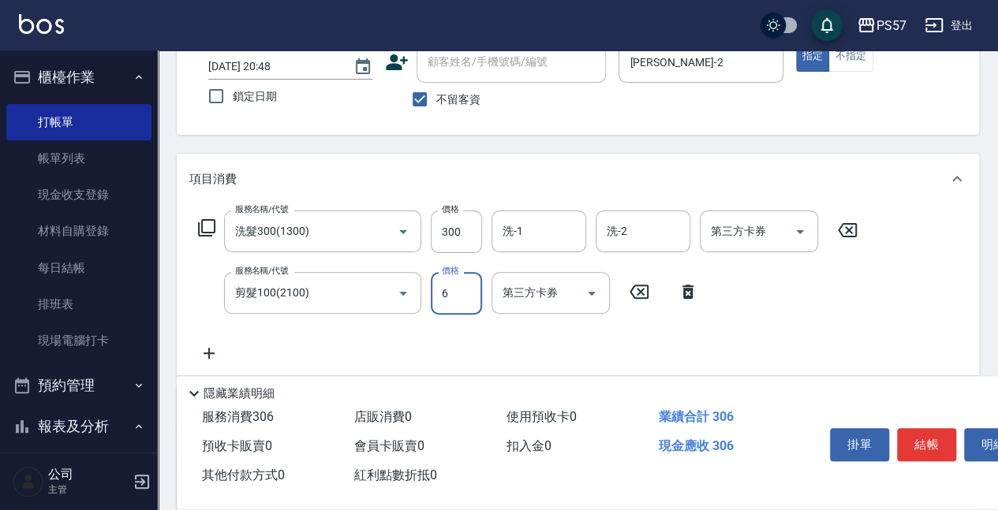
type input "60"
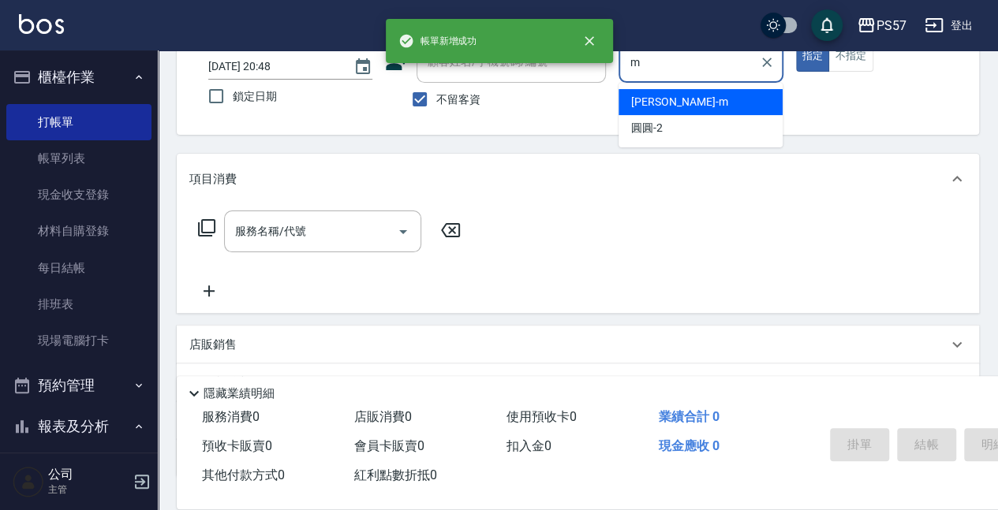
type input "[PERSON_NAME]-m"
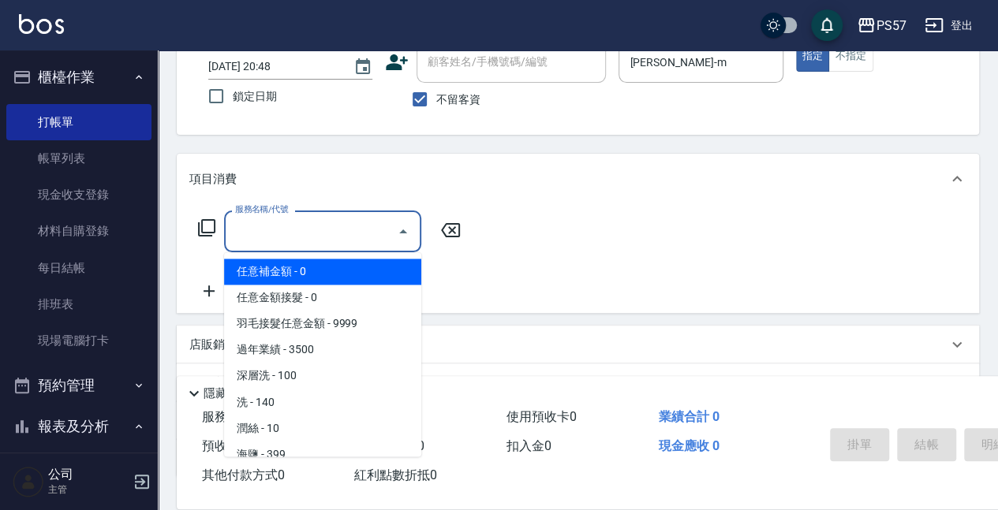
click at [349, 241] on input "服務名稱/代號" at bounding box center [310, 232] width 159 height 28
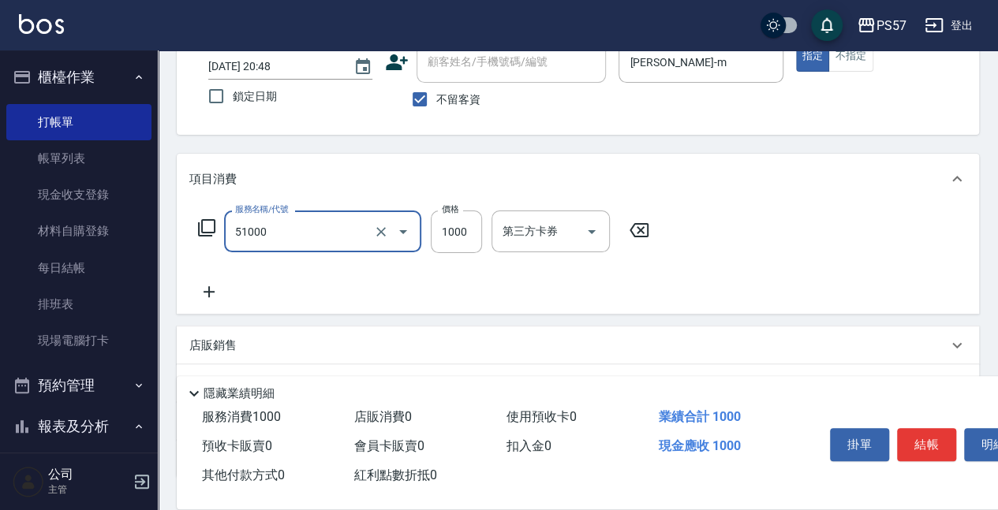
type input "任意金額染髮(51000)"
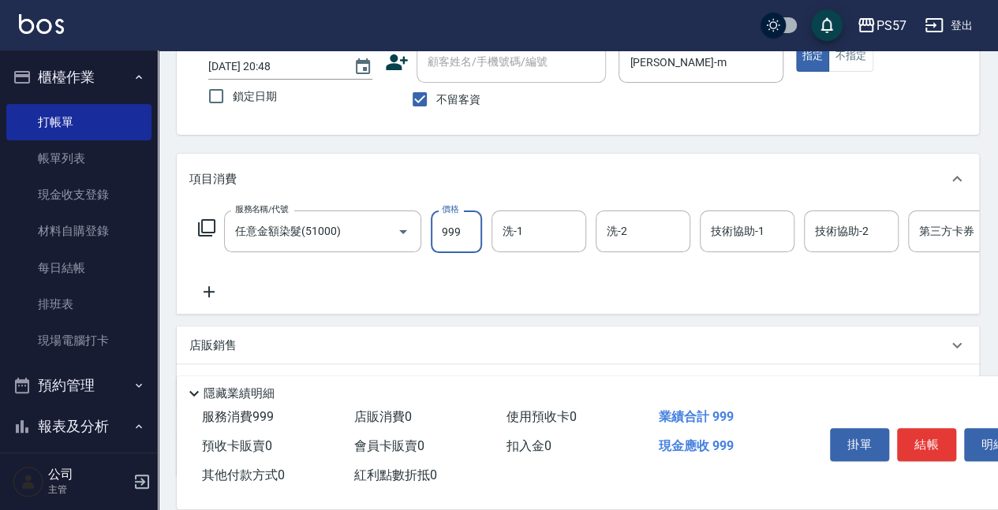
type input "999"
click at [211, 283] on icon at bounding box center [208, 291] width 39 height 19
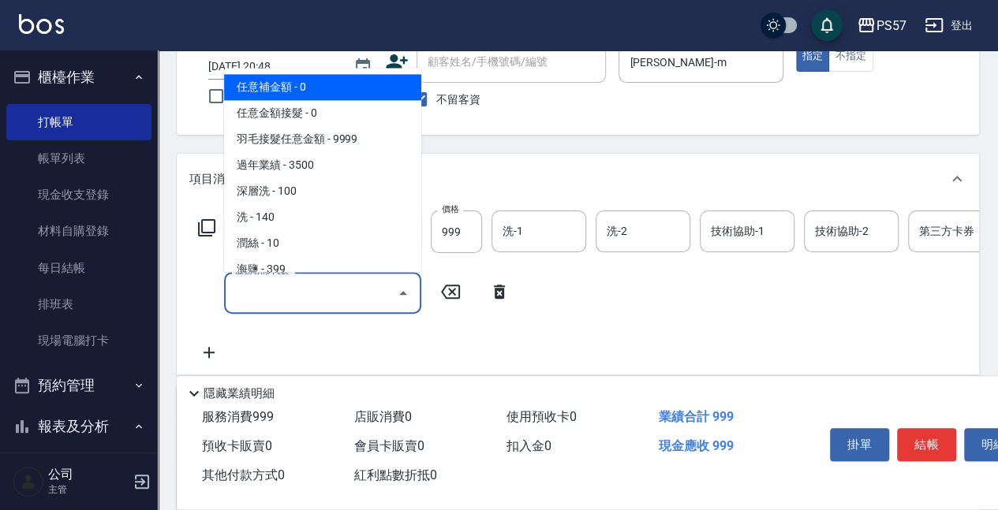
click at [287, 291] on input "服務名稱/代號" at bounding box center [310, 293] width 159 height 28
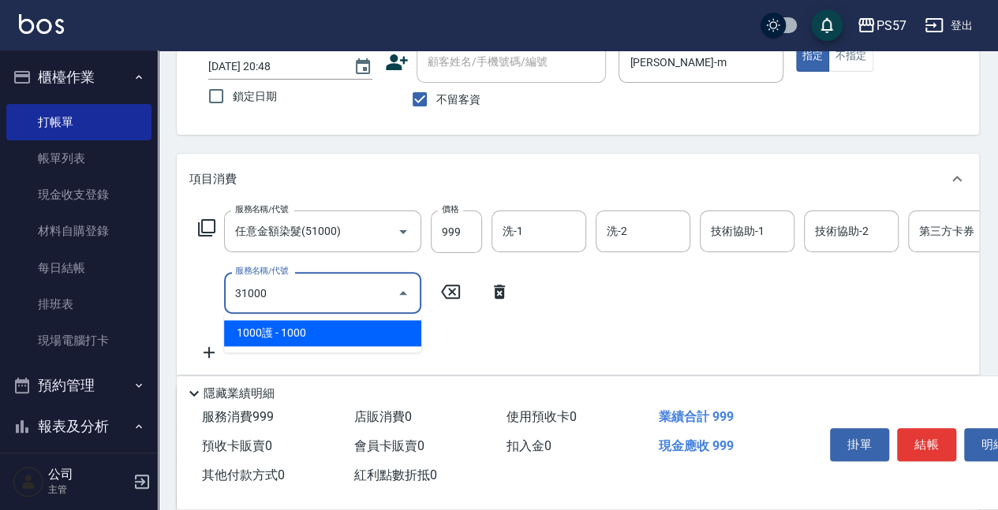
type input "1000護(31000)"
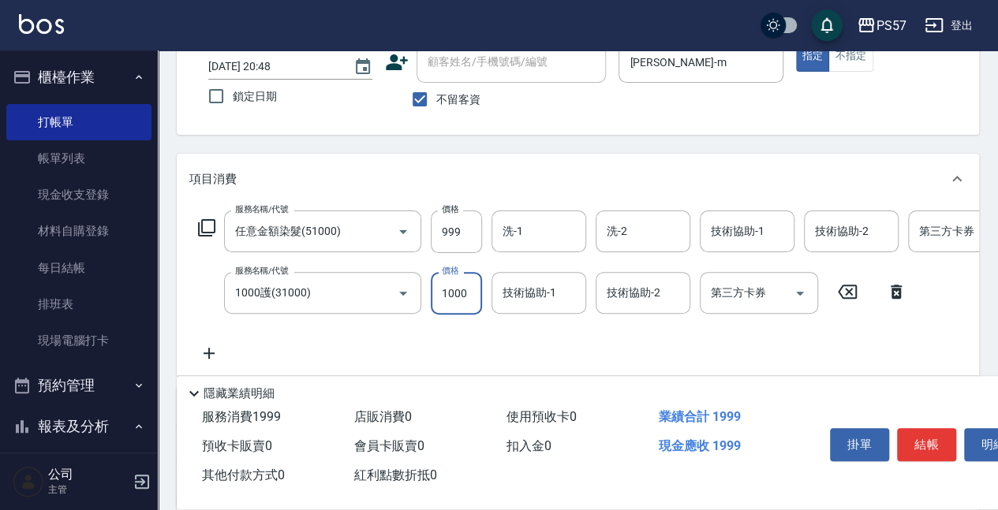
click at [215, 358] on icon at bounding box center [208, 353] width 39 height 19
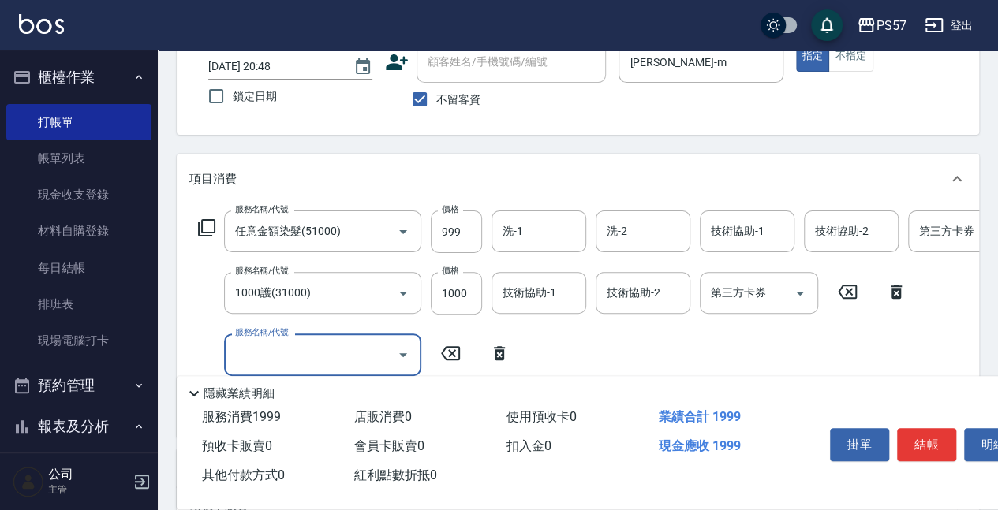
click at [279, 353] on input "服務名稱/代號" at bounding box center [310, 355] width 159 height 28
type input "刮痧(6250)"
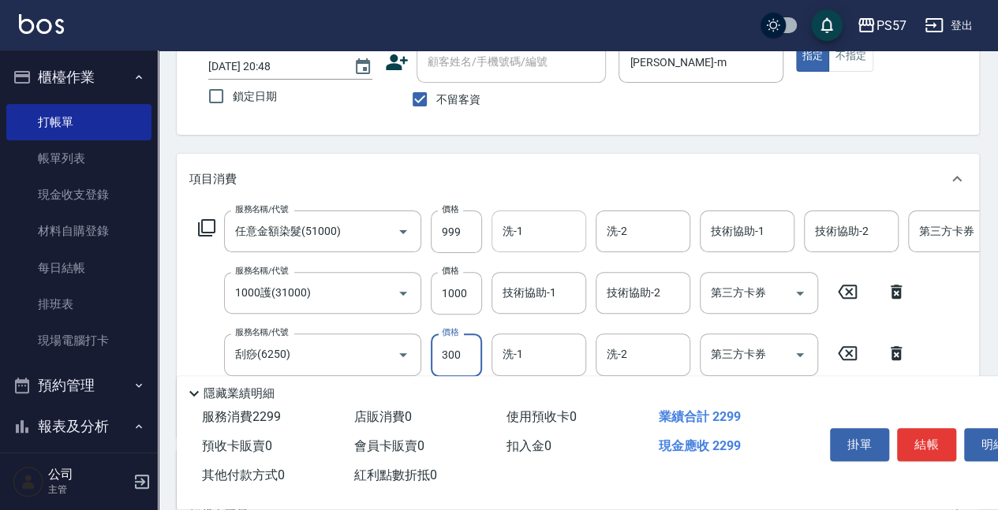
click at [494, 240] on div "洗-1" at bounding box center [538, 232] width 95 height 42
type input "300"
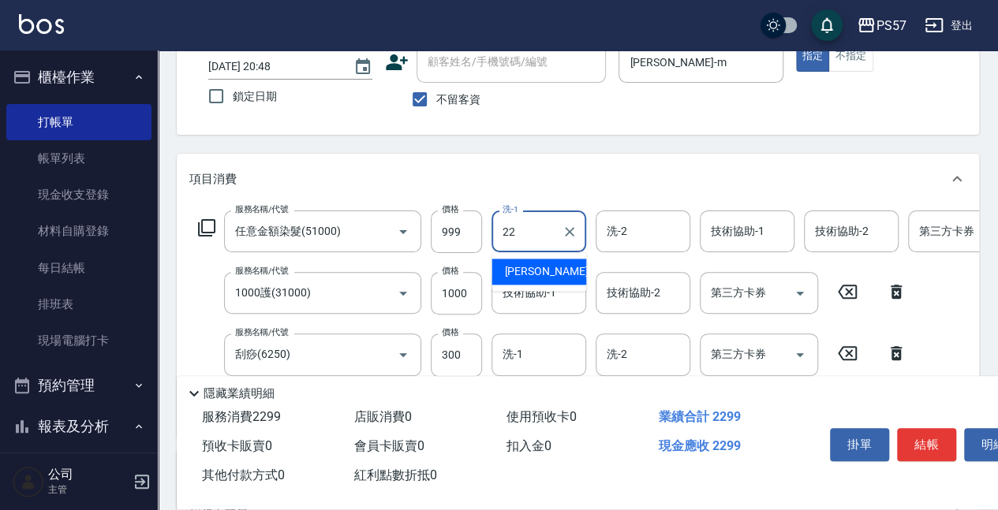
type input "[PERSON_NAME]-22"
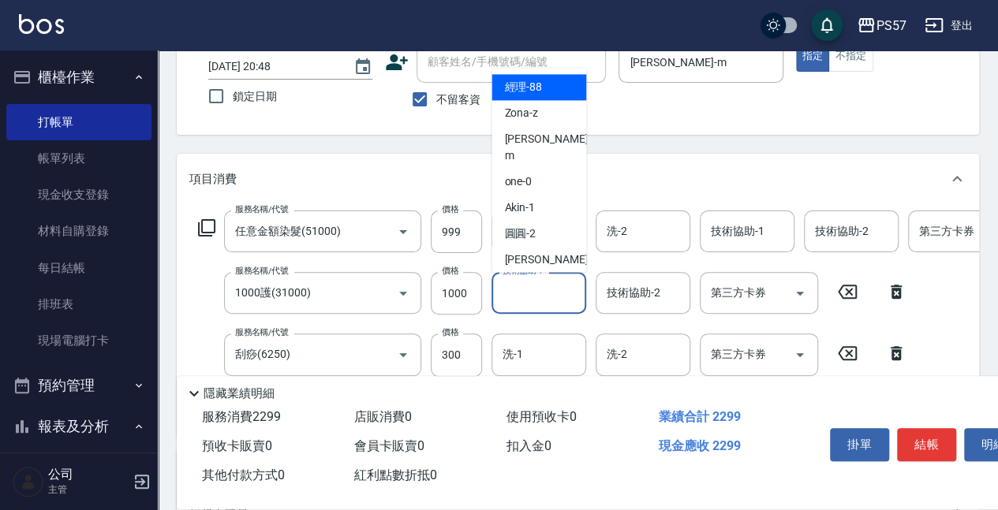
click at [509, 295] on input "技術協助-1" at bounding box center [538, 293] width 80 height 28
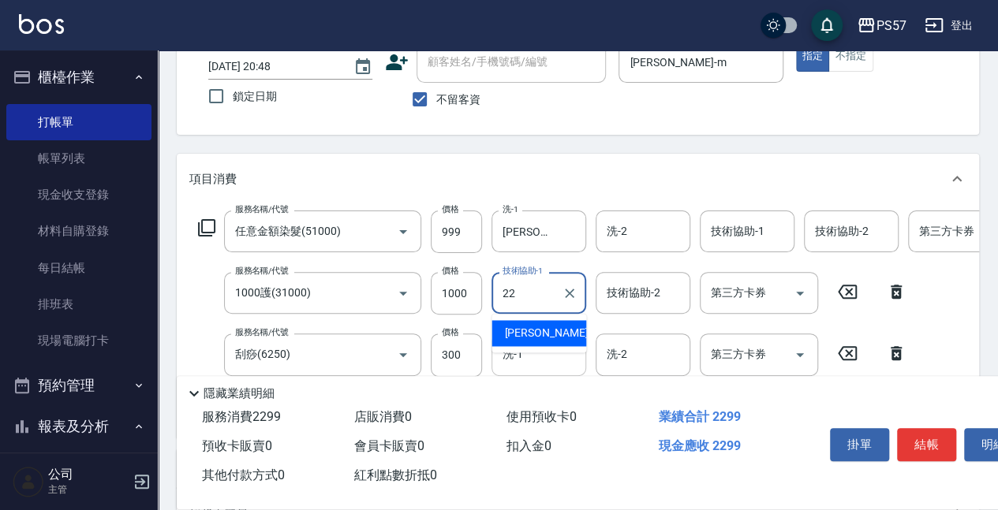
type input "[PERSON_NAME]-22"
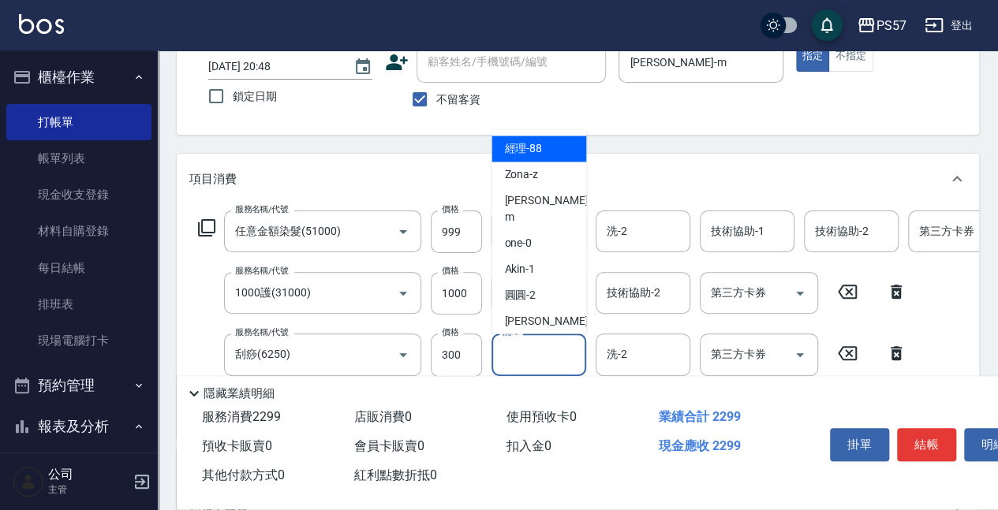
click at [500, 345] on input "洗-1" at bounding box center [538, 355] width 80 height 28
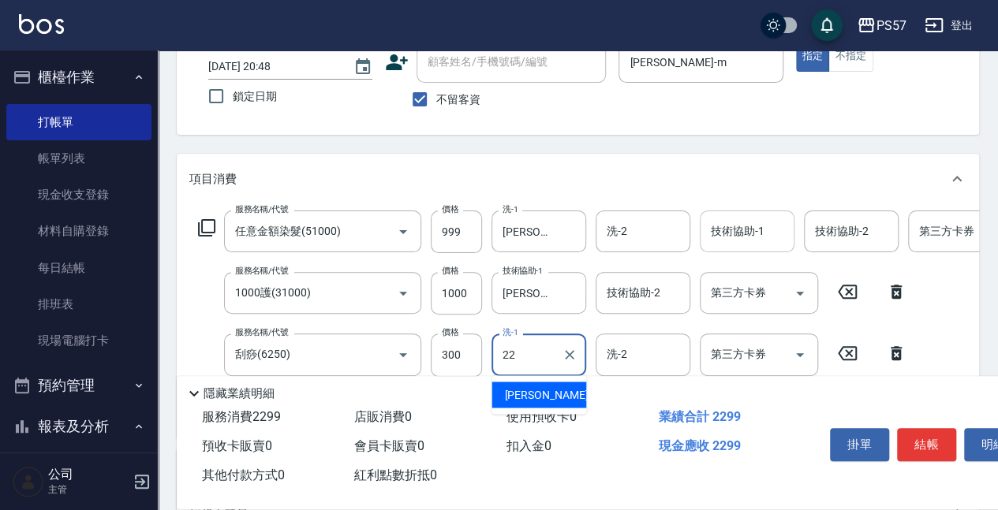
type input "[PERSON_NAME]-22"
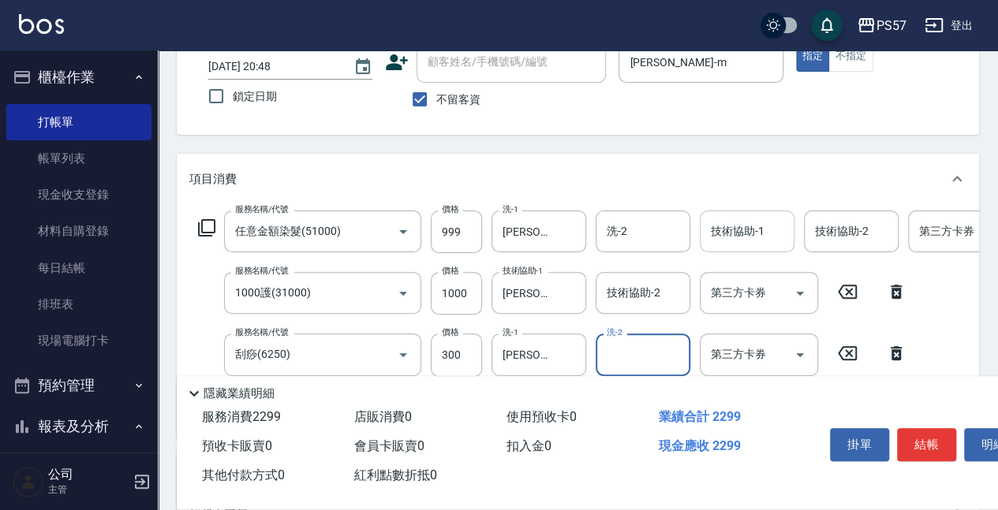
click at [718, 244] on input "技術協助-1" at bounding box center [747, 232] width 80 height 28
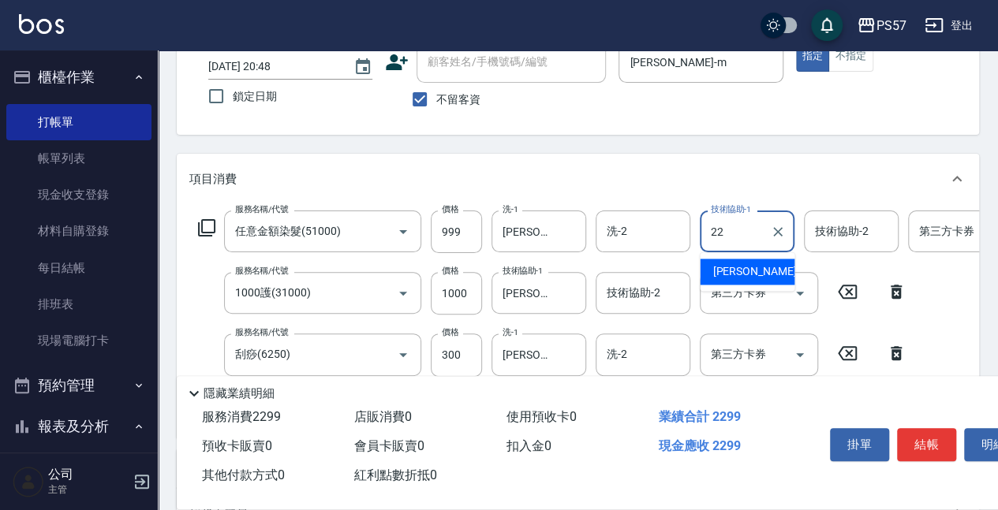
type input "[PERSON_NAME]-22"
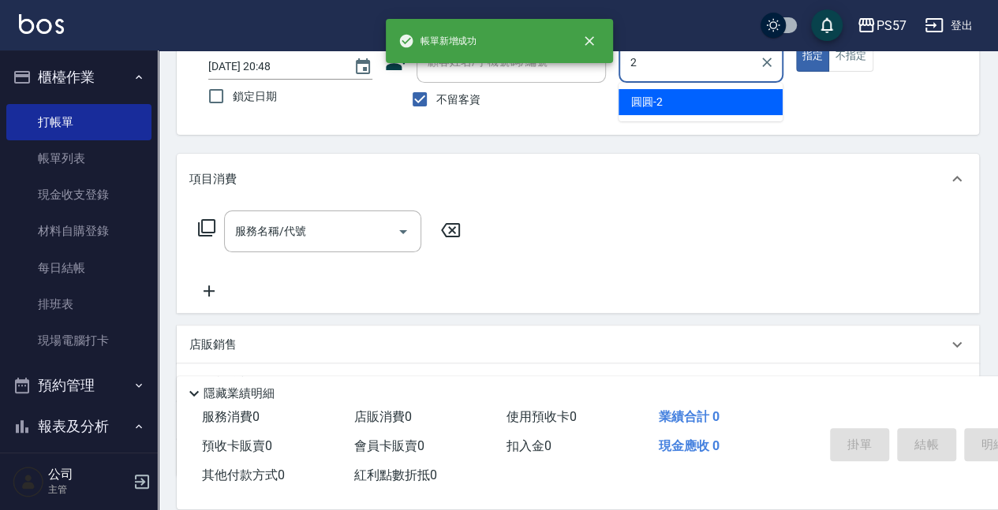
type input "[PERSON_NAME]-2"
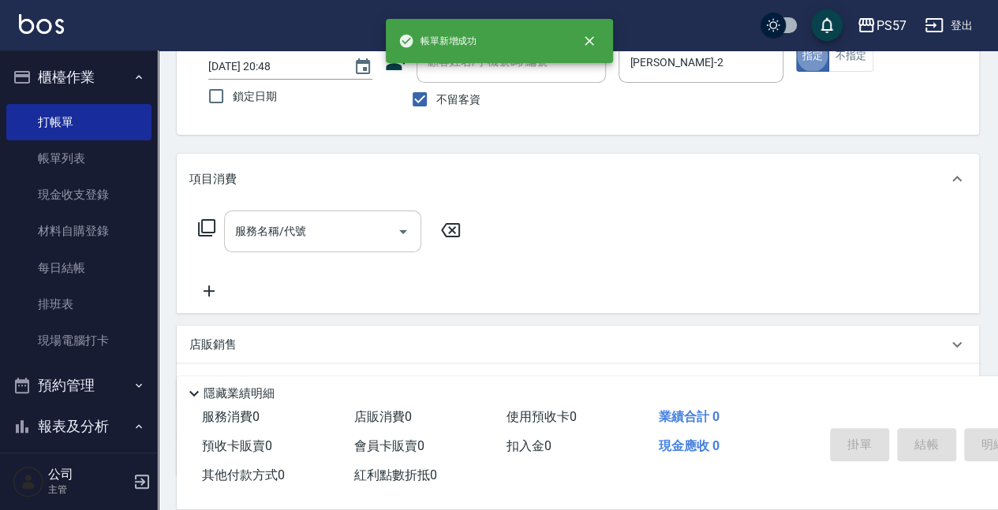
click at [318, 250] on div "服務名稱/代號" at bounding box center [322, 232] width 197 height 42
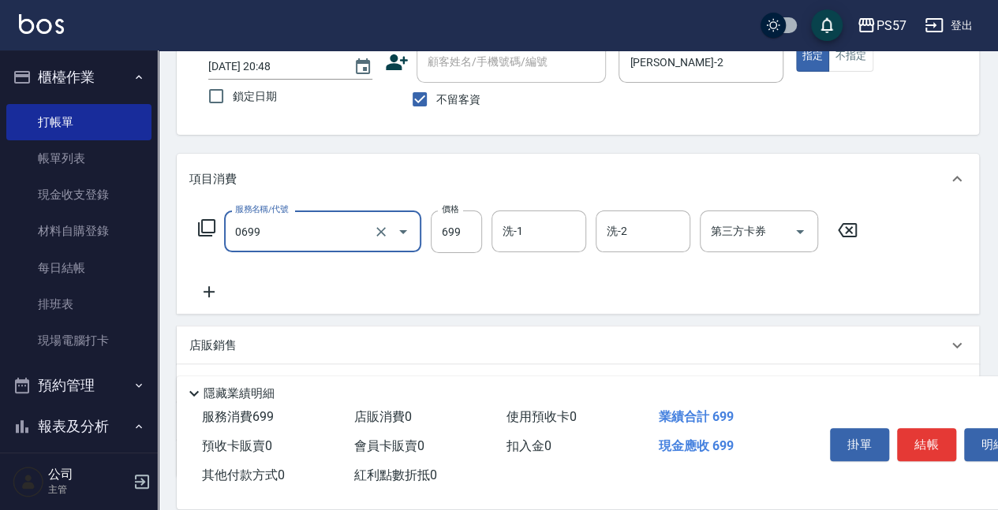
type input "SPA699(0699)"
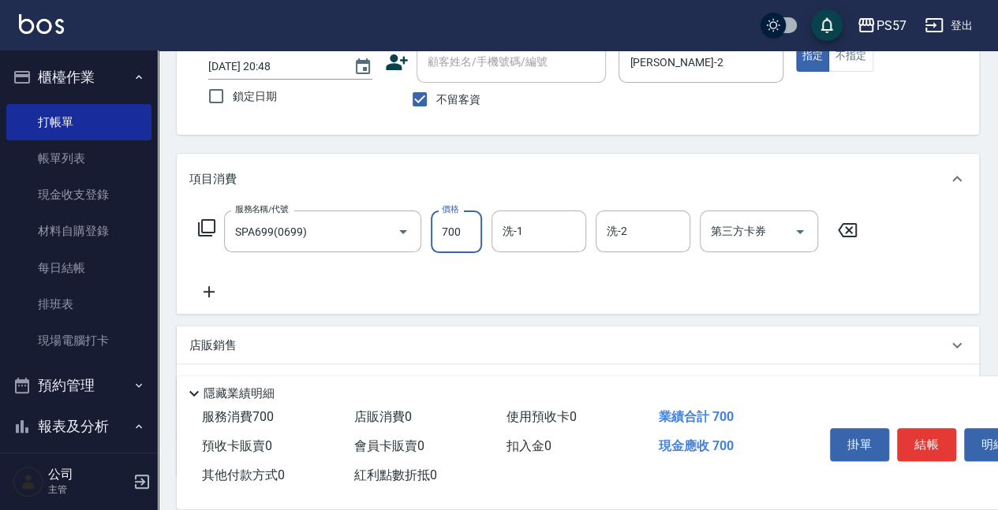
type input "700"
click at [220, 290] on icon at bounding box center [208, 291] width 39 height 19
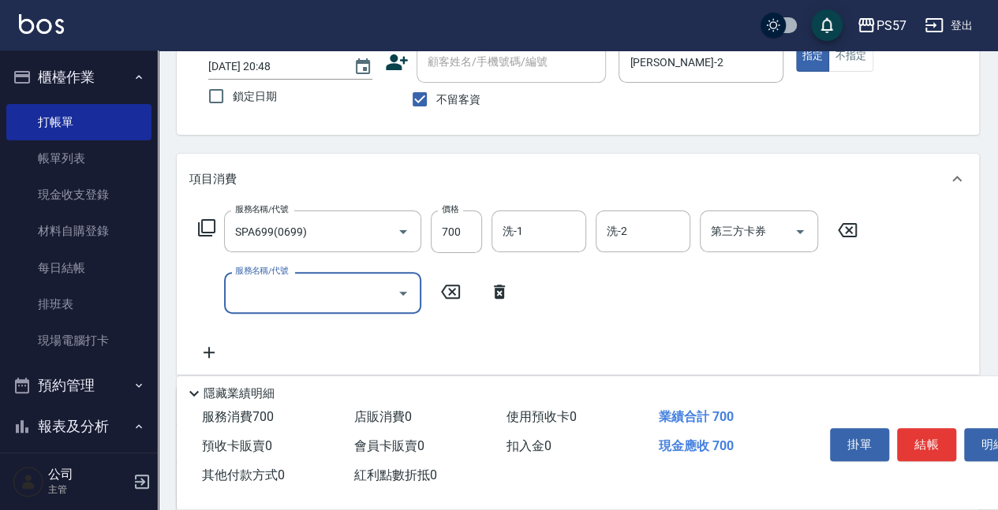
click at [277, 292] on input "服務名稱/代號" at bounding box center [310, 293] width 159 height 28
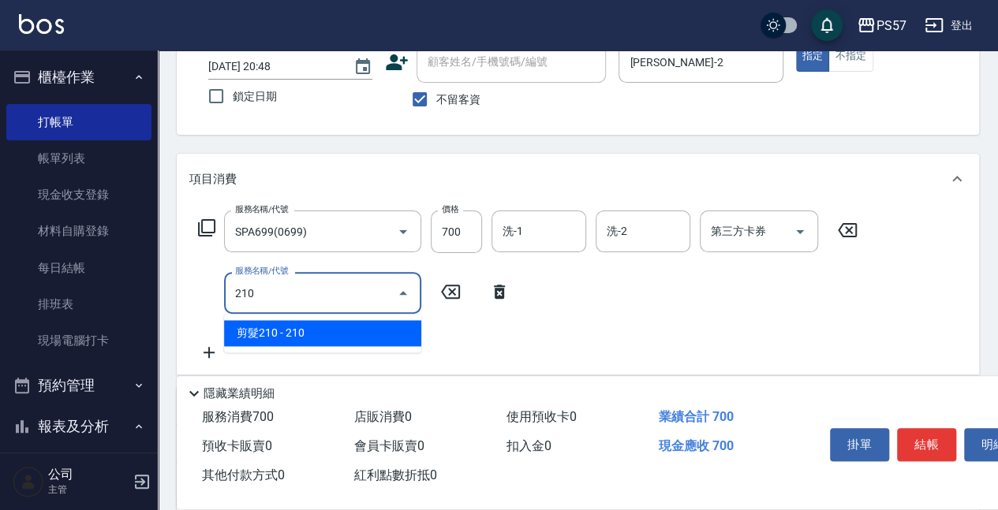
type input "2100"
click at [331, 291] on input "2100" at bounding box center [300, 293] width 139 height 28
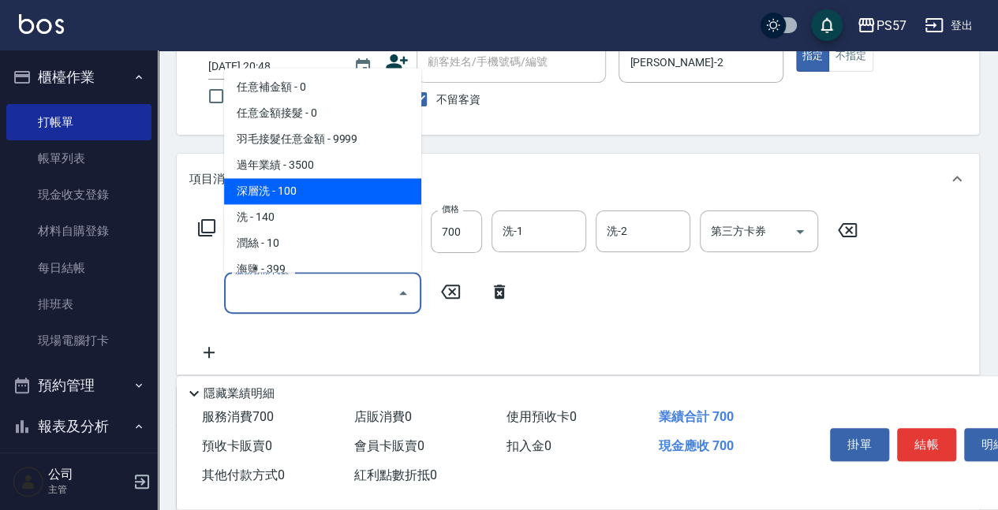
click at [281, 194] on span "深層洗 - 100" at bounding box center [322, 192] width 197 height 26
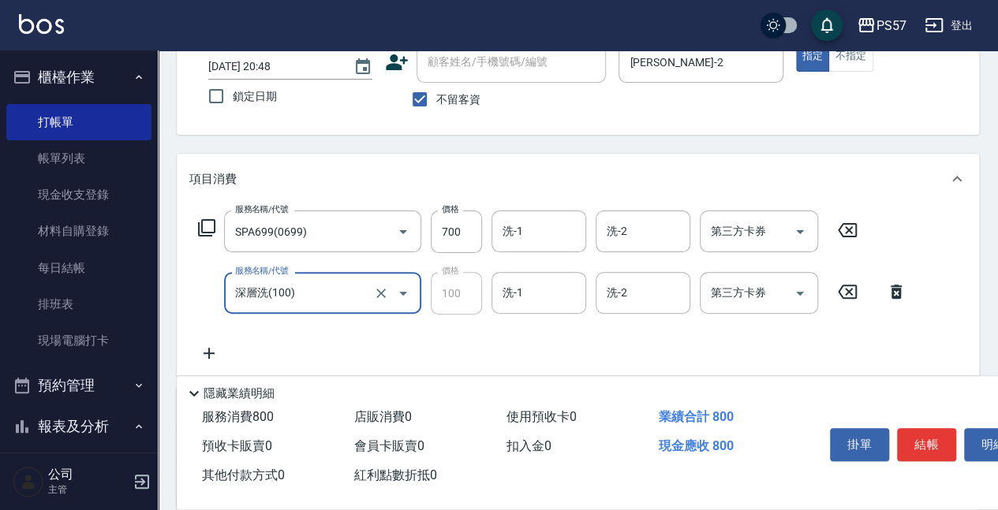
type input "深層洗(100)"
click at [219, 341] on div "服務名稱/代號 SPA699(0699) 服務名稱/代號 價格 700 價格 洗-1 洗-1 洗-2 洗-2 第三方卡券 第三方卡券 服務名稱/代號 深層洗(…" at bounding box center [552, 287] width 726 height 152
click at [218, 357] on icon at bounding box center [208, 353] width 39 height 19
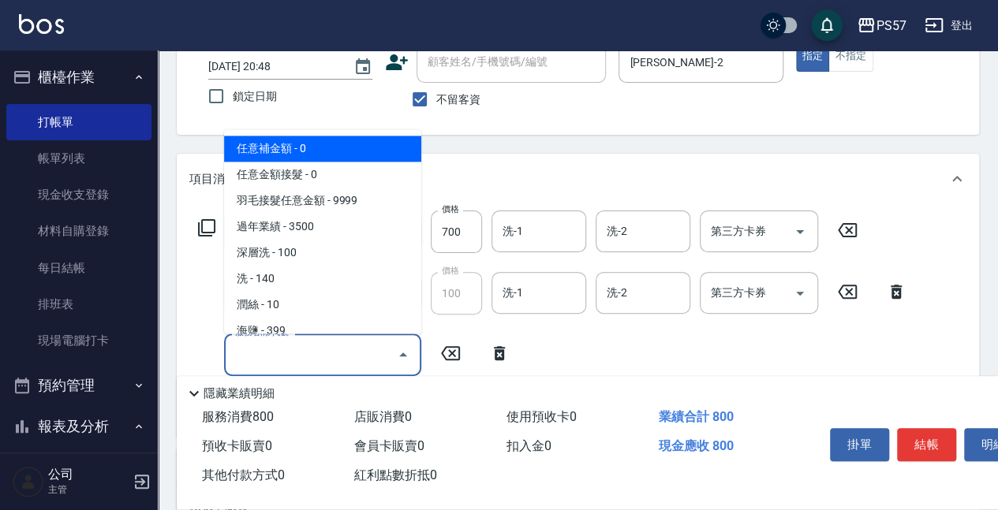
click at [287, 356] on input "服務名稱/代號" at bounding box center [310, 355] width 159 height 28
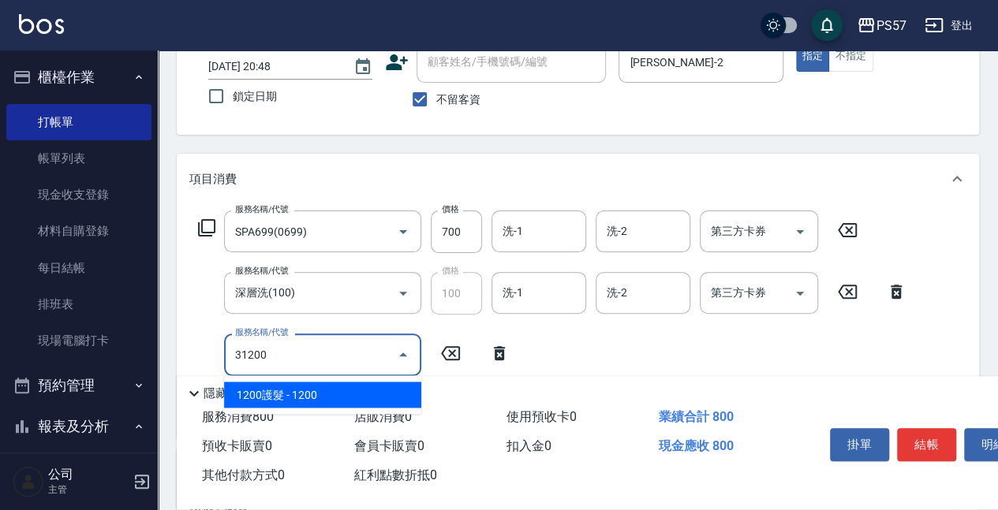
click at [289, 390] on span "1200護髮 - 1200" at bounding box center [322, 395] width 197 height 26
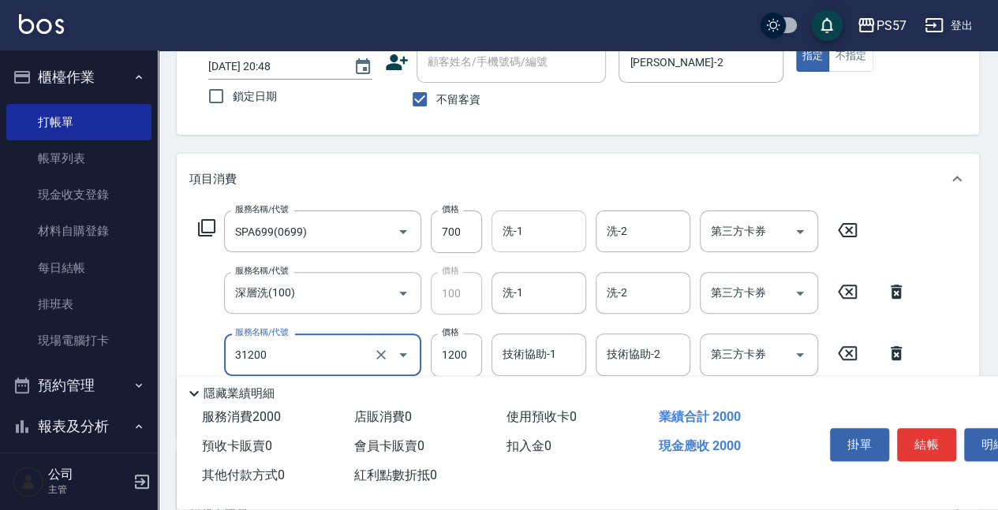
type input "1200護髮(31200)"
click at [510, 227] on input "洗-1" at bounding box center [538, 232] width 80 height 28
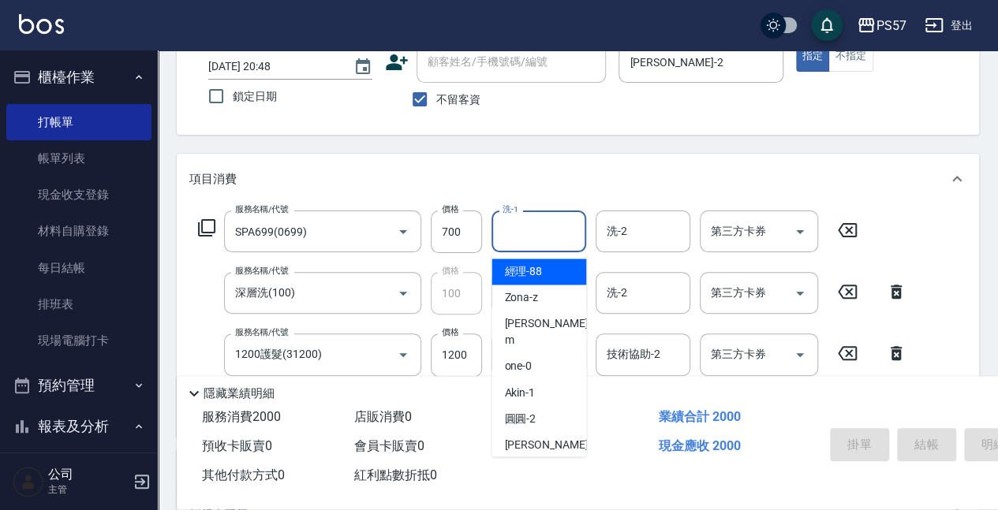
type input "[DATE] 20:49"
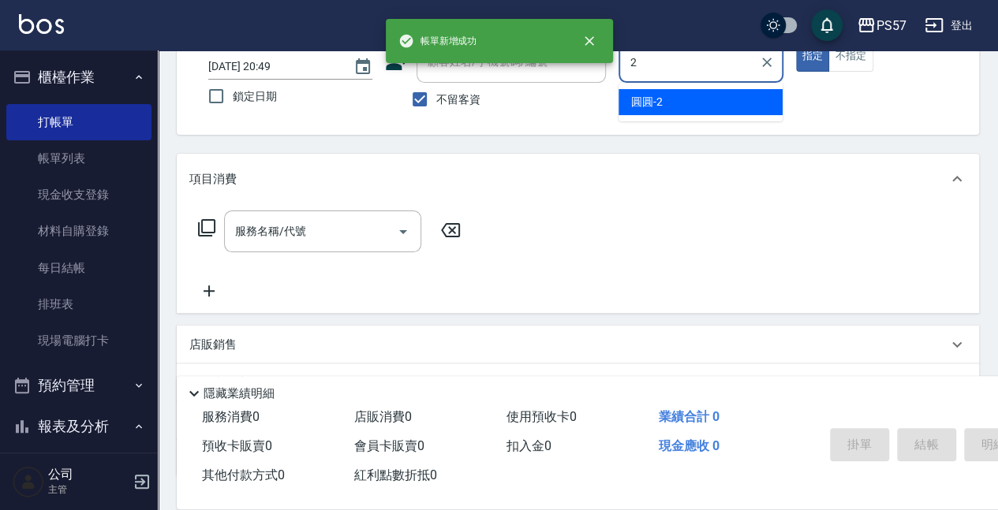
type input "[PERSON_NAME]-2"
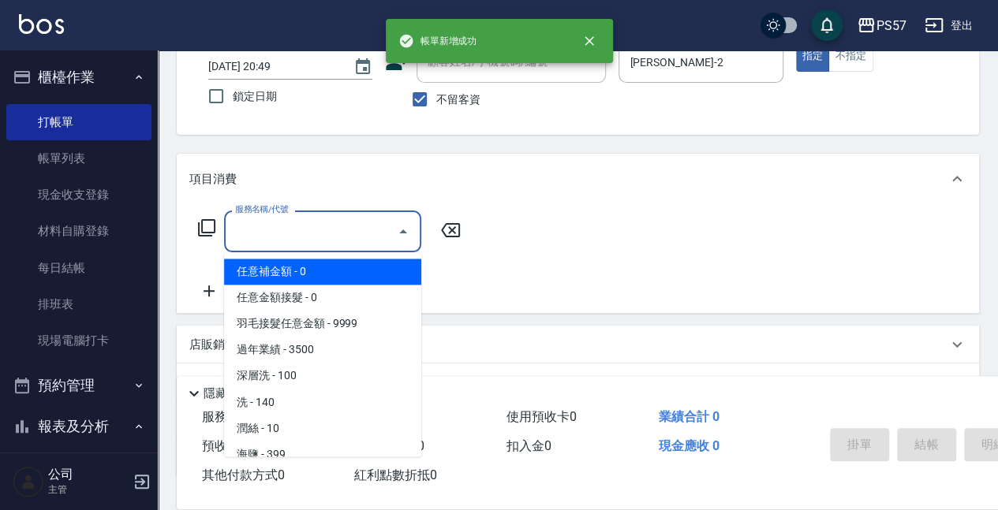
click at [360, 230] on input "服務名稱/代號" at bounding box center [310, 232] width 159 height 28
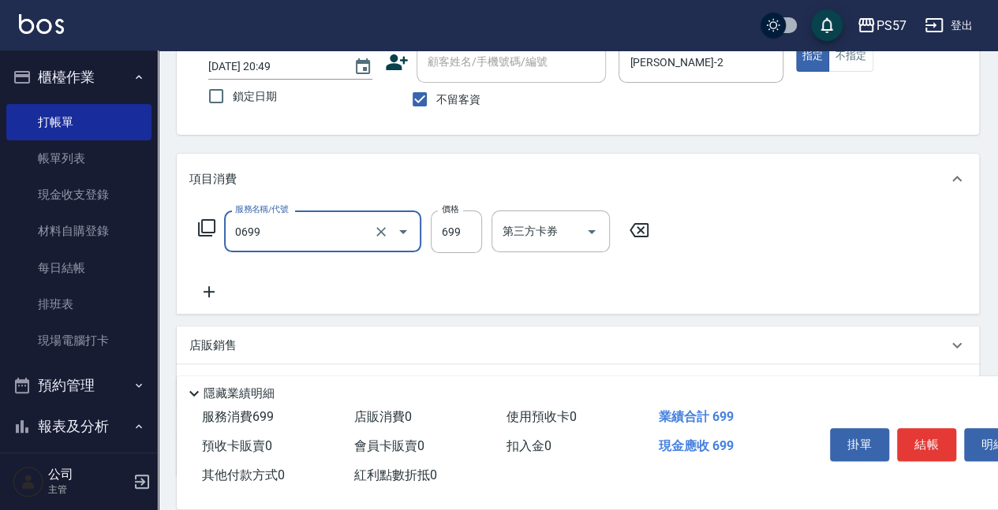
type input "SPA699(0699)"
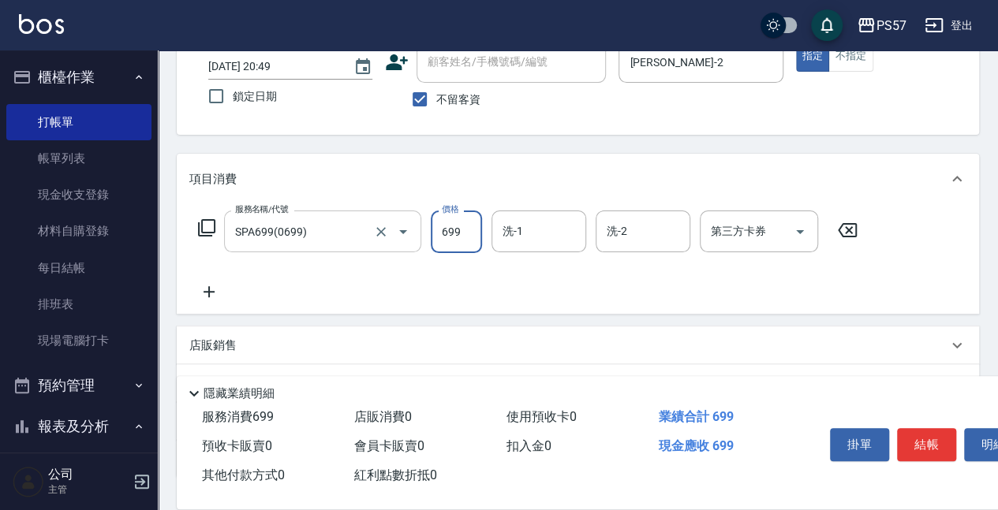
click at [365, 226] on input "SPA699(0699)" at bounding box center [300, 232] width 139 height 28
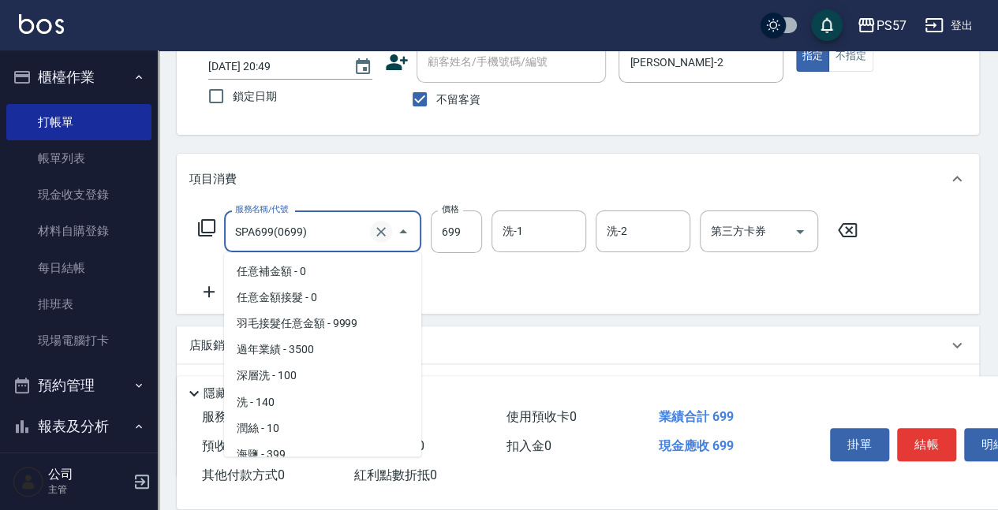
scroll to position [114, 0]
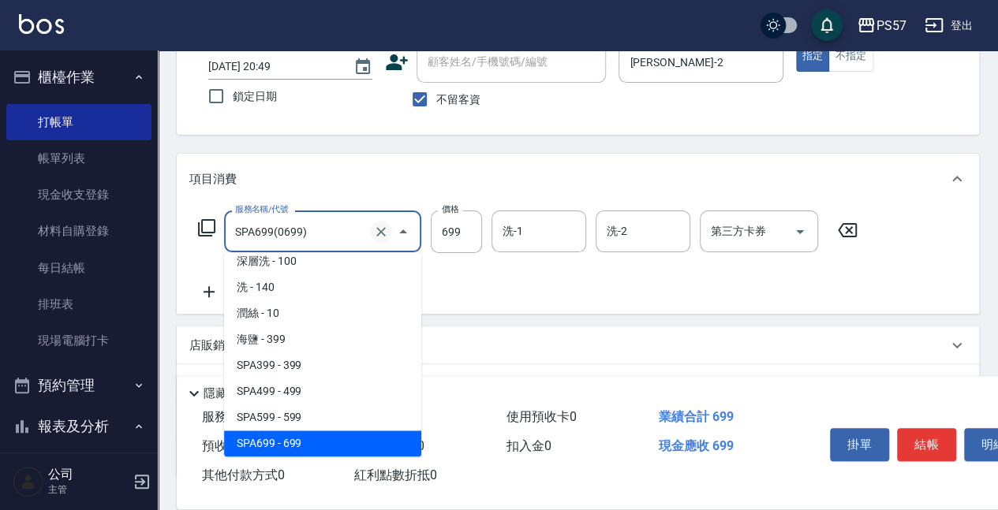
click at [382, 230] on icon "Clear" at bounding box center [380, 231] width 9 height 9
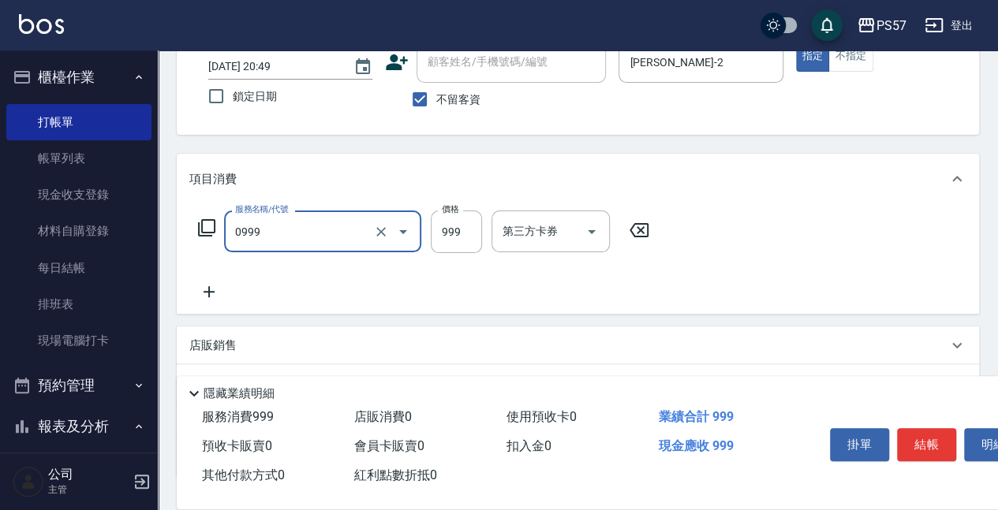
type input "SPA999(0999)"
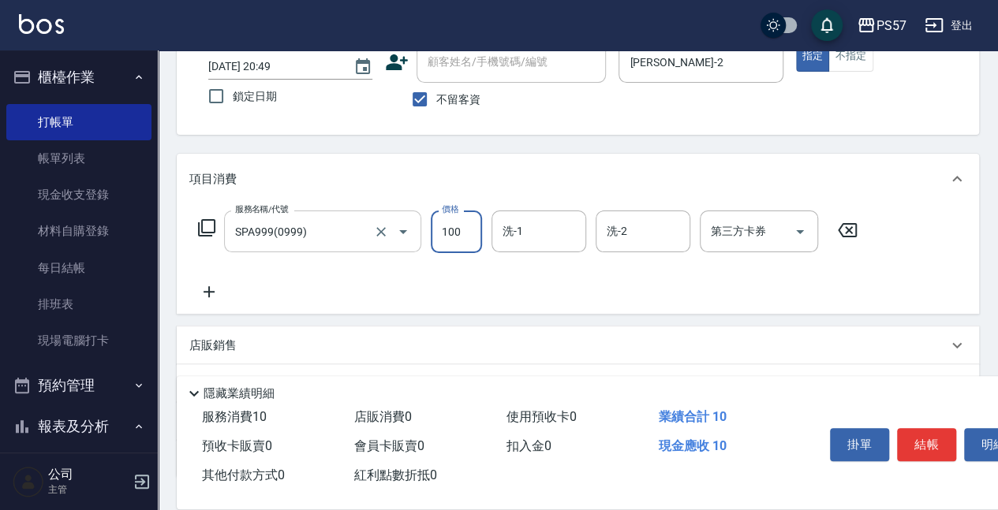
type input "1000"
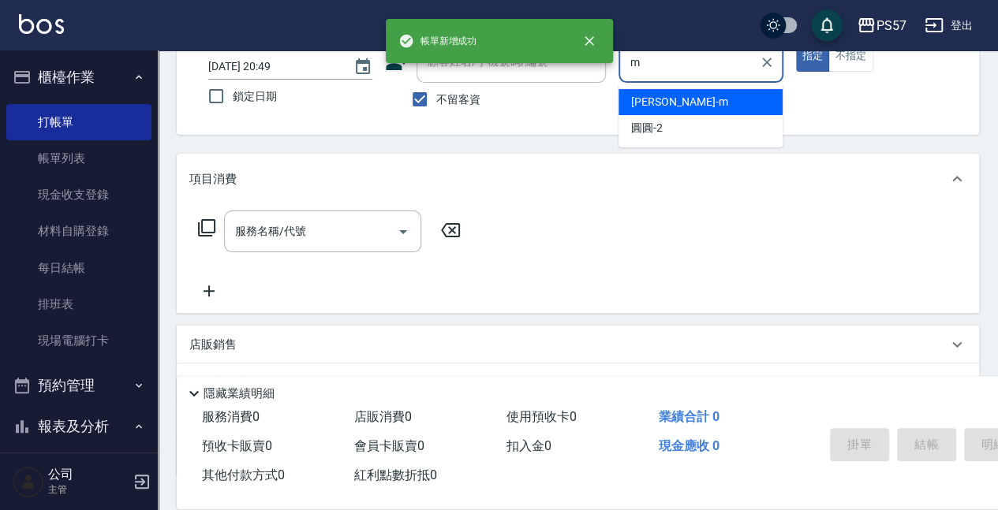
type input "[PERSON_NAME]-m"
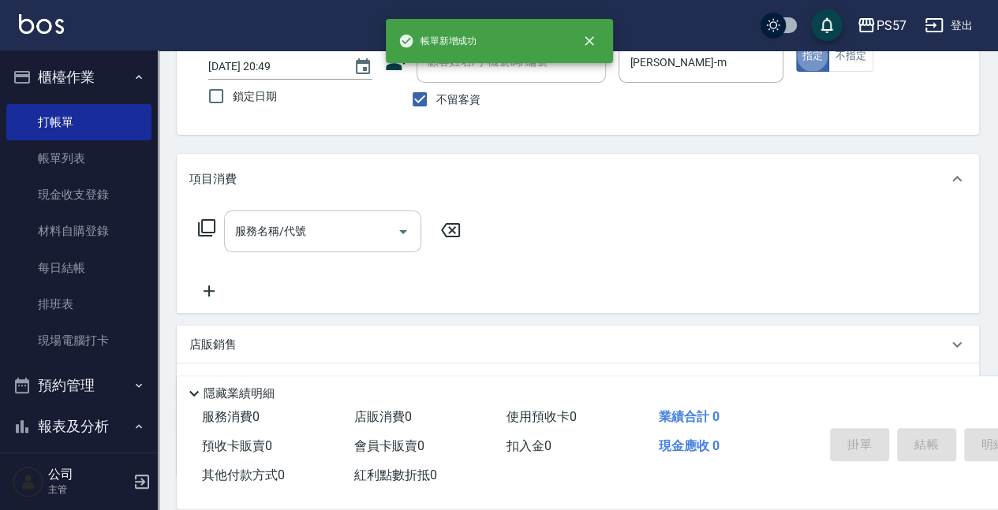
click at [327, 239] on input "服務名稱/代號" at bounding box center [310, 232] width 159 height 28
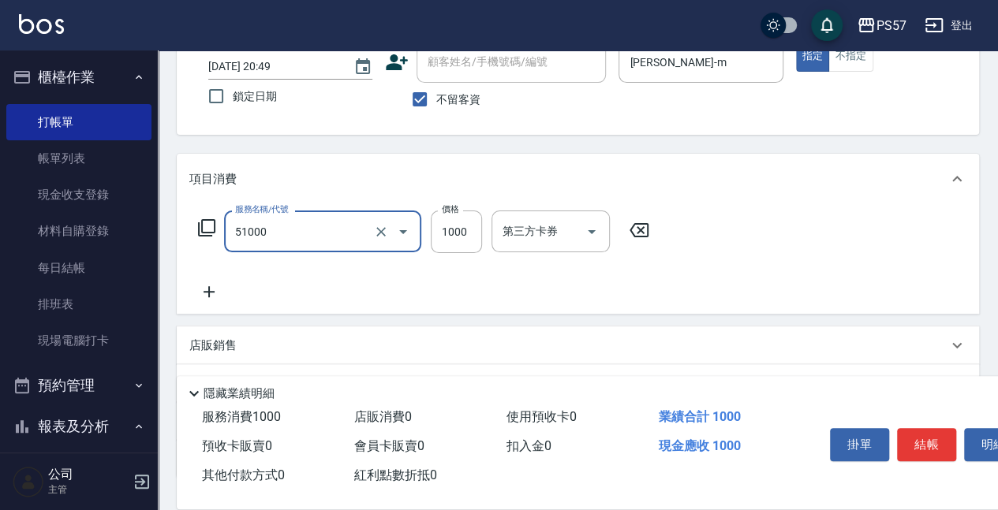
type input "任意金額染髮(51000)"
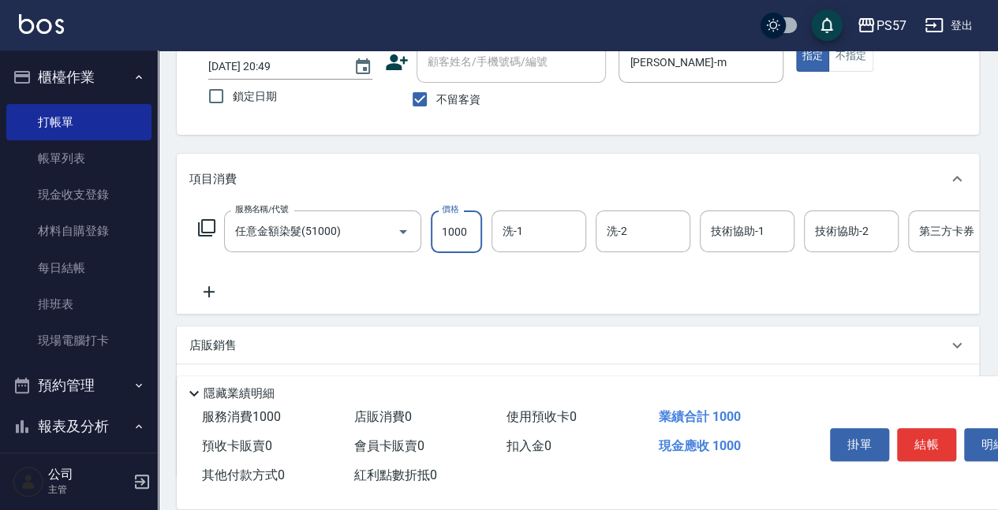
click at [201, 292] on icon at bounding box center [208, 291] width 39 height 19
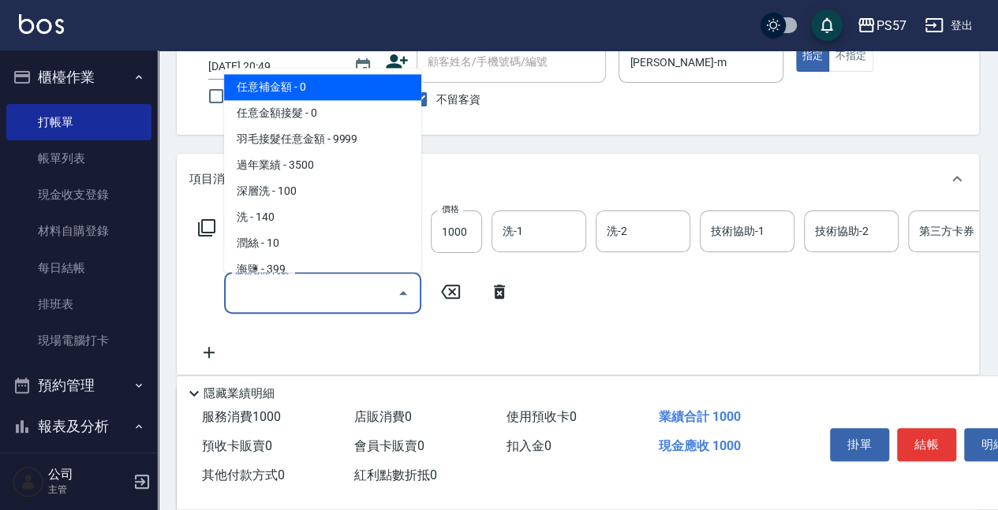
click at [279, 297] on input "服務名稱/代號" at bounding box center [310, 293] width 159 height 28
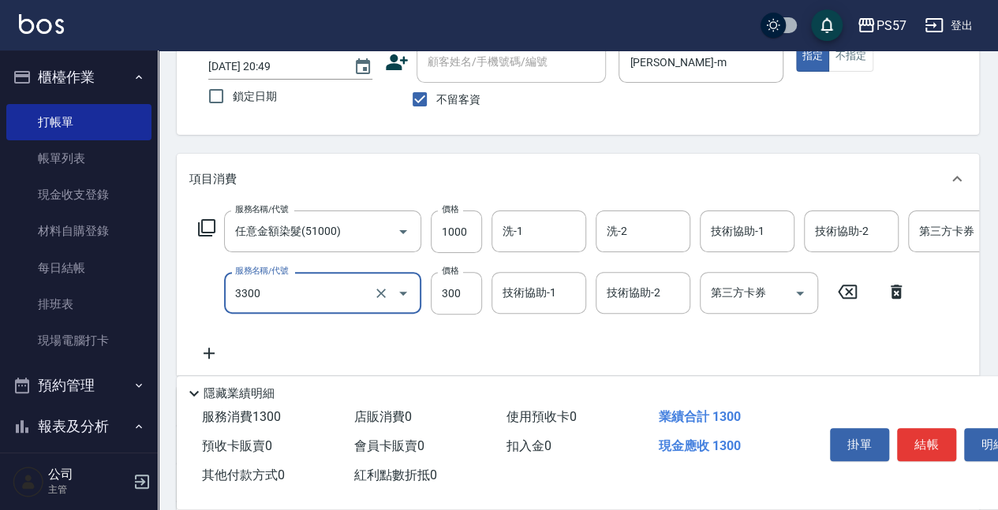
type input "300護髮(3300)"
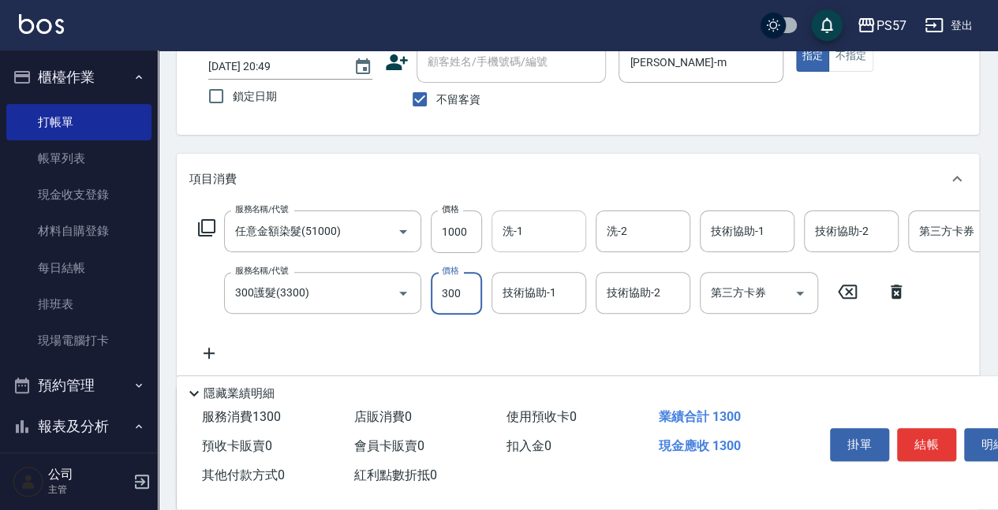
click at [518, 229] on input "洗-1" at bounding box center [538, 232] width 80 height 28
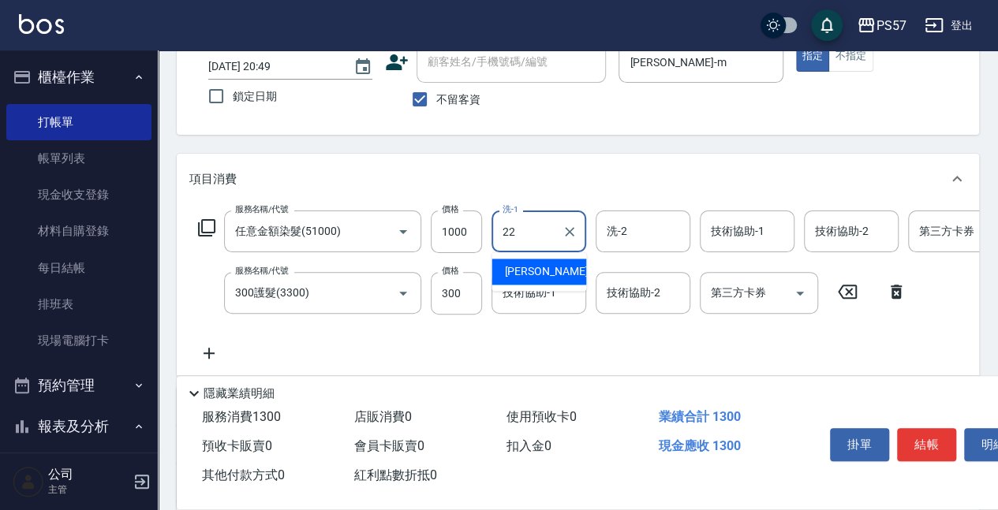
type input "[PERSON_NAME]-22"
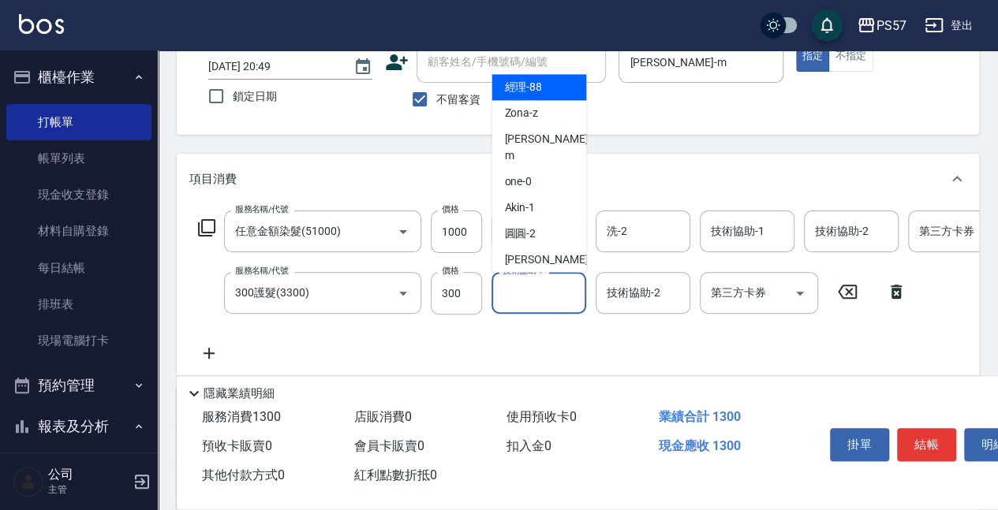
click at [535, 297] on input "技術協助-1" at bounding box center [538, 293] width 80 height 28
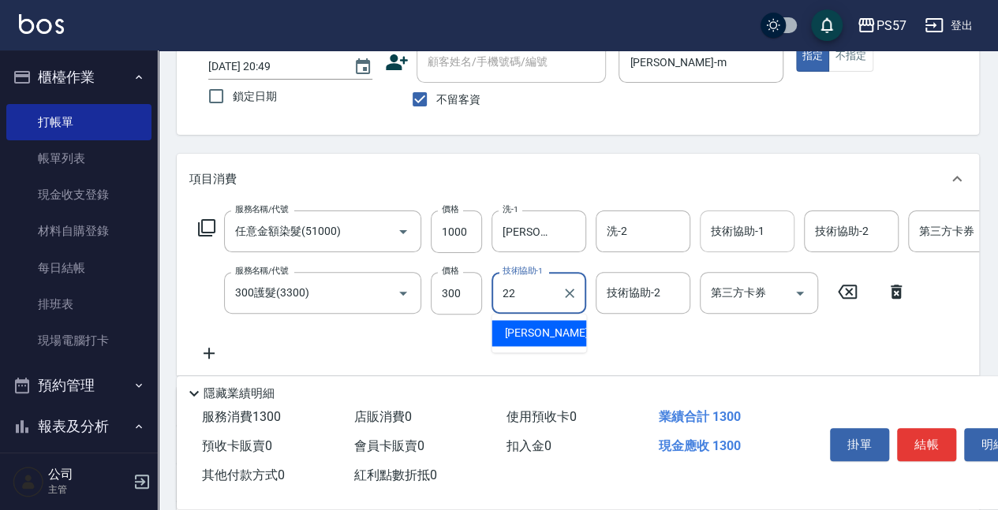
type input "[PERSON_NAME]-22"
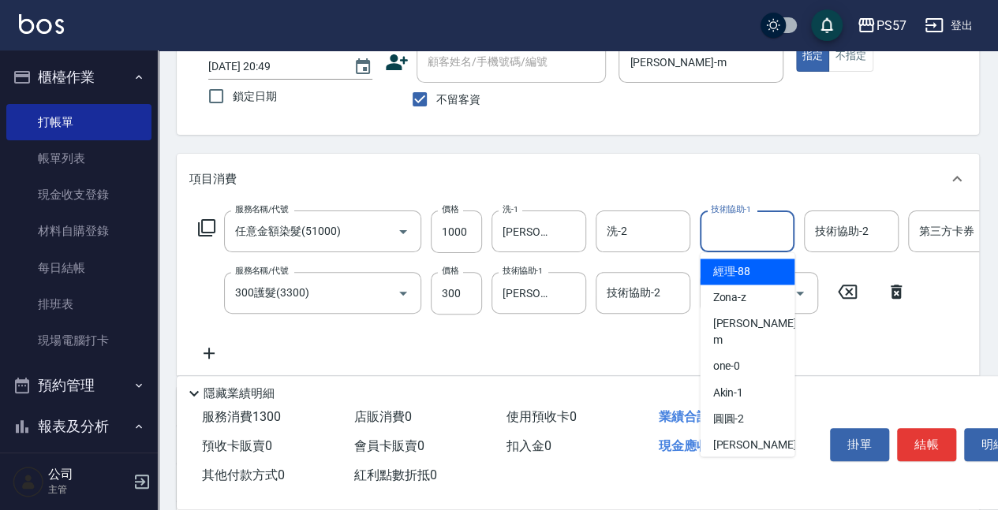
click at [726, 225] on input "技術協助-1" at bounding box center [747, 232] width 80 height 28
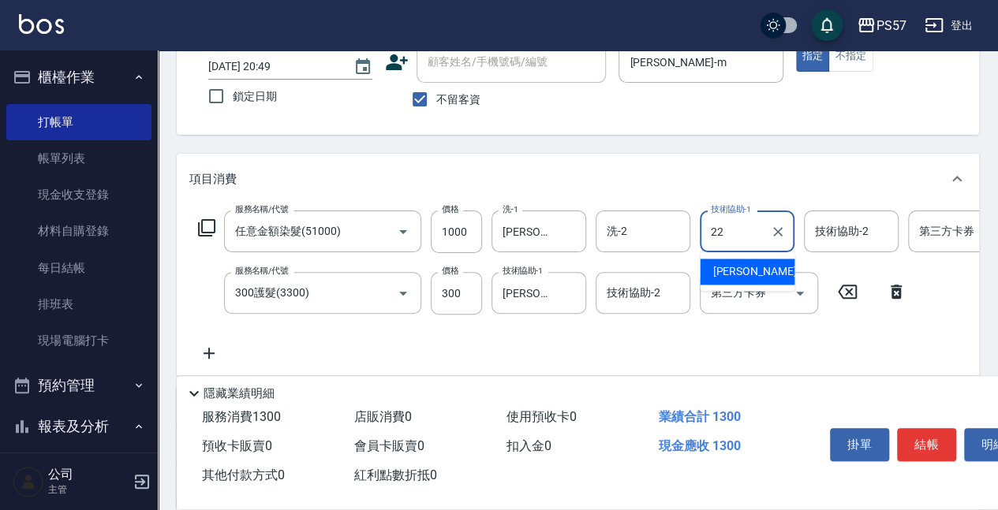
type input "[PERSON_NAME]-22"
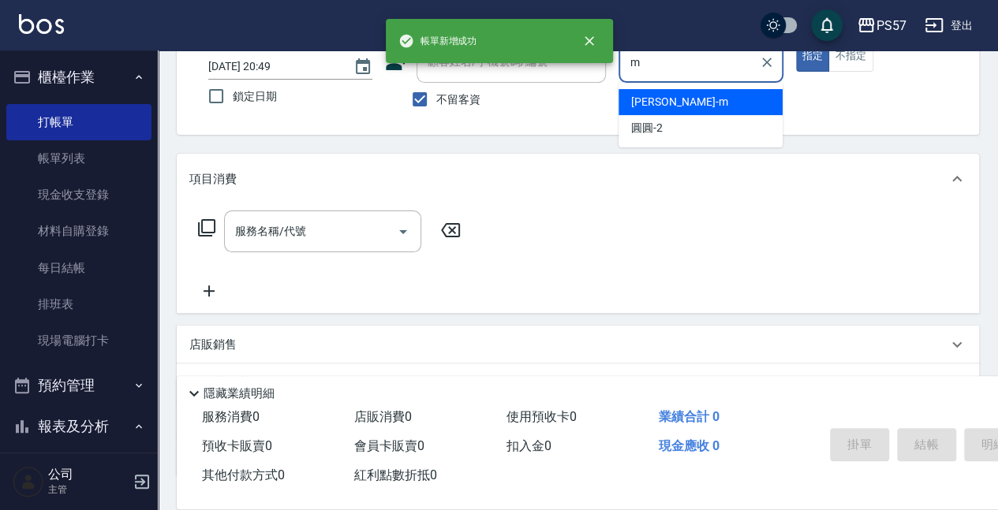
type input "[PERSON_NAME]-m"
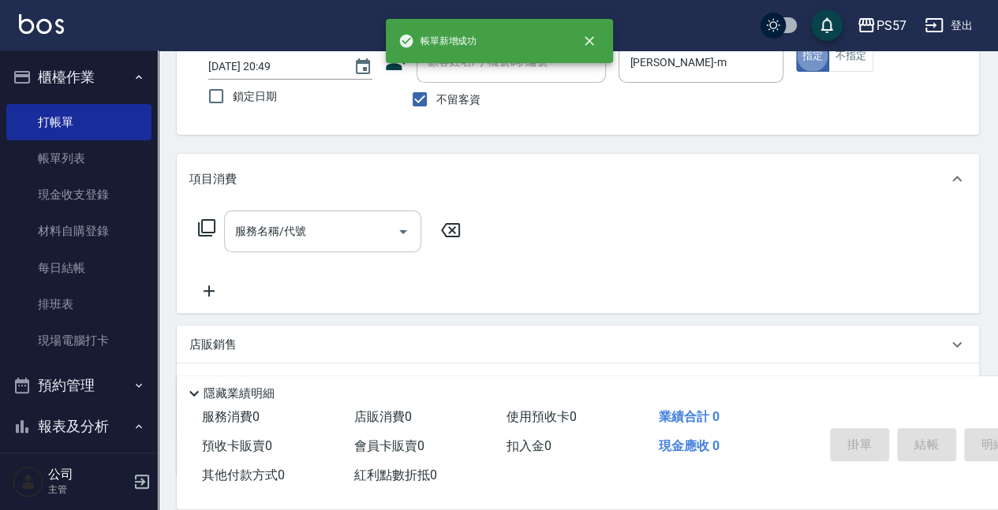
click at [300, 233] on input "服務名稱/代號" at bounding box center [310, 232] width 159 height 28
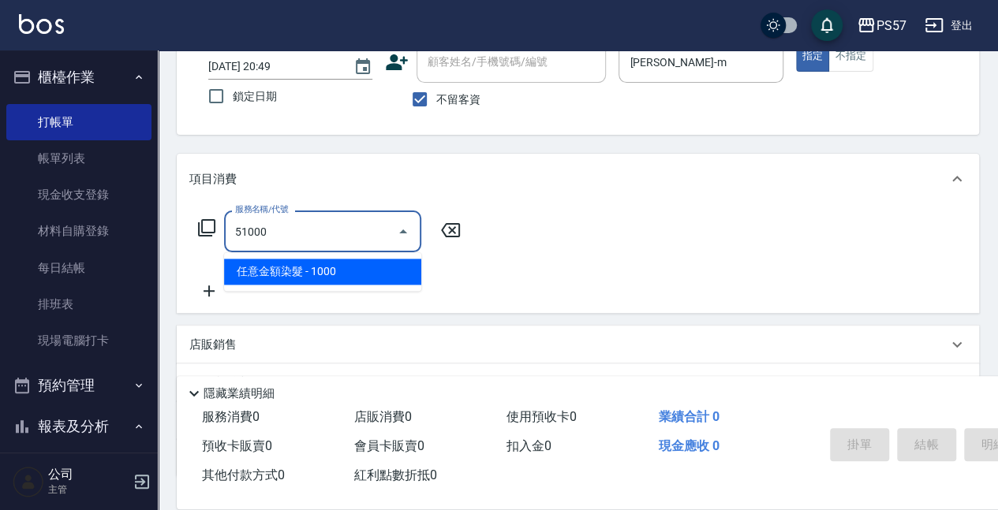
type input "任意金額染髮(51000)"
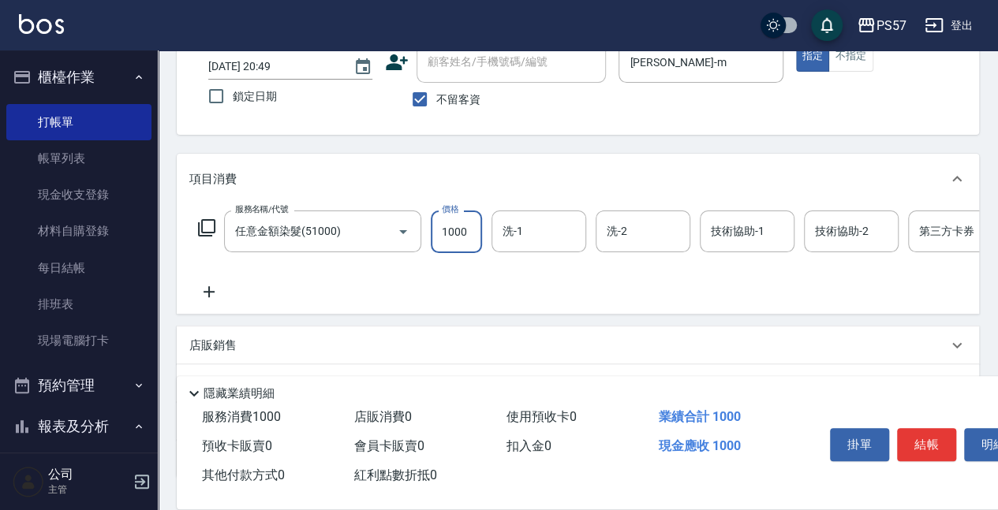
click at [227, 283] on icon at bounding box center [208, 291] width 39 height 19
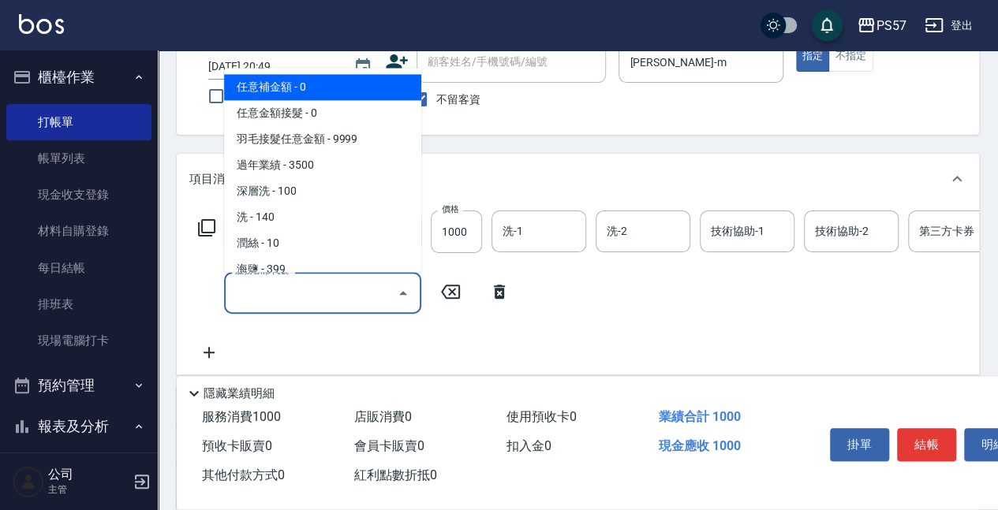
click at [286, 289] on input "服務名稱/代號" at bounding box center [310, 293] width 159 height 28
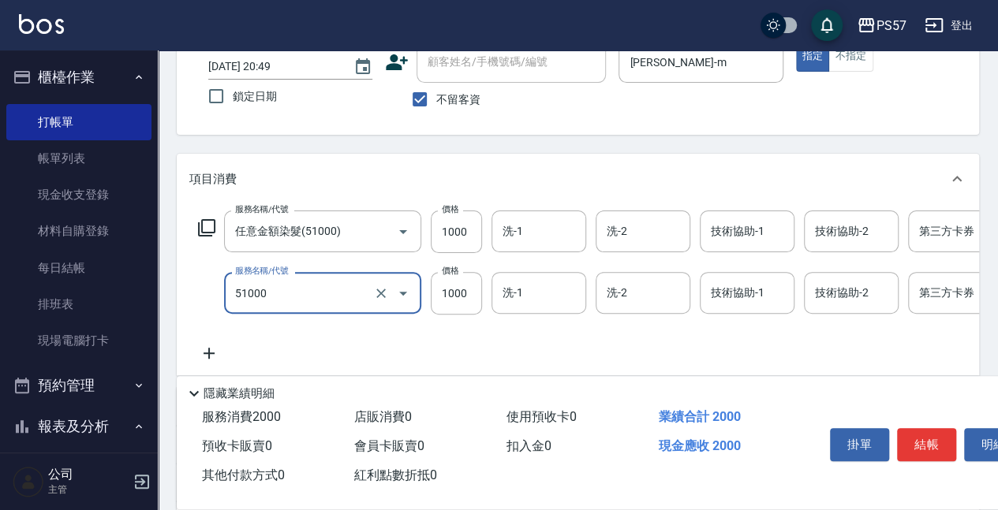
type input "任意金額染髮(51000)"
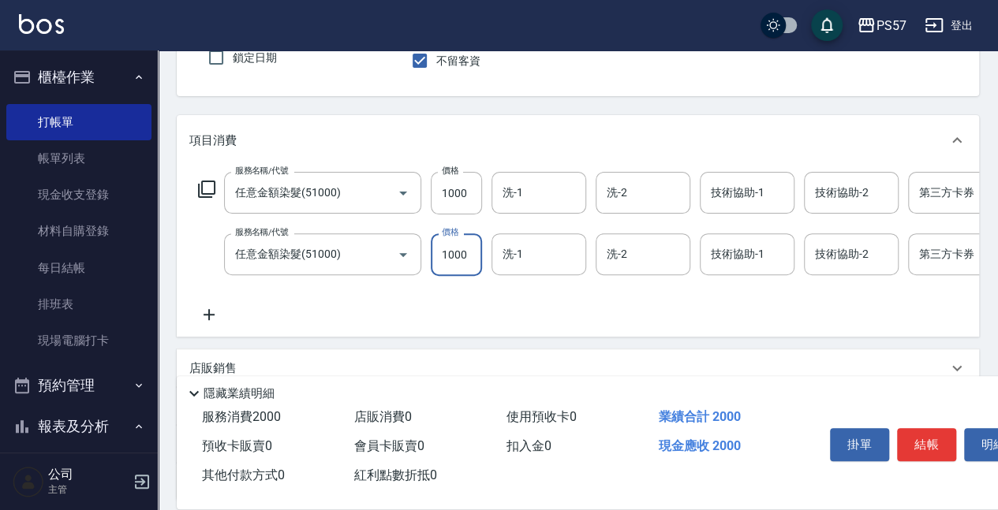
scroll to position [210, 0]
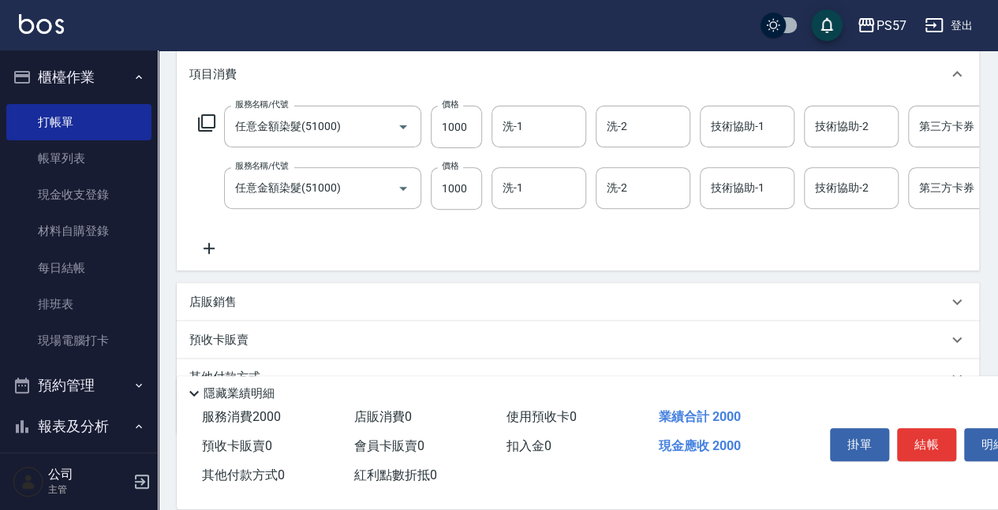
click at [218, 254] on icon at bounding box center [208, 248] width 39 height 19
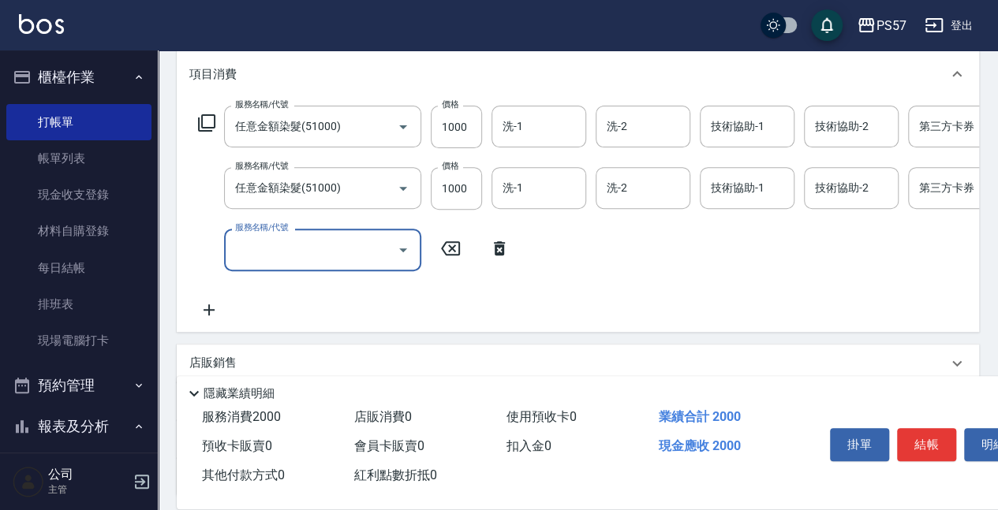
click at [259, 255] on input "服務名稱/代號" at bounding box center [310, 250] width 159 height 28
type input "1000護(31000)"
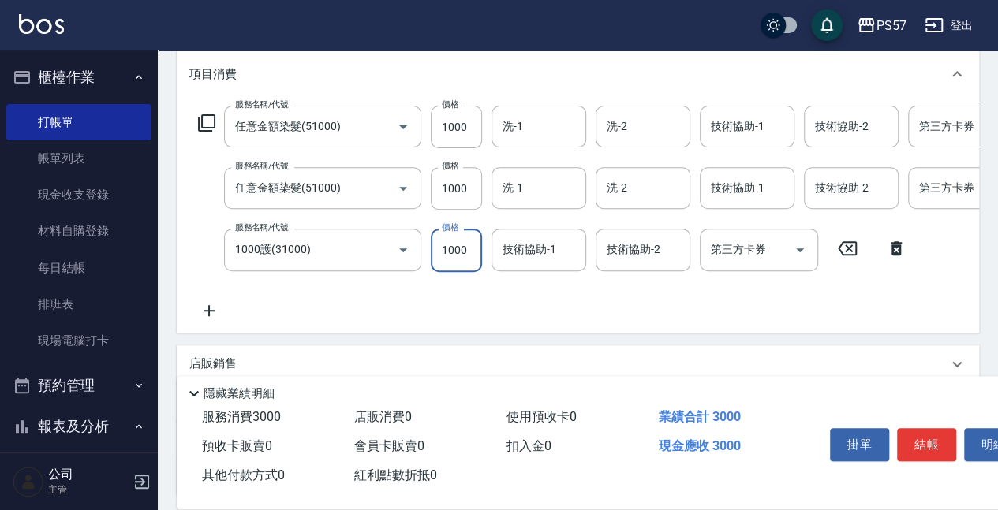
click at [208, 312] on icon at bounding box center [208, 310] width 11 height 11
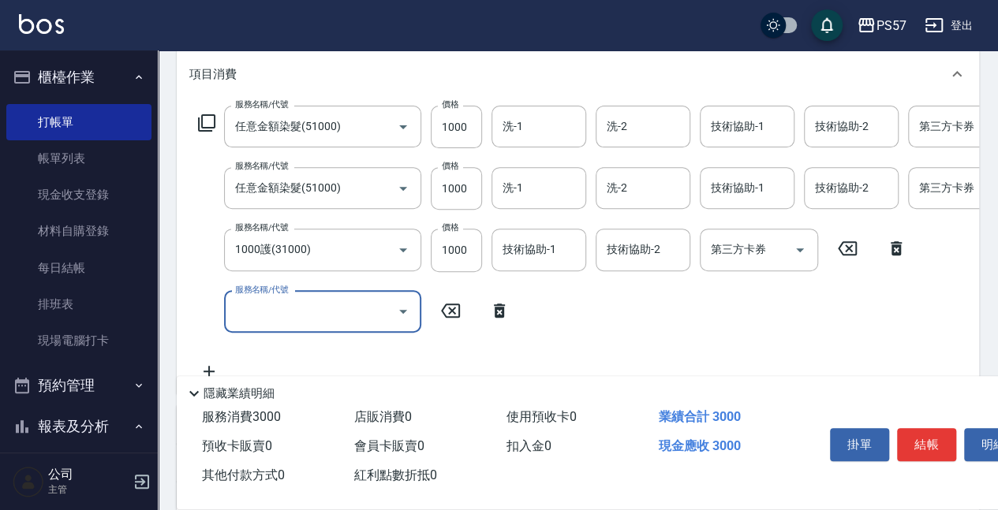
click at [262, 306] on input "服務名稱/代號" at bounding box center [310, 312] width 159 height 28
type input "SPA599(0599)"
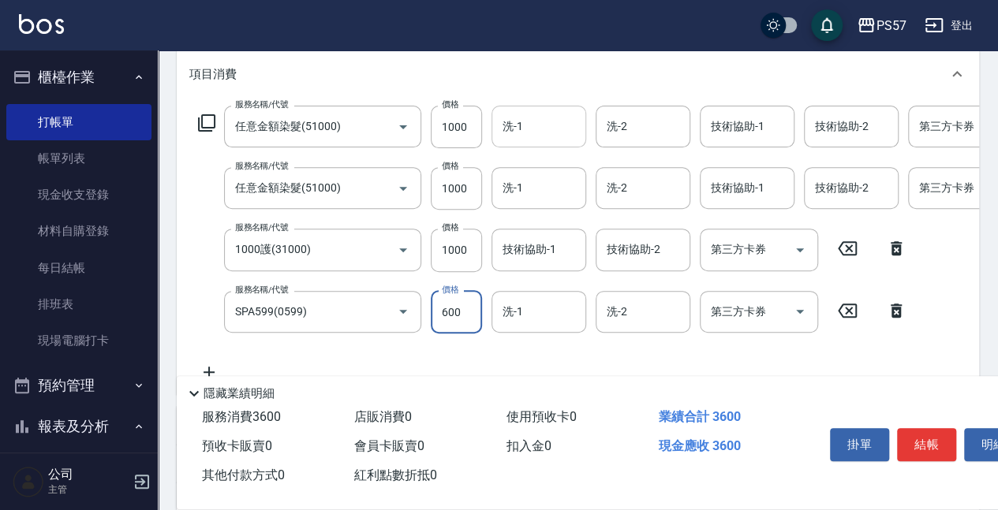
click at [508, 140] on div "洗-1" at bounding box center [538, 127] width 95 height 42
type input "600"
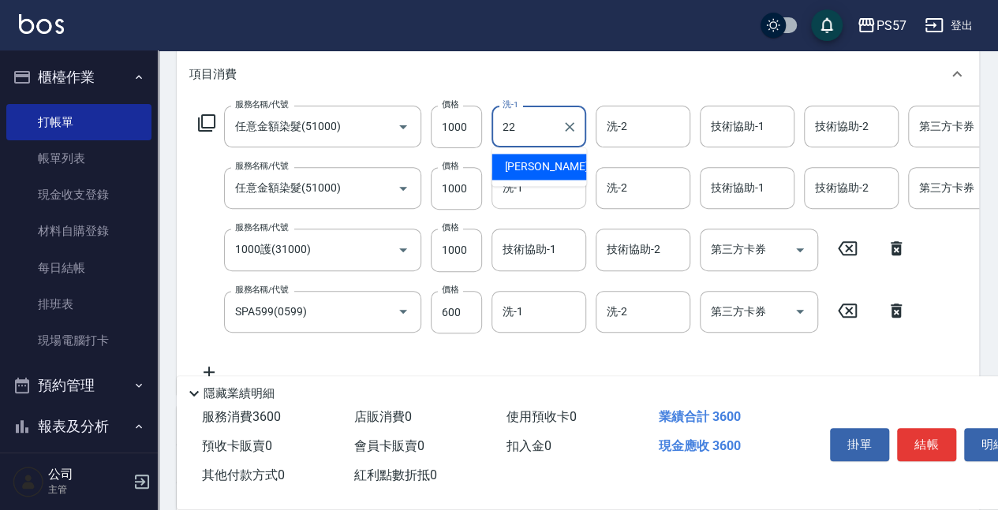
type input "[PERSON_NAME]-22"
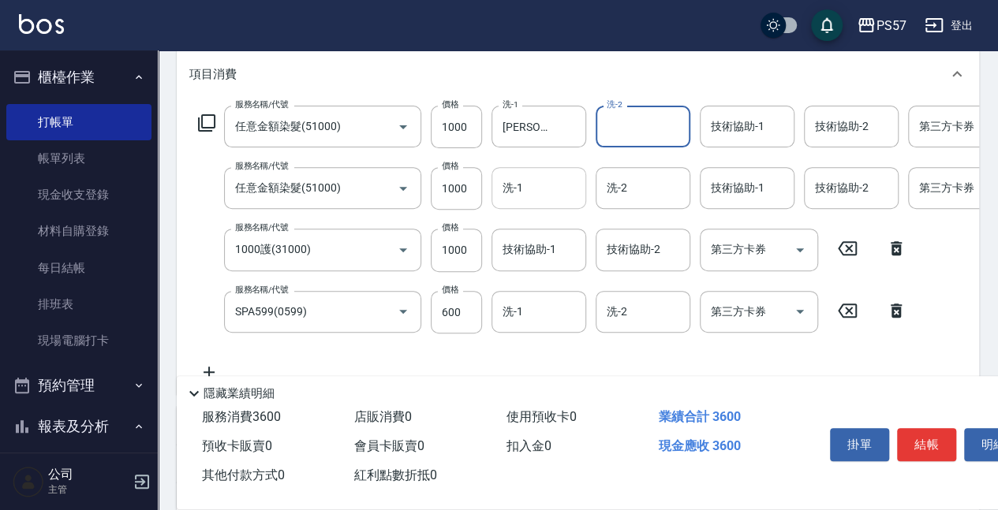
click at [522, 189] on input "洗-1" at bounding box center [538, 188] width 80 height 28
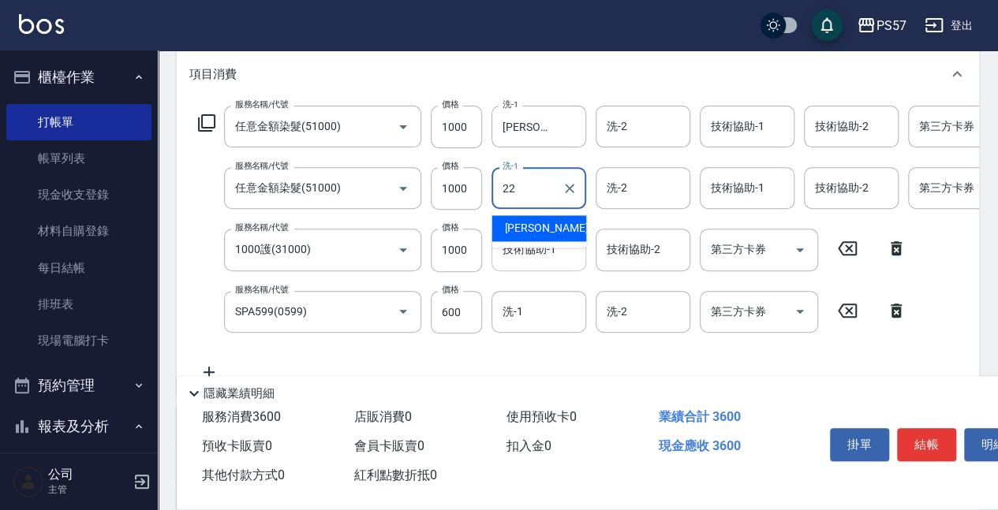
type input "22"
type input "."
type input "[PERSON_NAME]-22"
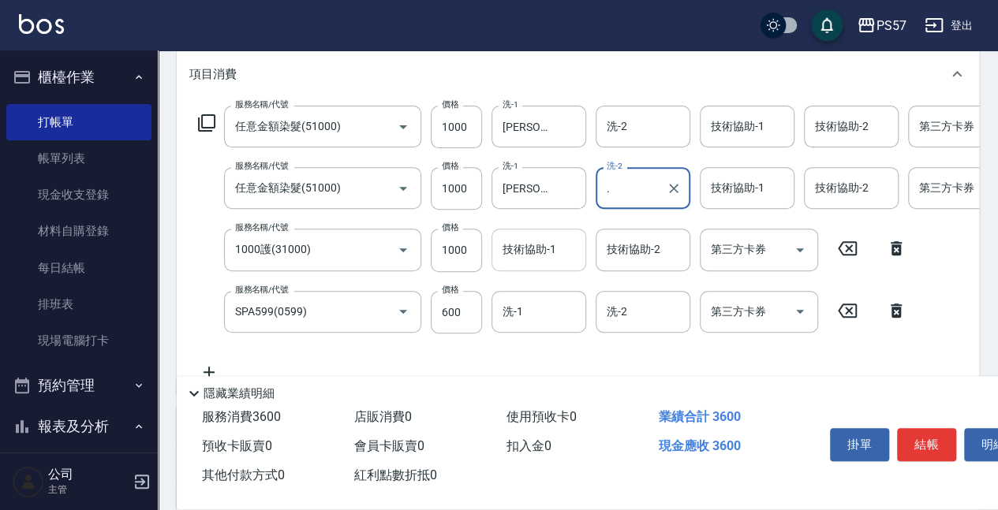
type input "."
click at [514, 248] on input "技術協助-1" at bounding box center [538, 250] width 80 height 28
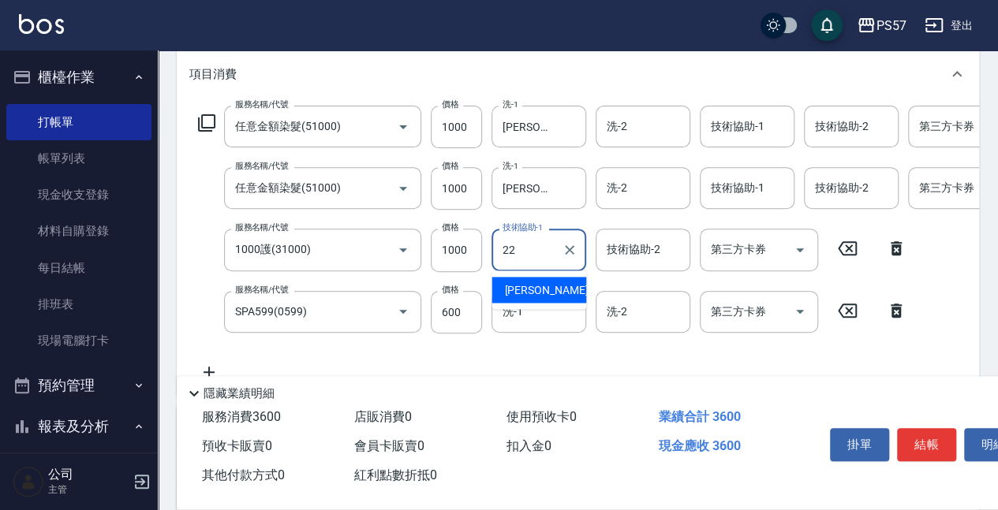
type input "[PERSON_NAME]-22"
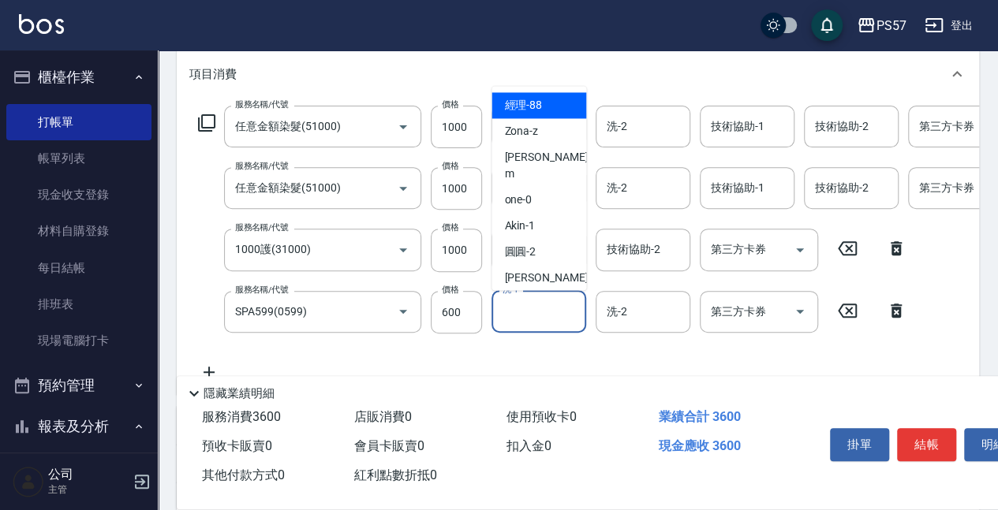
click at [524, 301] on input "洗-1" at bounding box center [538, 312] width 80 height 28
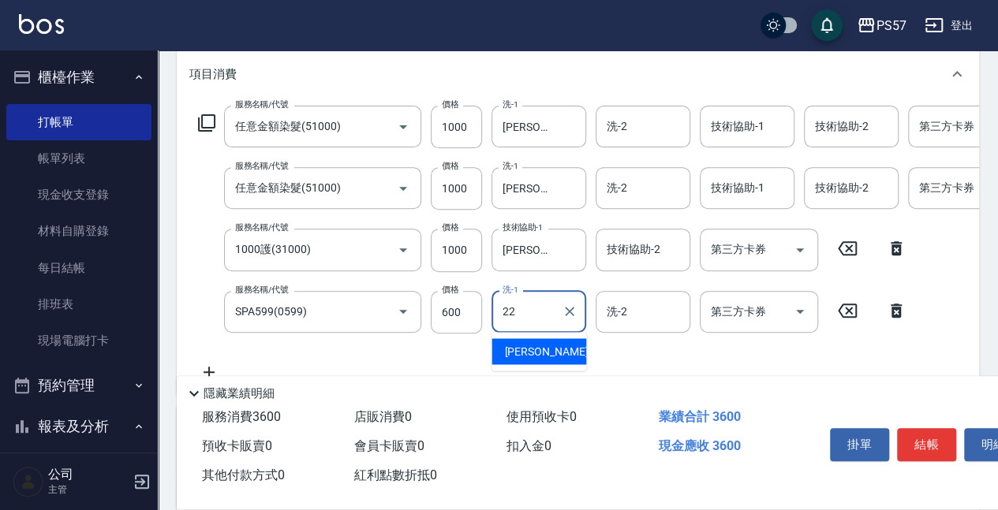
type input "[PERSON_NAME]-22"
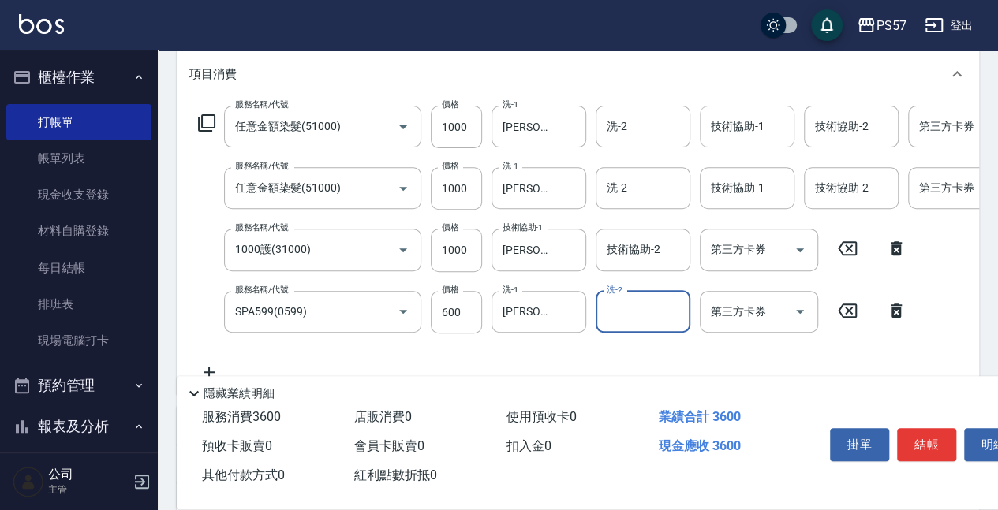
click at [745, 131] on input "技術協助-1" at bounding box center [747, 127] width 80 height 28
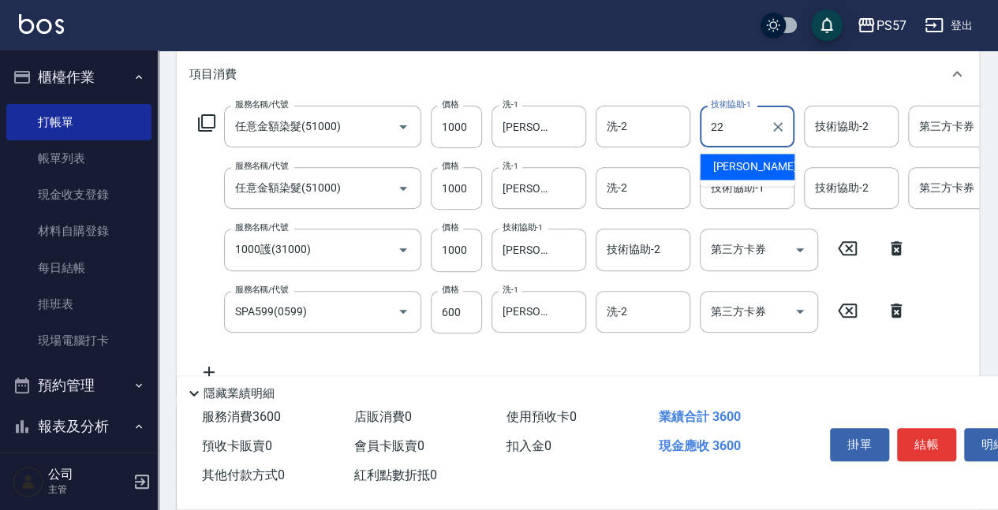
type input "[PERSON_NAME]-22"
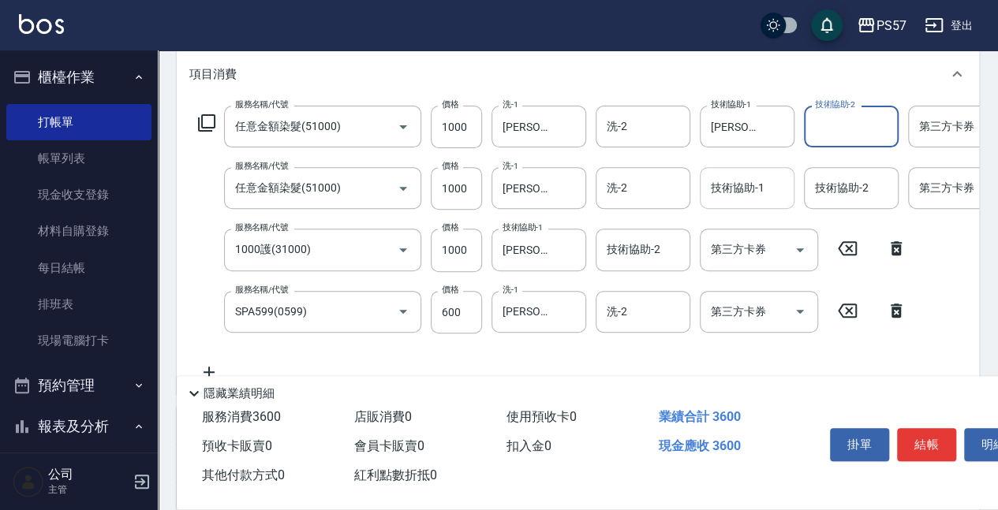
click at [737, 201] on input "技術協助-1" at bounding box center [747, 188] width 80 height 28
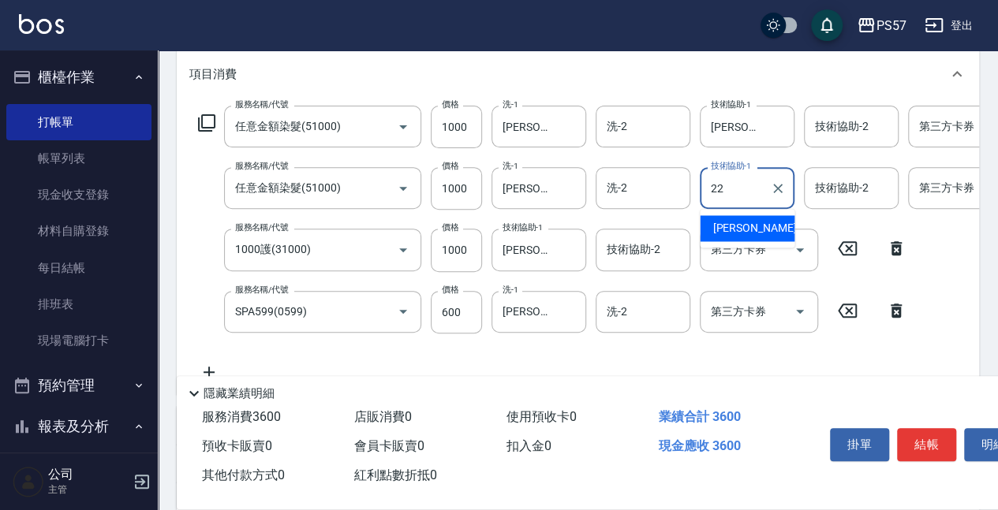
type input "[PERSON_NAME]-22"
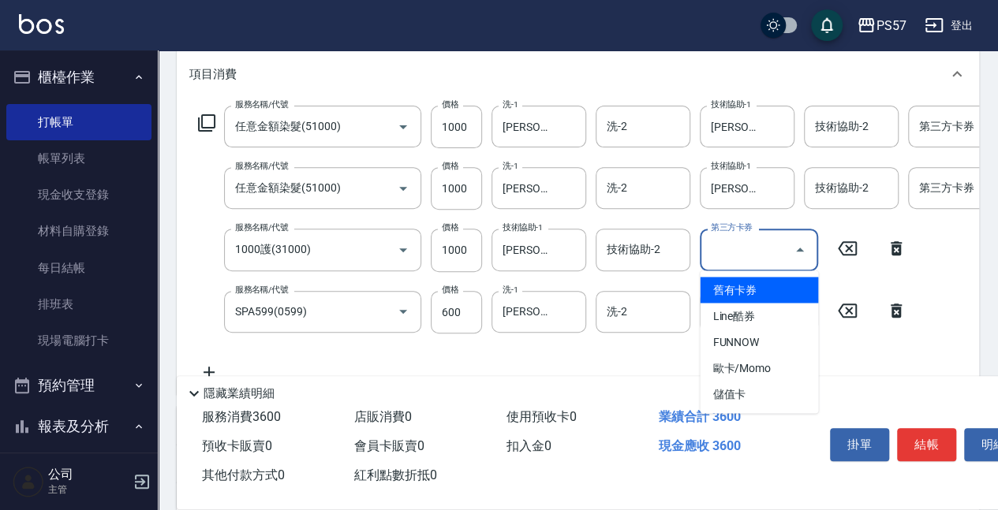
click at [737, 251] on input "第三方卡券" at bounding box center [747, 250] width 80 height 28
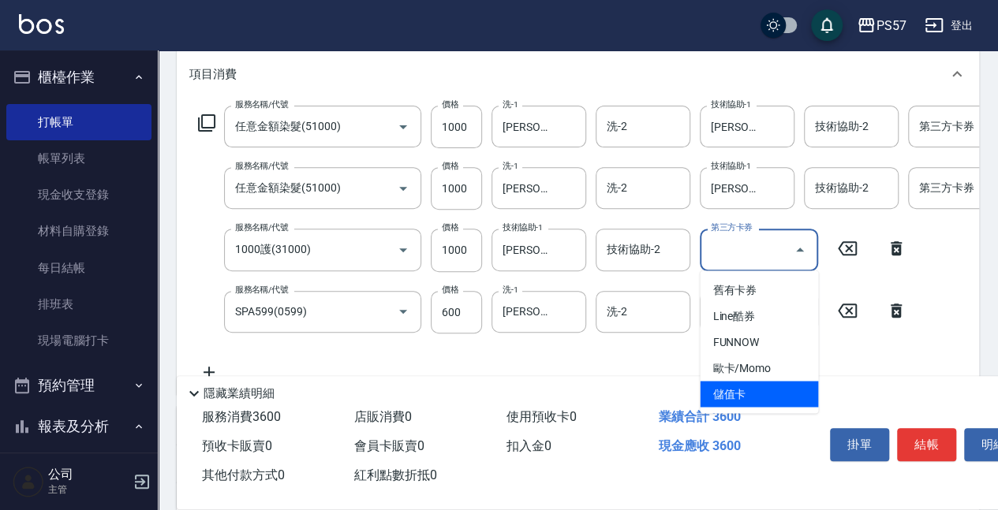
click at [710, 390] on span "儲值卡" at bounding box center [759, 394] width 118 height 26
type input "儲值卡"
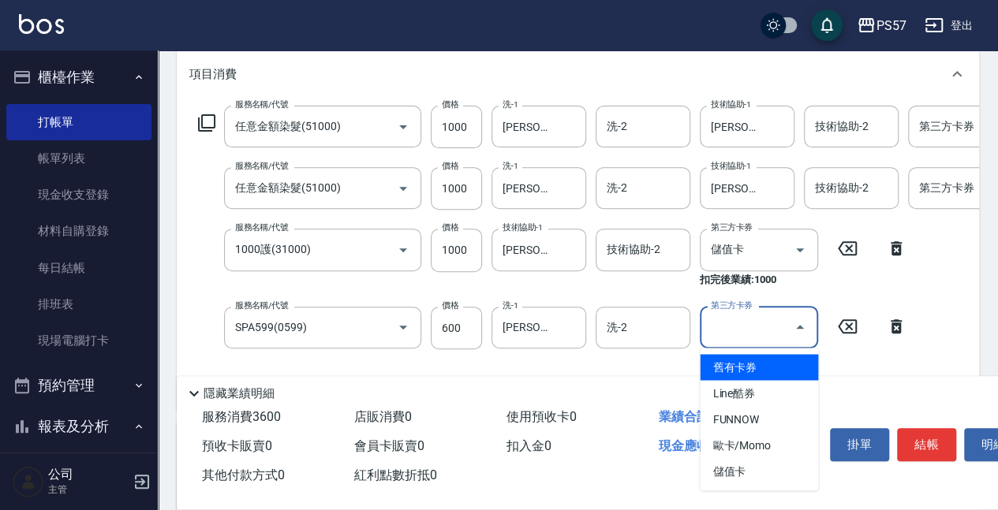
click at [736, 324] on input "第三方卡券" at bounding box center [747, 328] width 80 height 28
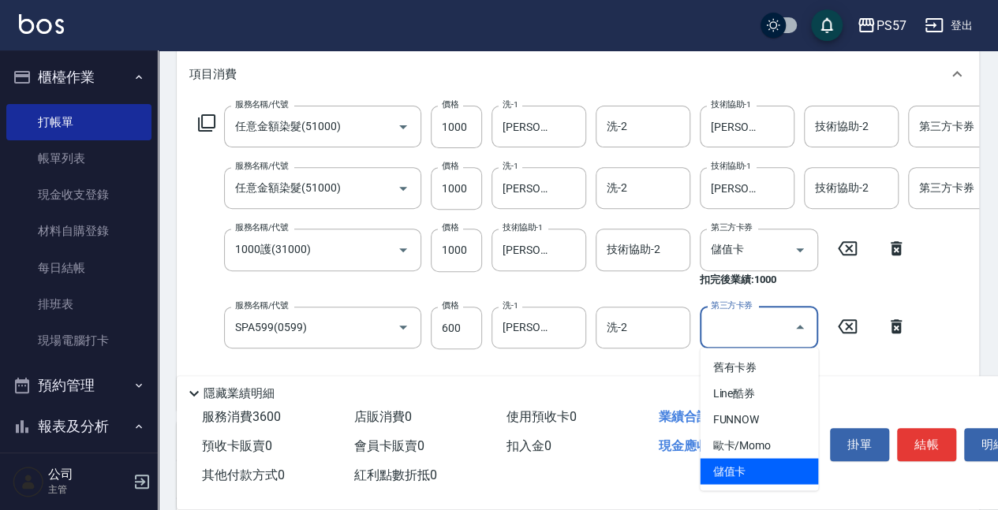
click at [776, 483] on span "儲值卡" at bounding box center [759, 471] width 118 height 26
type input "儲值卡"
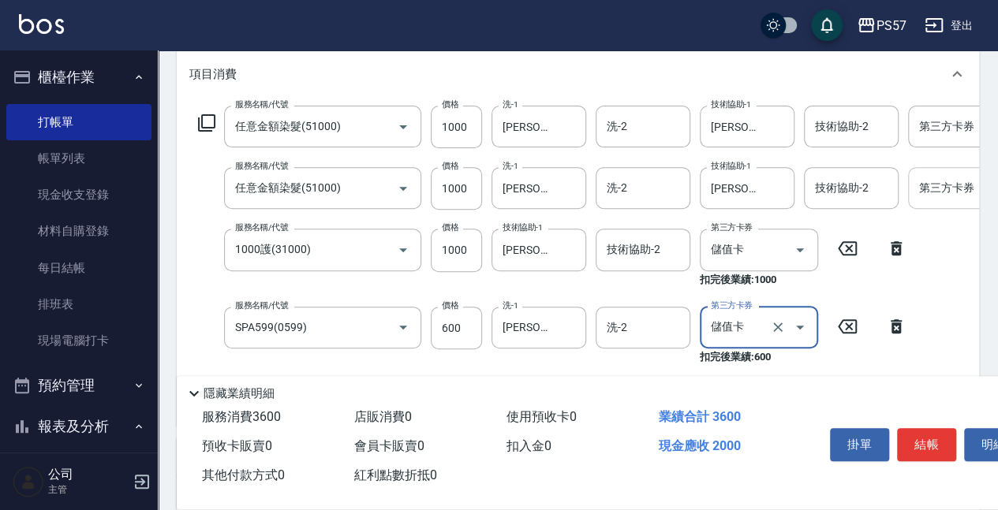
click at [913, 183] on div "第三方卡券" at bounding box center [967, 188] width 118 height 42
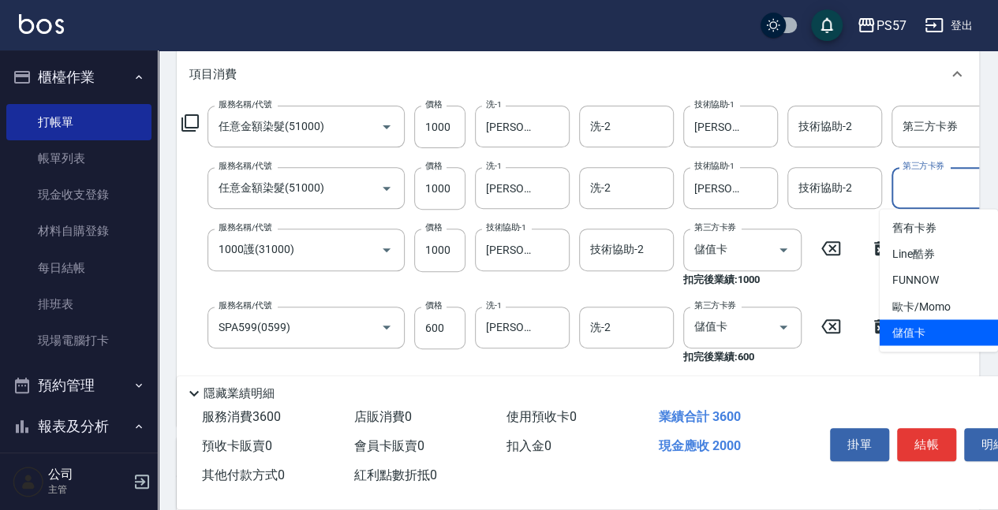
click at [950, 338] on span "儲值卡" at bounding box center [938, 332] width 118 height 26
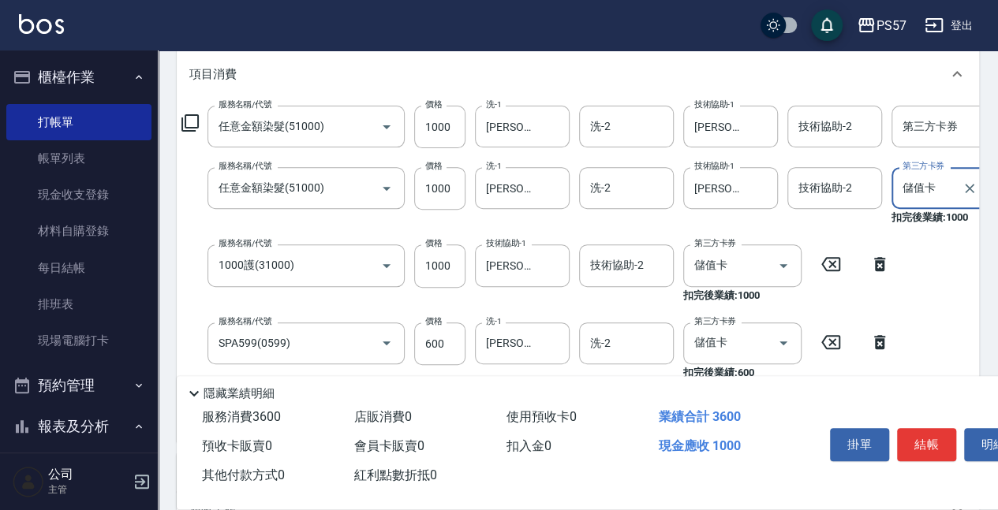
type input "儲值卡"
click at [924, 131] on input "第三方卡券" at bounding box center [938, 127] width 80 height 28
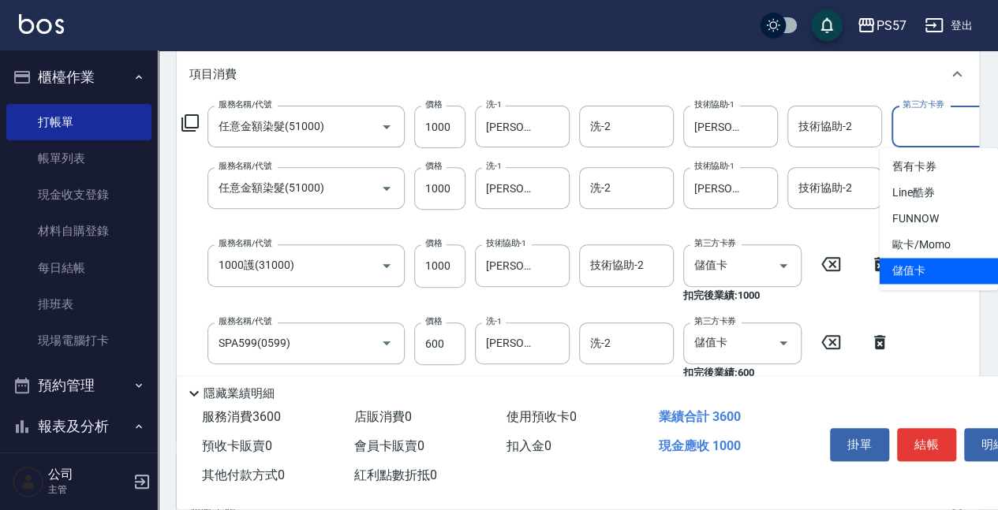
click at [930, 276] on span "儲值卡" at bounding box center [938, 271] width 118 height 26
type input "儲值卡"
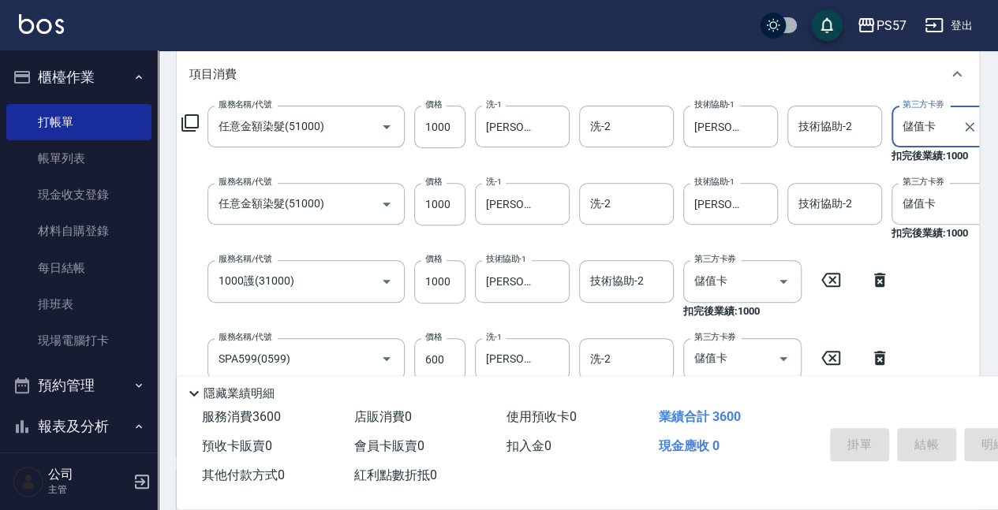
type input "[DATE] 20:50"
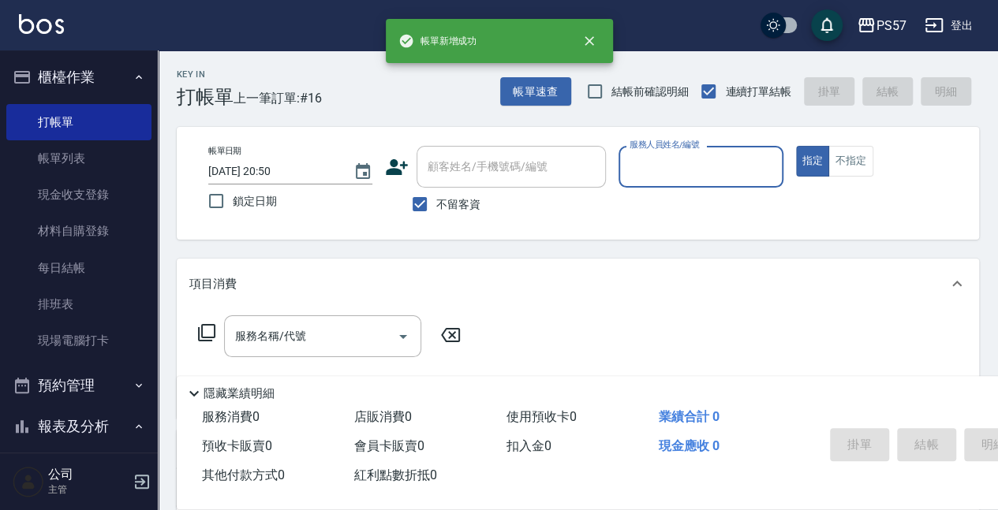
scroll to position [0, 0]
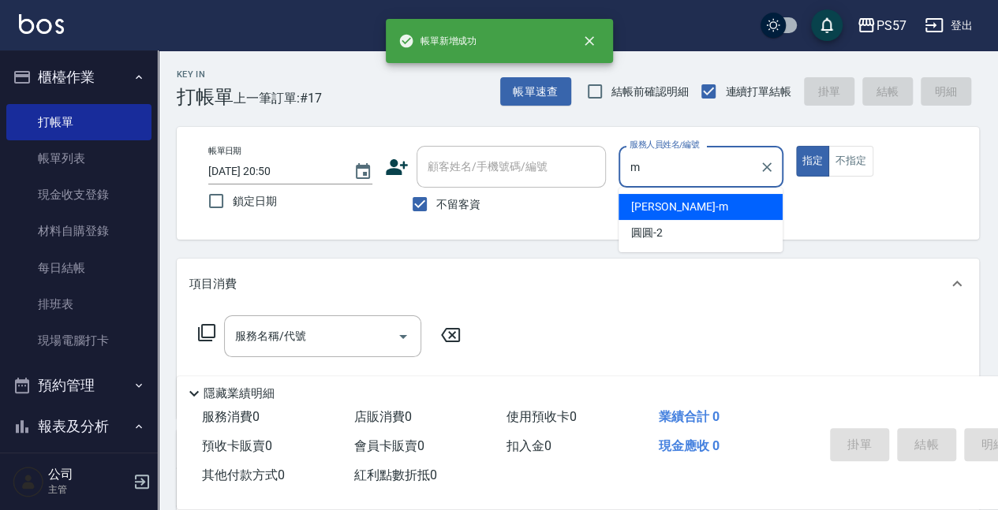
type input "[PERSON_NAME]-m"
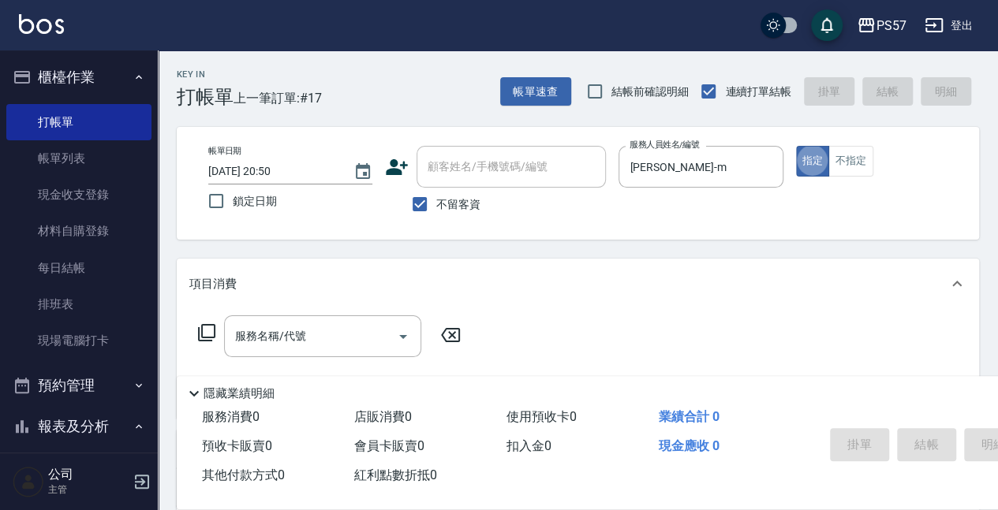
click at [259, 339] on input "服務名稱/代號" at bounding box center [310, 337] width 159 height 28
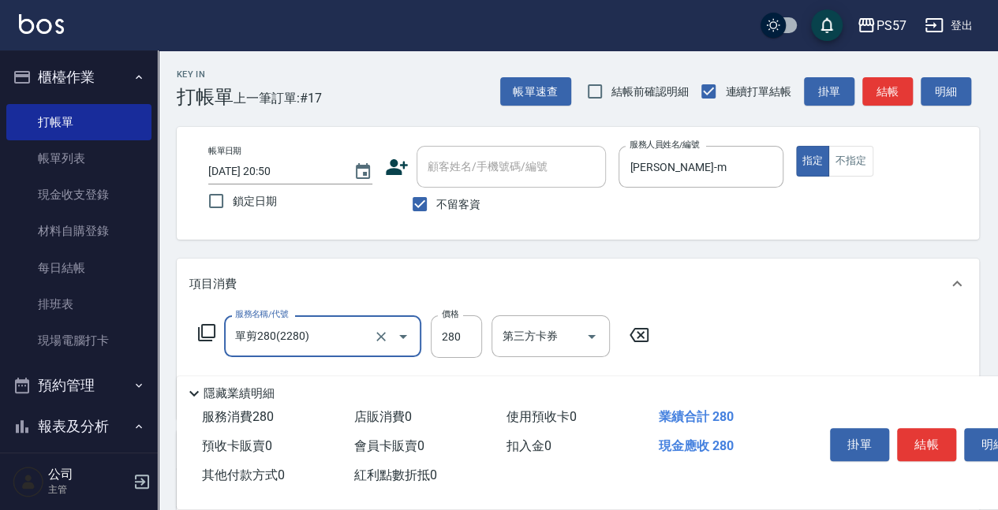
type input "單剪280(2280)"
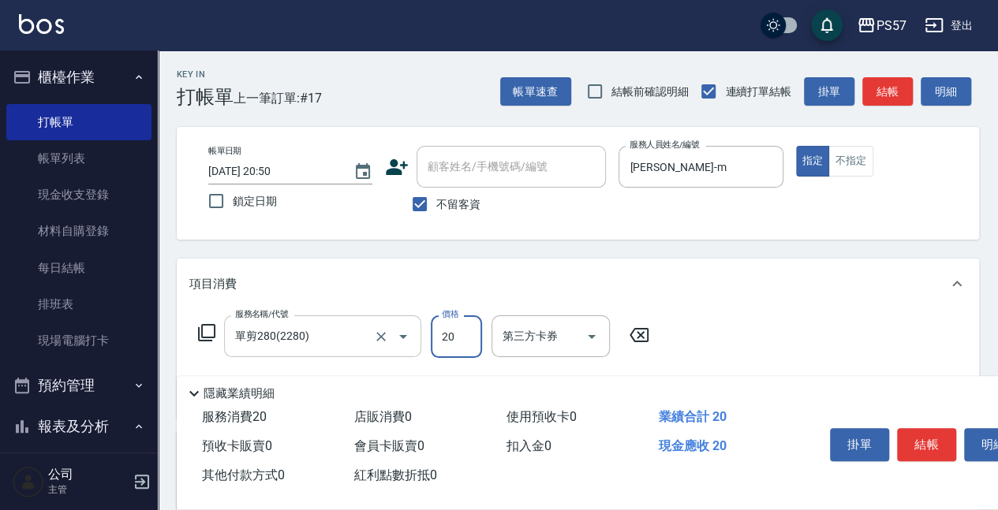
type input "200"
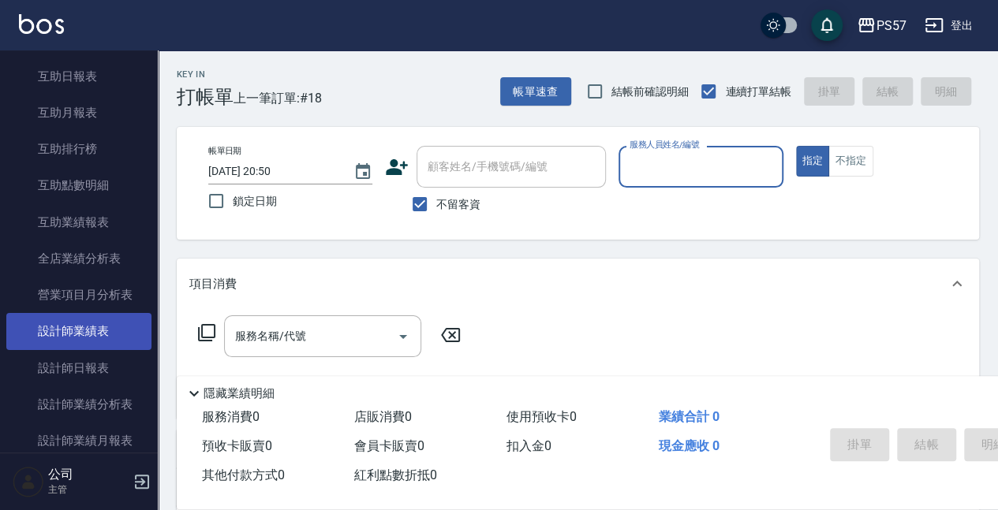
scroll to position [578, 0]
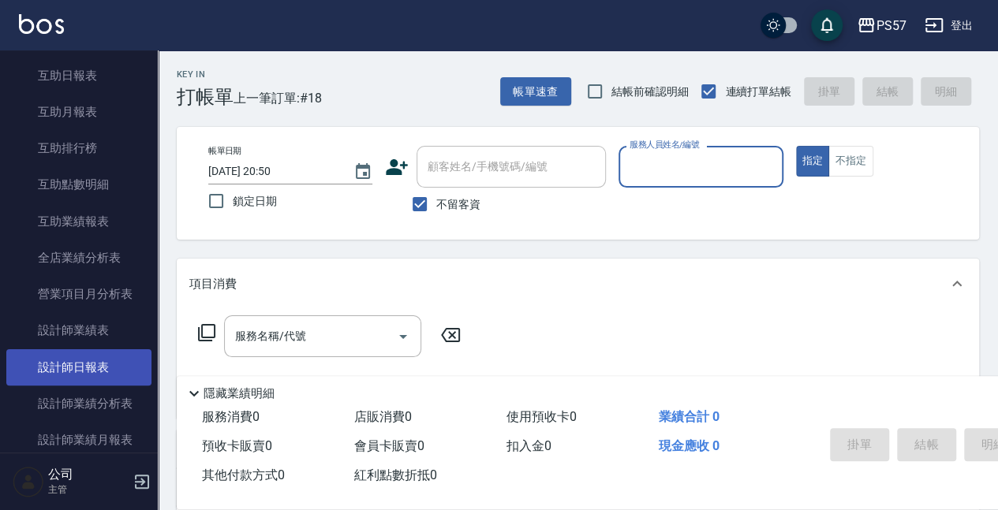
click at [76, 369] on link "設計師日報表" at bounding box center [78, 367] width 145 height 36
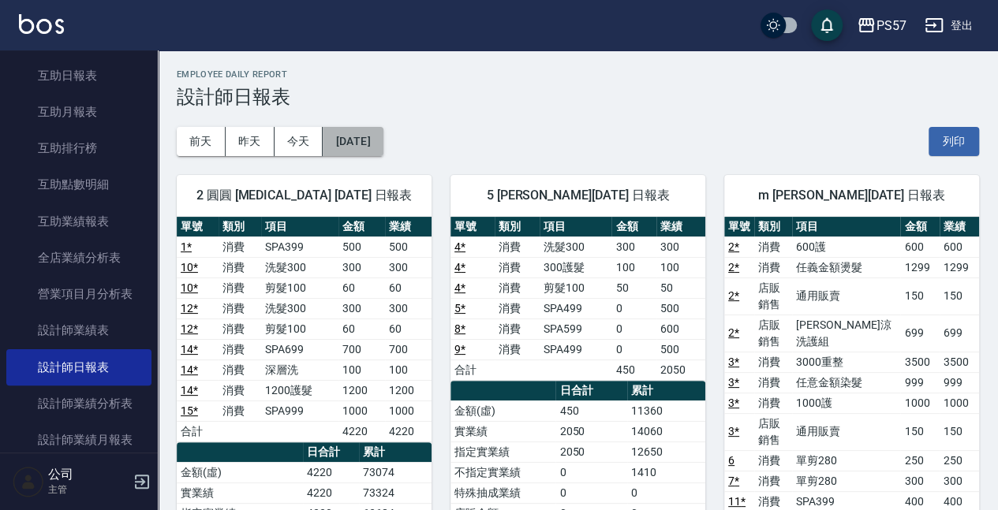
click at [383, 142] on button "[DATE]" at bounding box center [353, 141] width 60 height 29
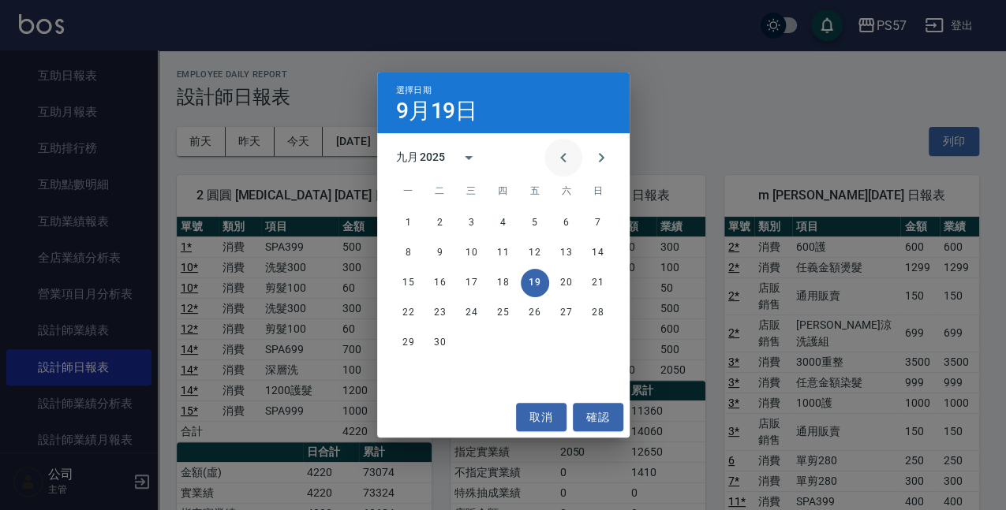
click at [554, 157] on icon "Previous month" at bounding box center [563, 157] width 19 height 19
click at [598, 341] on button "31" at bounding box center [598, 343] width 28 height 28
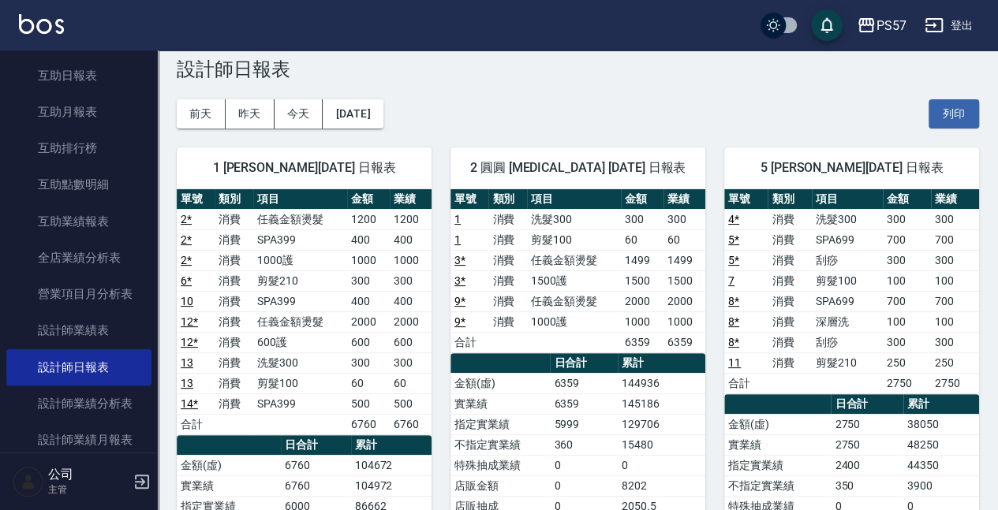
scroll to position [52, 0]
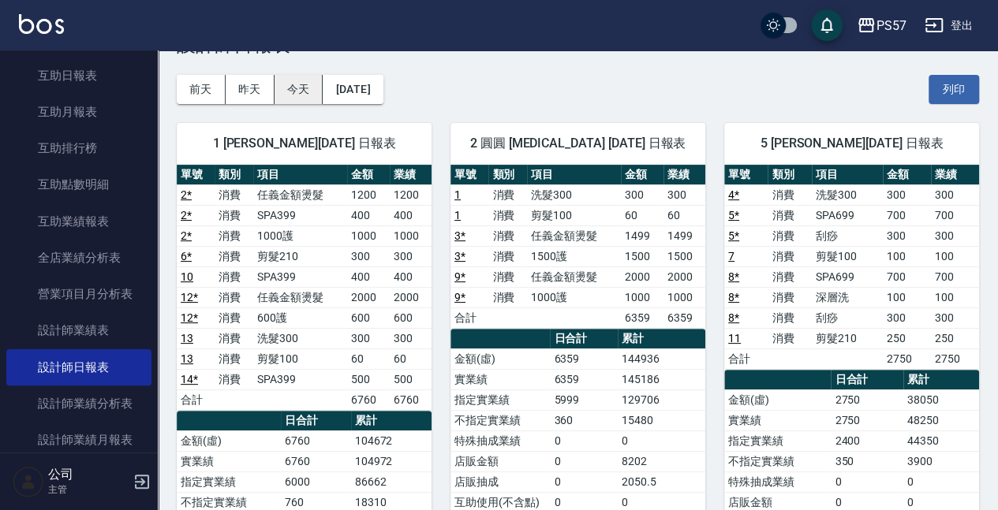
click at [297, 86] on button "今天" at bounding box center [298, 89] width 49 height 29
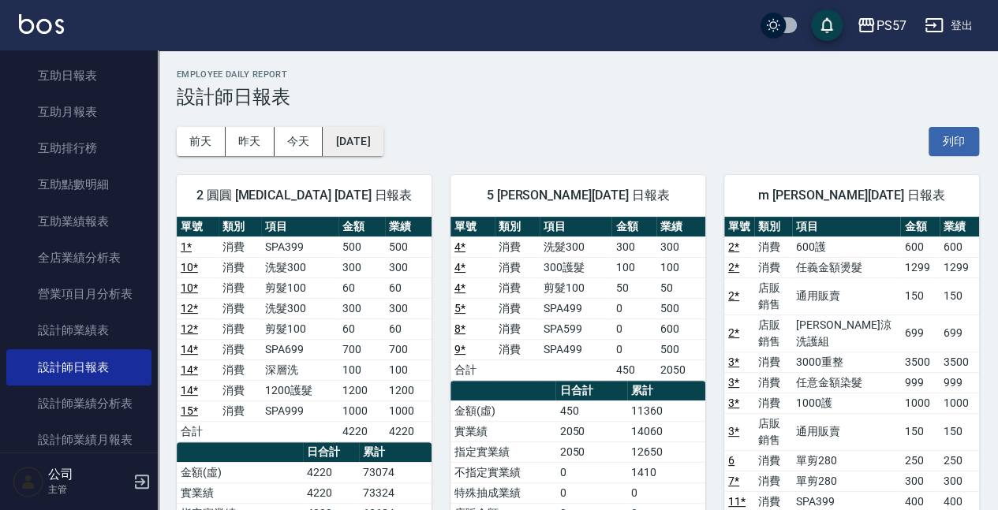
click at [383, 148] on button "[DATE]" at bounding box center [353, 141] width 60 height 29
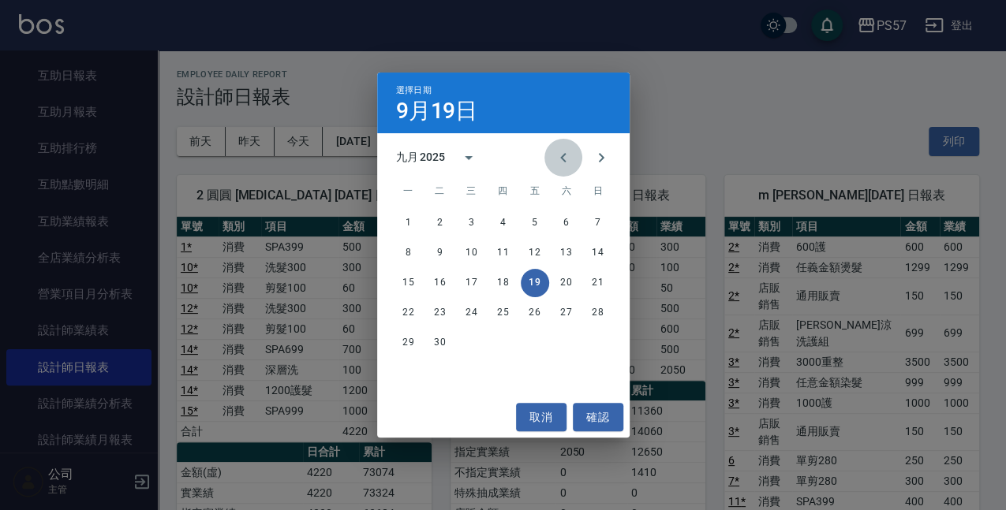
click at [562, 158] on icon "Previous month" at bounding box center [563, 157] width 6 height 9
click at [430, 317] on button "19" at bounding box center [440, 313] width 28 height 28
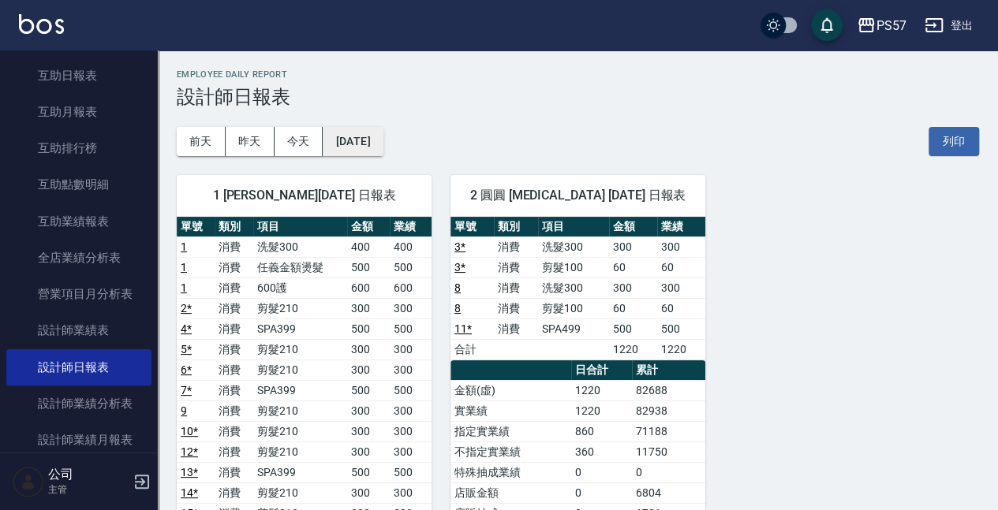
click at [383, 137] on button "[DATE]" at bounding box center [353, 141] width 60 height 29
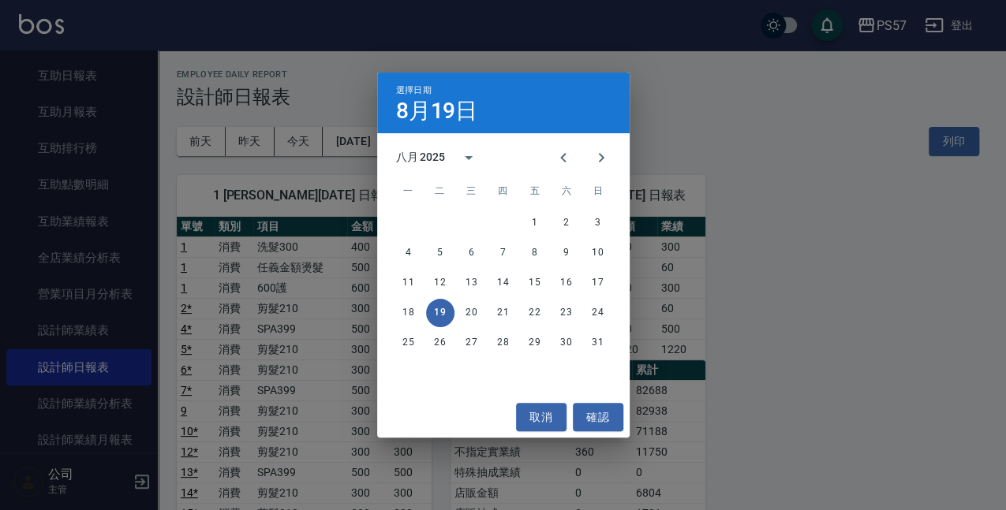
click at [486, 313] on div "18 19 20 21 22 23 24" at bounding box center [503, 313] width 252 height 28
click at [472, 312] on button "20" at bounding box center [471, 313] width 28 height 28
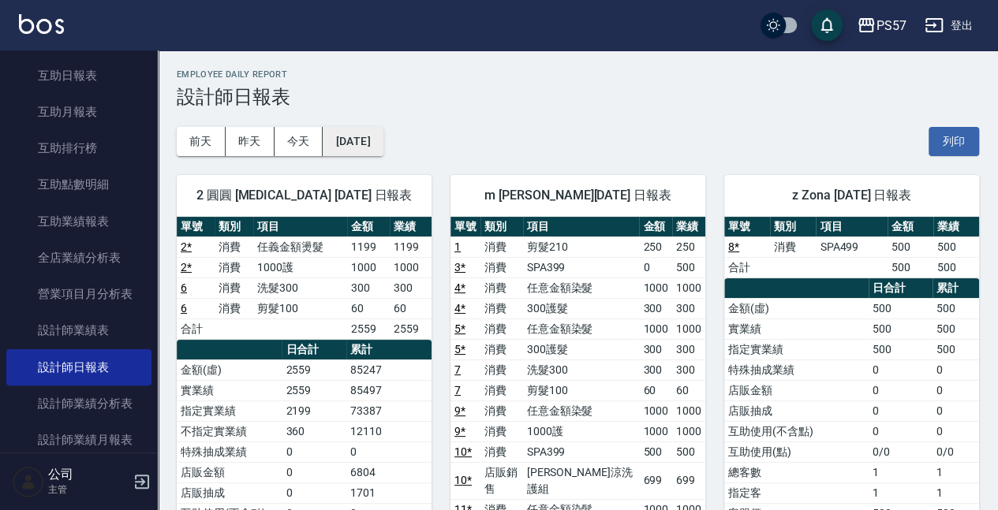
click at [379, 140] on button "[DATE]" at bounding box center [353, 141] width 60 height 29
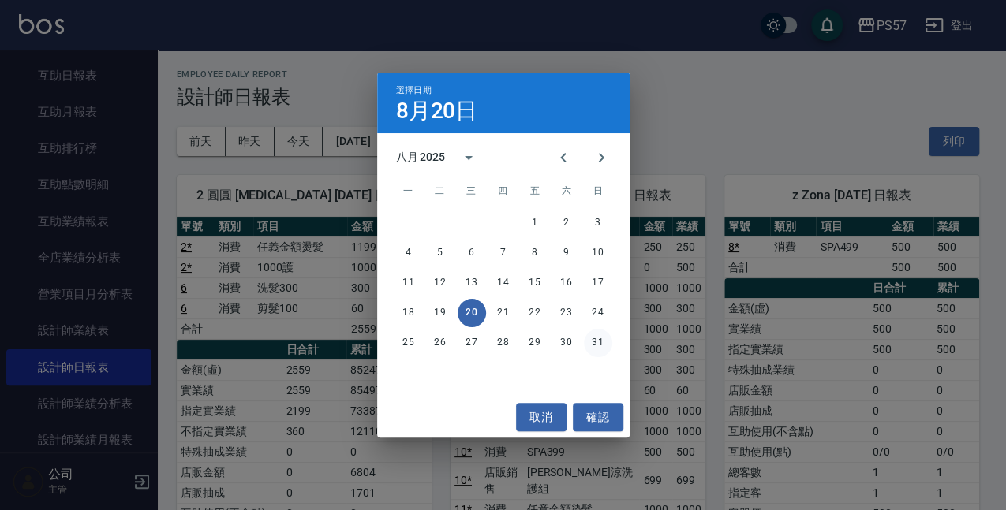
click at [586, 342] on button "31" at bounding box center [598, 343] width 28 height 28
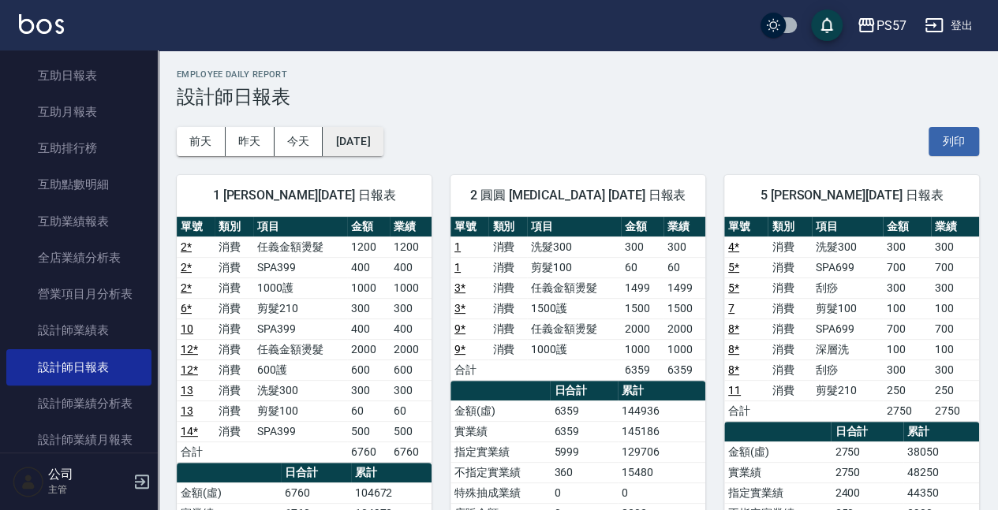
click at [377, 144] on button "[DATE]" at bounding box center [353, 141] width 60 height 29
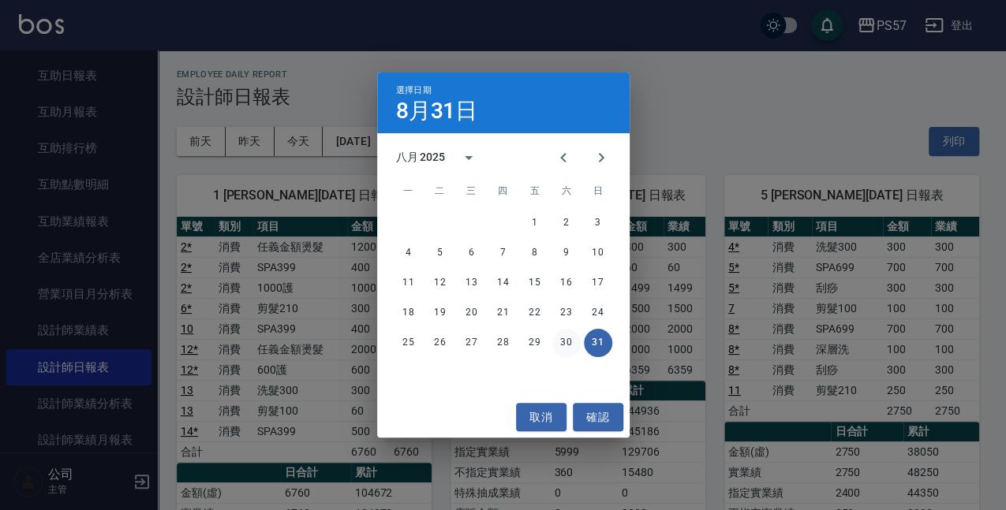
click at [576, 341] on button "30" at bounding box center [566, 343] width 28 height 28
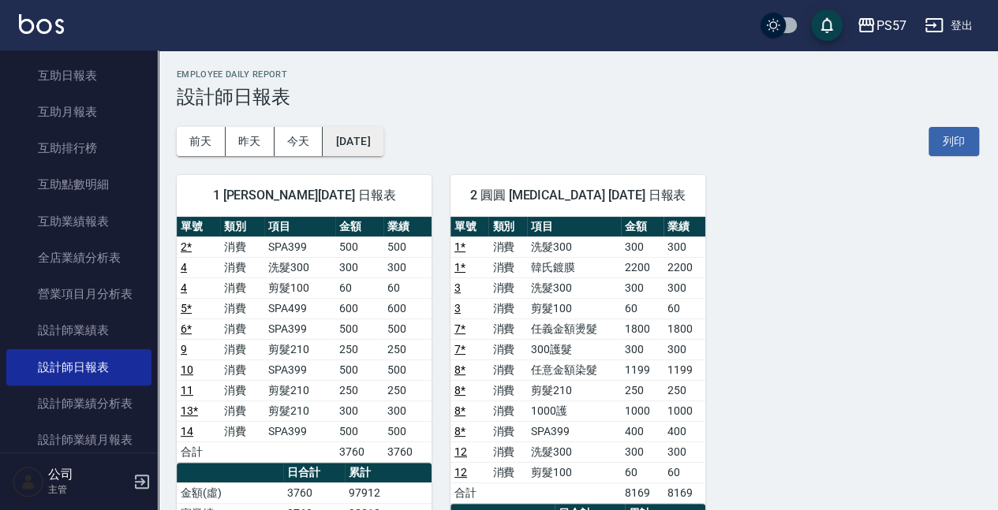
click at [345, 147] on button "[DATE]" at bounding box center [353, 141] width 60 height 29
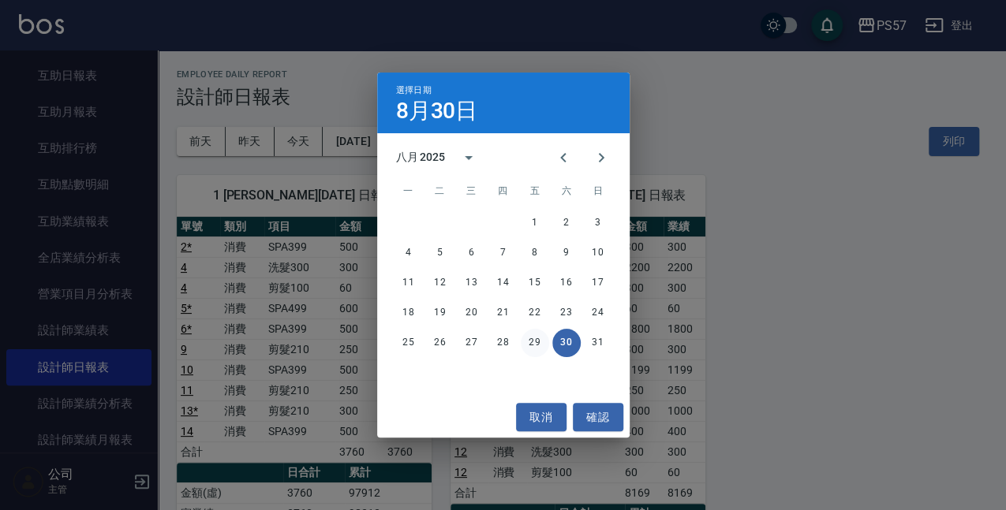
click at [528, 339] on button "29" at bounding box center [535, 343] width 28 height 28
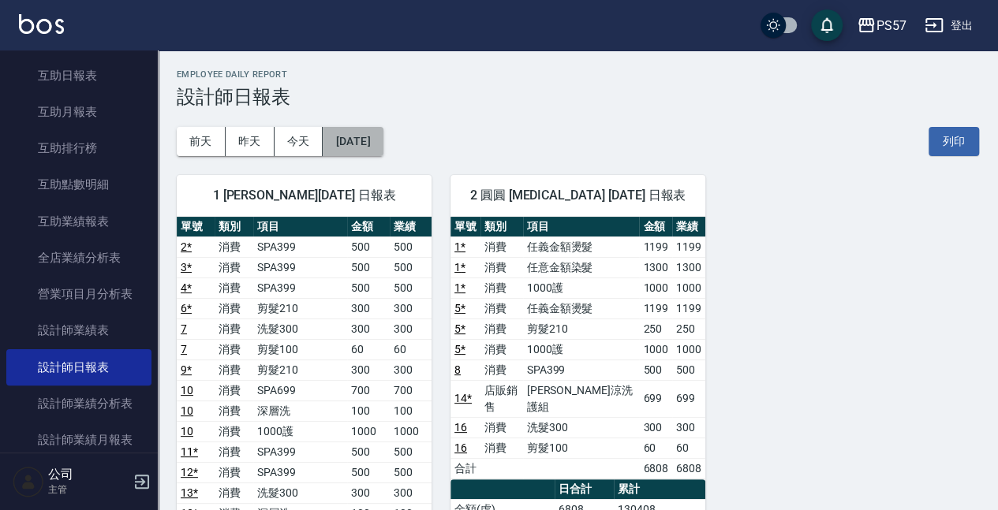
click at [372, 147] on button "[DATE]" at bounding box center [353, 141] width 60 height 29
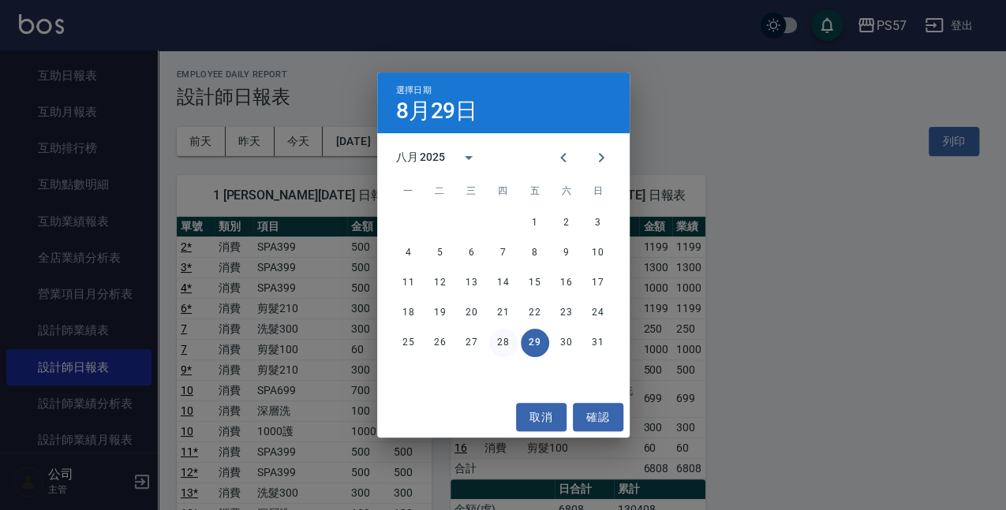
click at [498, 342] on button "28" at bounding box center [503, 343] width 28 height 28
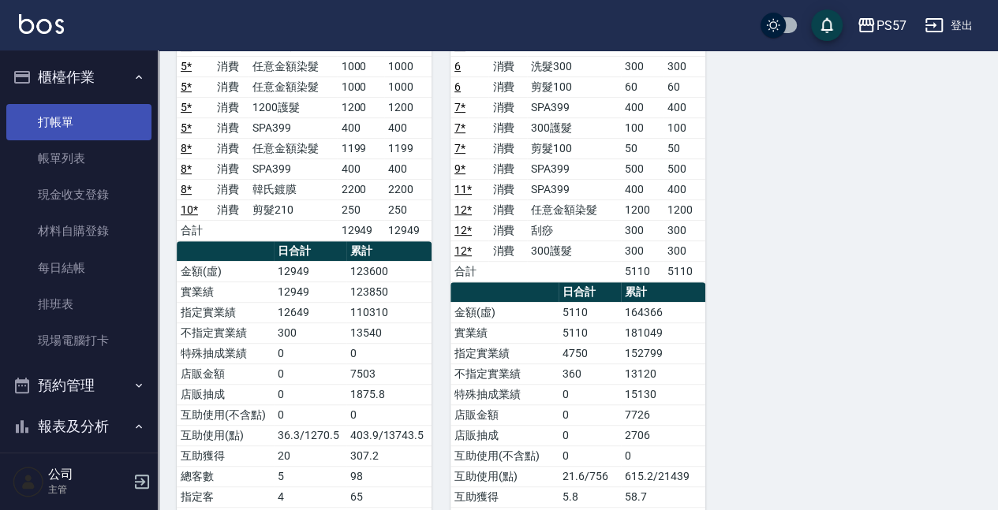
click at [65, 118] on link "打帳單" at bounding box center [78, 122] width 145 height 36
